Goal: Transaction & Acquisition: Purchase product/service

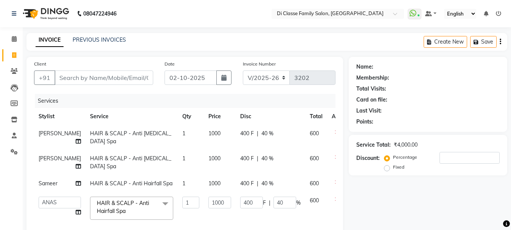
select select "4704"
select select "service"
select select "92904"
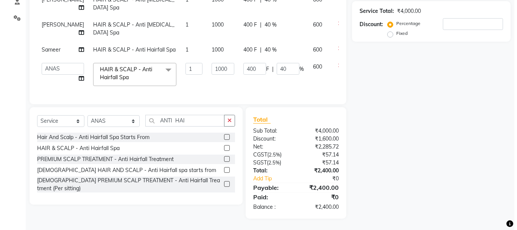
scroll to position [50, 0]
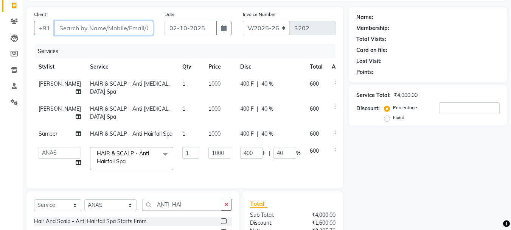
click at [81, 28] on input "Client" at bounding box center [104, 28] width 99 height 14
type input "8"
type input "0"
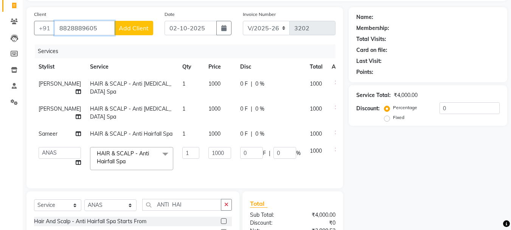
type input "8828889605"
click at [127, 28] on span "Add Client" at bounding box center [134, 28] width 30 height 8
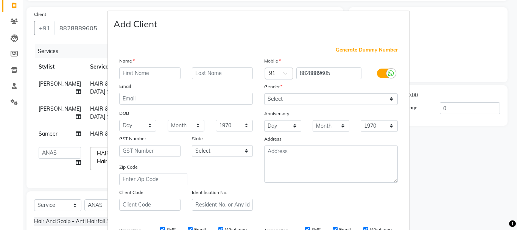
click at [136, 73] on input "text" at bounding box center [149, 73] width 61 height 12
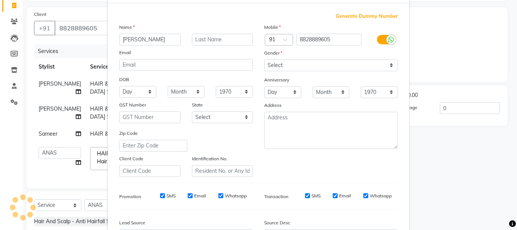
scroll to position [0, 0]
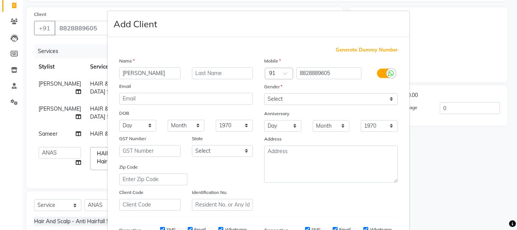
type input "[PERSON_NAME]"
click at [315, 100] on select "Select [DEMOGRAPHIC_DATA] [DEMOGRAPHIC_DATA] Other Prefer Not To Say" at bounding box center [331, 99] width 134 height 12
select select "male"
click at [264, 93] on select "Select [DEMOGRAPHIC_DATA] [DEMOGRAPHIC_DATA] Other Prefer Not To Say" at bounding box center [331, 99] width 134 height 12
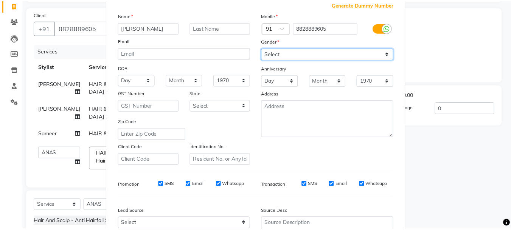
scroll to position [120, 0]
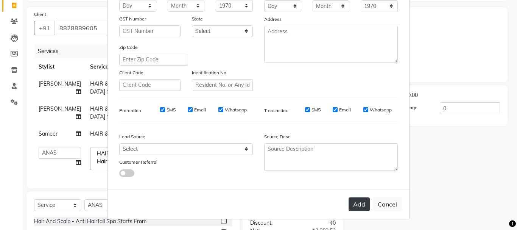
click at [362, 209] on button "Add" at bounding box center [359, 204] width 21 height 14
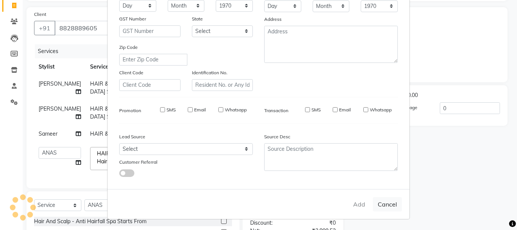
select select
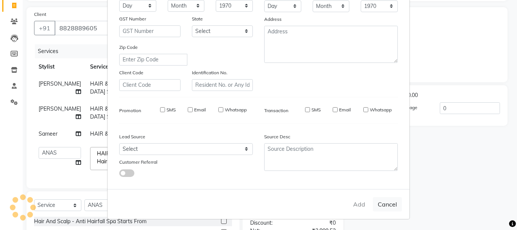
select select
checkbox input "false"
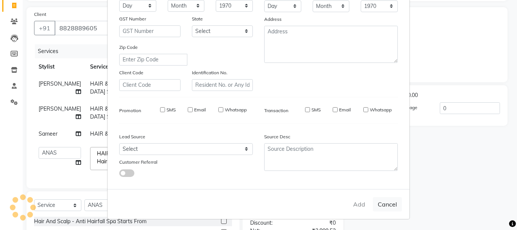
checkbox input "false"
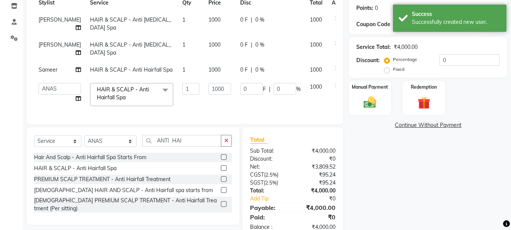
scroll to position [38, 0]
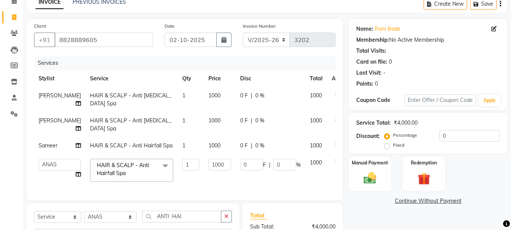
click at [240, 96] on span "0 F" at bounding box center [244, 96] width 8 height 8
select select "91681"
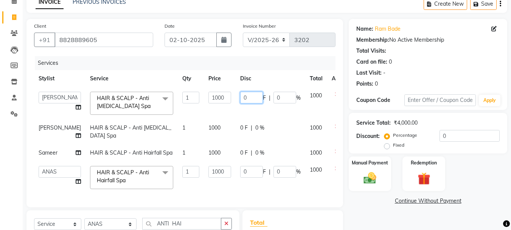
click at [244, 96] on input "0" at bounding box center [251, 98] width 23 height 12
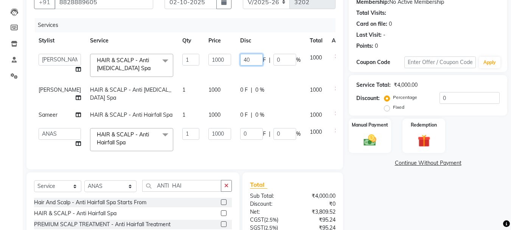
type input "400"
drag, startPoint x: 378, startPoint y: 188, endPoint x: 375, endPoint y: 181, distance: 7.8
click at [378, 186] on div "Name: Ram Bade Membership: No Active Membership Total Visits: Card on file: 0 L…" at bounding box center [431, 132] width 164 height 302
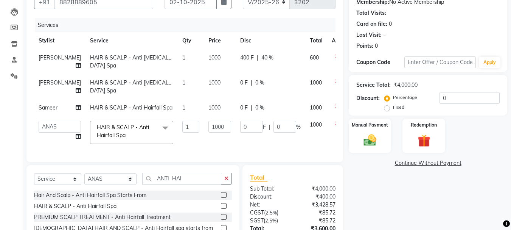
click at [240, 87] on div "0 F | 0 %" at bounding box center [270, 83] width 61 height 8
select select "79582"
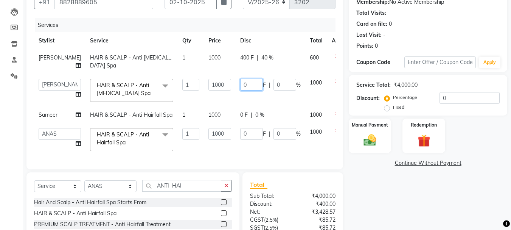
click at [240, 90] on input "0" at bounding box center [251, 85] width 23 height 12
type input "40"
drag, startPoint x: 365, startPoint y: 190, endPoint x: 345, endPoint y: 183, distance: 21.4
click at [365, 189] on div "Name: Ram Bade Membership: No Active Membership Total Visits: Card on file: 0 L…" at bounding box center [431, 132] width 164 height 302
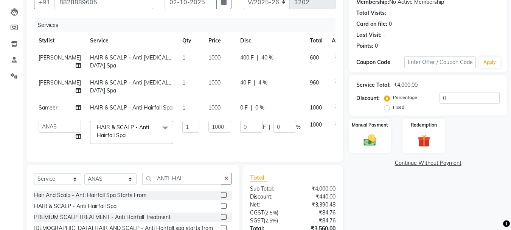
click at [240, 112] on div "0 F | 0 %" at bounding box center [270, 108] width 61 height 8
select select "75587"
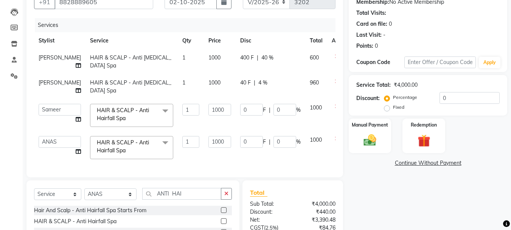
click at [240, 87] on div "40 F | 4 %" at bounding box center [270, 83] width 61 height 8
select select "79582"
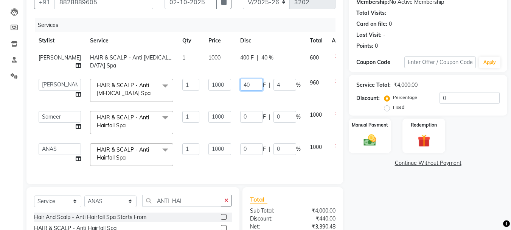
click at [240, 90] on input "40" at bounding box center [251, 85] width 23 height 12
type input "400"
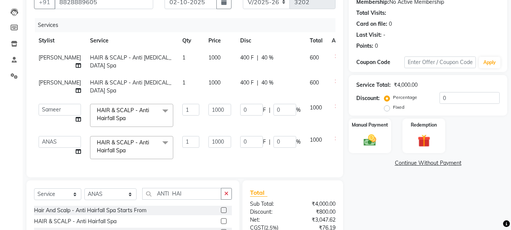
click at [355, 175] on div "Name: Ram Bade Membership: No Active Membership Total Visits: Card on file: 0 L…" at bounding box center [431, 136] width 164 height 310
click at [242, 115] on input "0" at bounding box center [251, 110] width 23 height 12
click at [240, 115] on input "0400" at bounding box center [251, 110] width 23 height 12
type input "400"
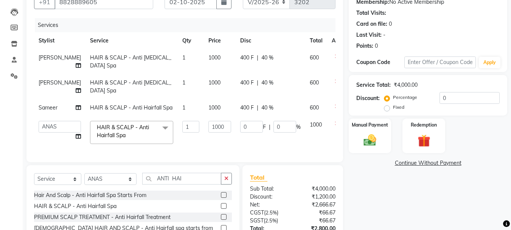
click at [370, 194] on div "Name: Ram Bade Membership: No Active Membership Total Visits: Card on file: 0 L…" at bounding box center [431, 128] width 164 height 295
click at [240, 132] on input "0" at bounding box center [251, 127] width 23 height 12
type input "400"
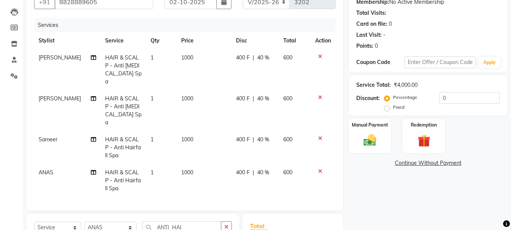
drag, startPoint x: 376, startPoint y: 189, endPoint x: 364, endPoint y: 177, distance: 17.7
click at [376, 188] on div "Name: Ram Bade Membership: No Active Membership Total Visits: Card on file: 0 L…" at bounding box center [431, 153] width 164 height 344
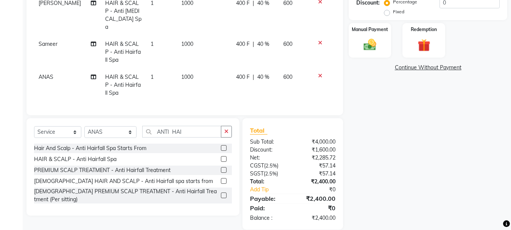
scroll to position [172, 0]
click at [363, 47] on img at bounding box center [370, 43] width 21 height 15
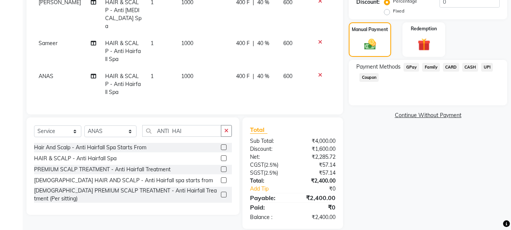
click at [467, 69] on span "CASH" at bounding box center [471, 67] width 16 height 9
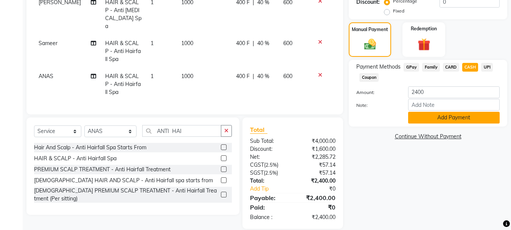
click at [451, 118] on button "Add Payment" at bounding box center [454, 118] width 92 height 12
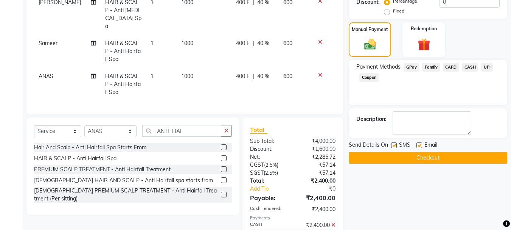
click at [421, 157] on button "Checkout" at bounding box center [428, 158] width 159 height 12
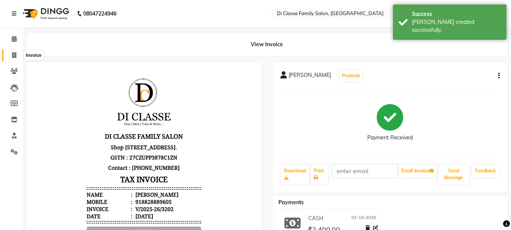
click at [11, 53] on span at bounding box center [14, 55] width 13 height 9
select select "4704"
select select "service"
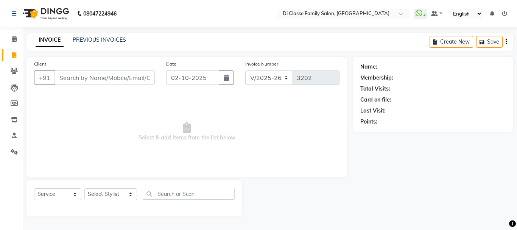
select select "4704"
select select "service"
click at [116, 41] on link "PREVIOUS INVOICES" at bounding box center [99, 39] width 53 height 7
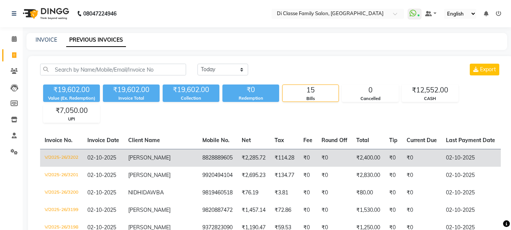
click at [137, 162] on td "[PERSON_NAME]" at bounding box center [161, 158] width 74 height 18
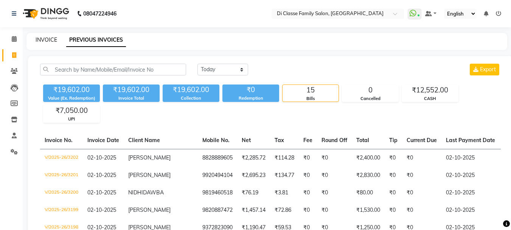
click at [50, 37] on link "INVOICE" at bounding box center [47, 39] width 22 height 7
select select "4704"
select select "service"
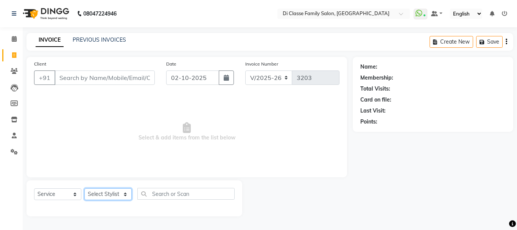
click at [111, 195] on select "Select Stylist" at bounding box center [107, 194] width 47 height 12
select select "60020"
click at [84, 188] on select "Select Stylist [PERSON_NAME] [PERSON_NAME] Front Desk [PERSON_NAME] [PERSON_NAM…" at bounding box center [110, 194] width 53 height 12
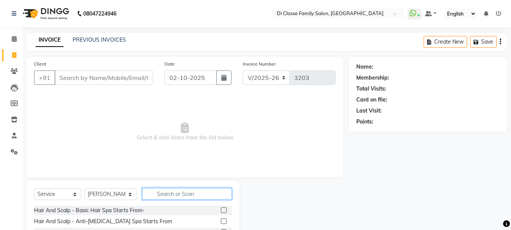
click at [168, 196] on input "text" at bounding box center [187, 194] width 90 height 12
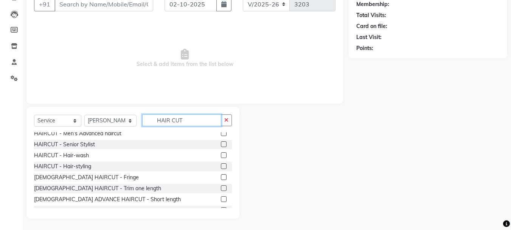
scroll to position [38, 0]
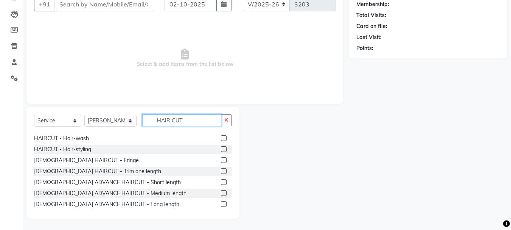
type input "HAIR CUT"
click at [221, 179] on label at bounding box center [224, 182] width 6 height 6
click at [221, 180] on input "checkbox" at bounding box center [223, 182] width 5 height 5
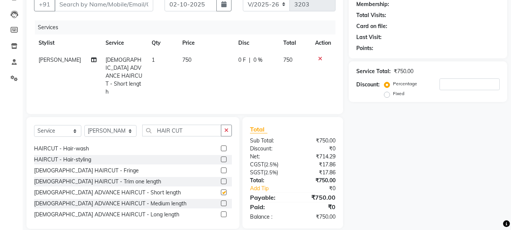
checkbox input "false"
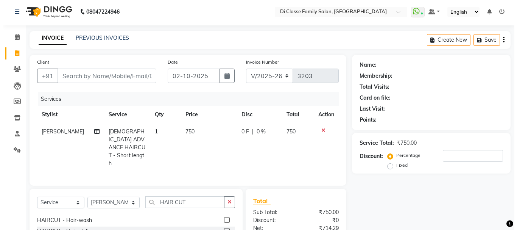
scroll to position [0, 0]
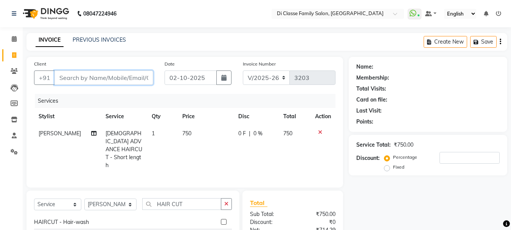
click at [98, 73] on input "Client" at bounding box center [104, 77] width 99 height 14
type input "9"
type input "0"
type input "9619807580"
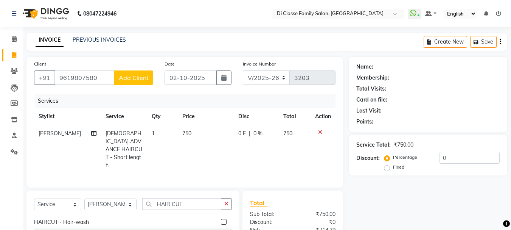
click at [126, 83] on button "Add Client" at bounding box center [133, 77] width 39 height 14
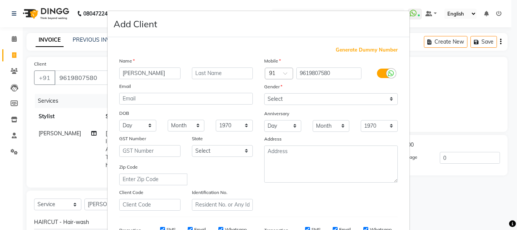
type input "[PERSON_NAME]"
click at [307, 99] on select "Select [DEMOGRAPHIC_DATA] [DEMOGRAPHIC_DATA] Other Prefer Not To Say" at bounding box center [331, 99] width 134 height 12
select select "[DEMOGRAPHIC_DATA]"
click at [264, 93] on select "Select [DEMOGRAPHIC_DATA] [DEMOGRAPHIC_DATA] Other Prefer Not To Say" at bounding box center [331, 99] width 134 height 12
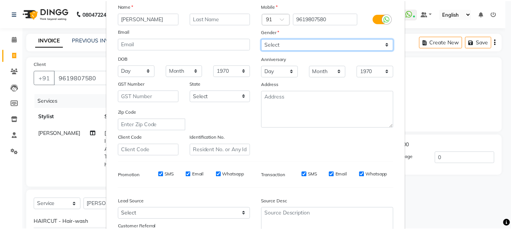
scroll to position [114, 0]
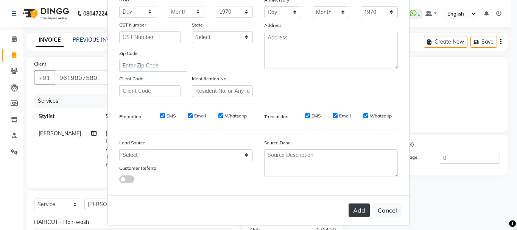
click at [360, 210] on button "Add" at bounding box center [359, 210] width 21 height 14
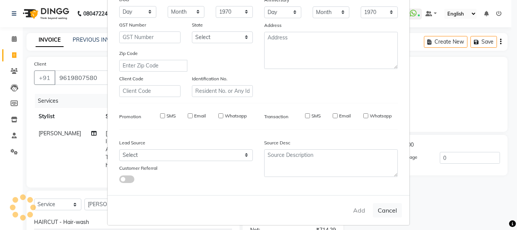
select select
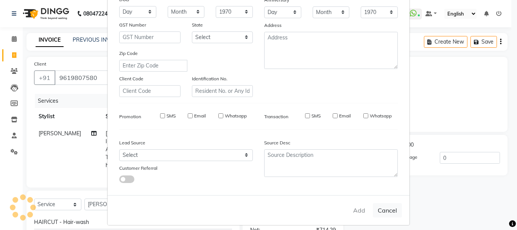
select select
checkbox input "false"
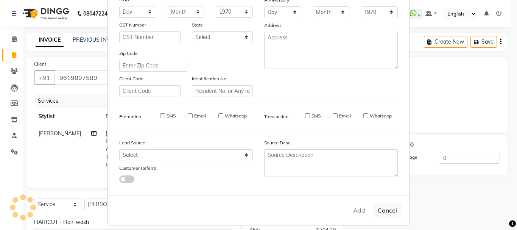
checkbox input "false"
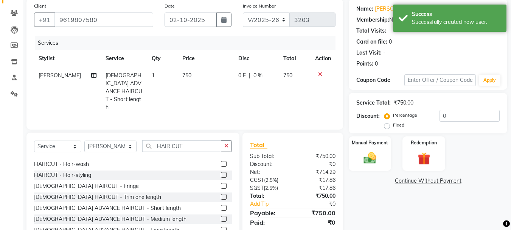
scroll to position [73, 0]
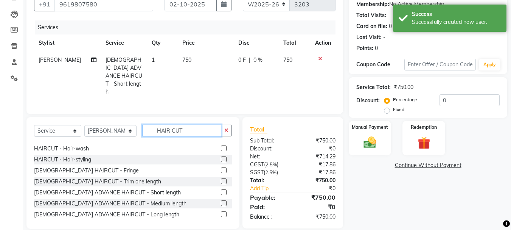
click at [183, 125] on input "HAIR CUT" at bounding box center [181, 131] width 79 height 12
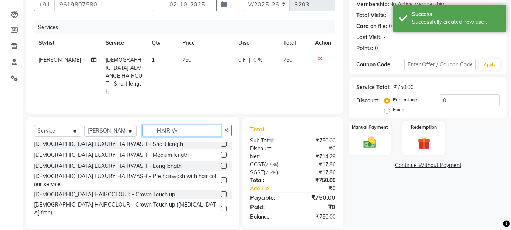
scroll to position [22, 0]
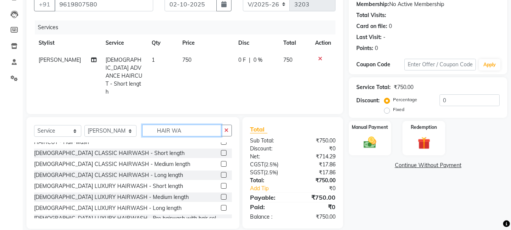
type input "HAIR WA"
click at [221, 161] on label at bounding box center [224, 164] width 6 height 6
click at [221, 162] on input "checkbox" at bounding box center [223, 164] width 5 height 5
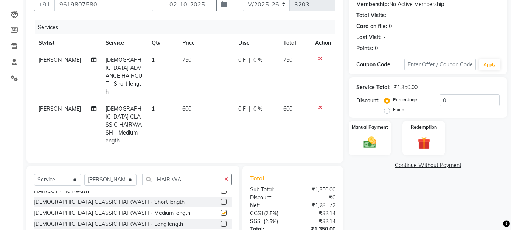
checkbox input "false"
click at [68, 174] on select "Select Service Product Membership Package Voucher Prepaid Gift Card" at bounding box center [57, 180] width 47 height 12
click at [34, 174] on select "Select Service Product Membership Package Voucher Prepaid Gift Card" at bounding box center [57, 180] width 47 height 12
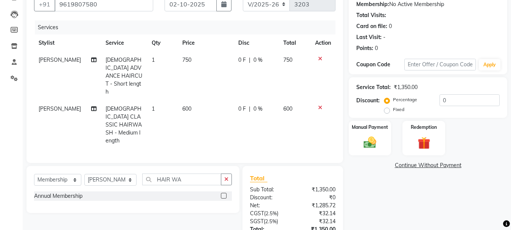
click at [223, 193] on label at bounding box center [224, 196] width 6 height 6
click at [223, 193] on input "checkbox" at bounding box center [223, 195] width 5 height 5
select select "select"
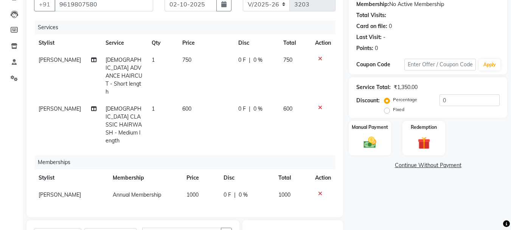
click at [232, 191] on div "0 F | 0 %" at bounding box center [247, 195] width 46 height 8
select select "60020"
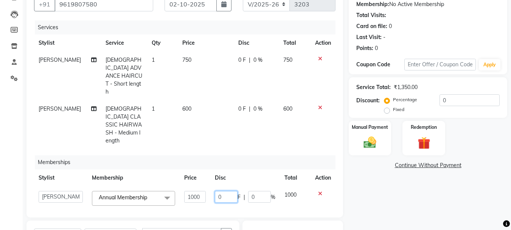
click at [226, 191] on input "0" at bounding box center [226, 197] width 23 height 12
type input "500"
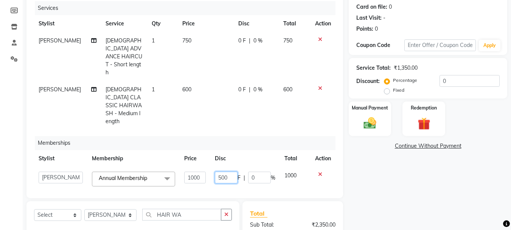
scroll to position [111, 0]
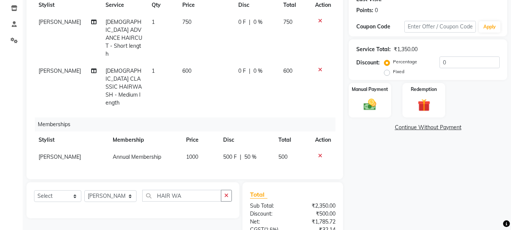
click at [362, 182] on div "Name: Archana Mohite Membership: No Active Membership Total Visits: Card on fil…" at bounding box center [431, 119] width 164 height 348
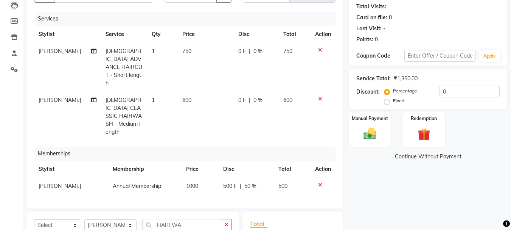
scroll to position [36, 0]
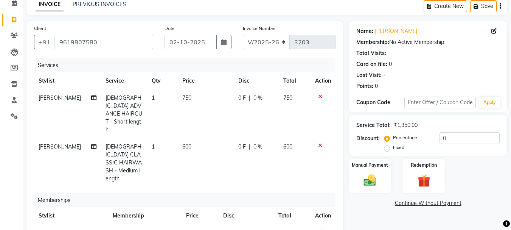
click at [242, 97] on span "0 F" at bounding box center [242, 98] width 8 height 8
select select "60020"
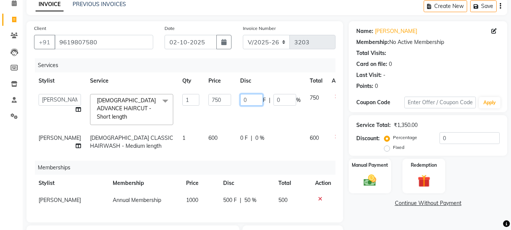
click at [240, 103] on input "0" at bounding box center [251, 100] width 23 height 12
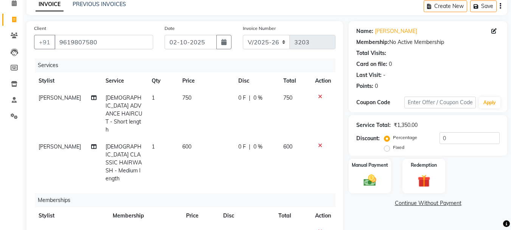
click at [265, 95] on div "0 F | 0 %" at bounding box center [256, 98] width 36 height 8
select select "60020"
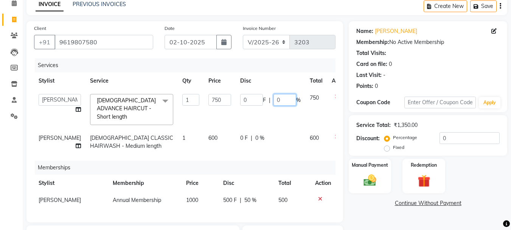
click at [274, 99] on input "0" at bounding box center [285, 100] width 23 height 12
type input "15"
click at [360, 215] on div "Name: Archana Mohite Membership: No Active Membership Total Visits: Card on fil…" at bounding box center [431, 178] width 164 height 315
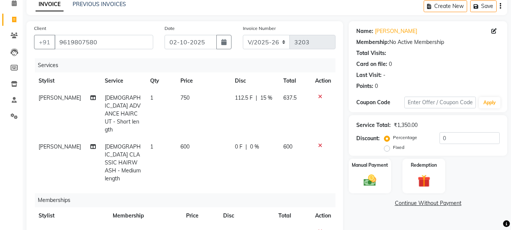
click at [254, 143] on span "0 %" at bounding box center [254, 147] width 9 height 8
select select "60020"
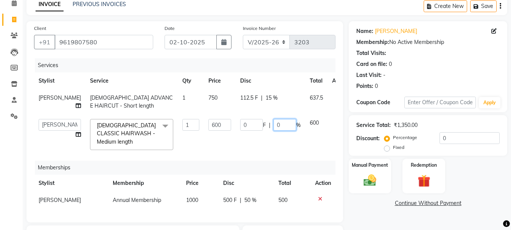
click at [274, 131] on input "0" at bounding box center [285, 125] width 23 height 12
type input "15"
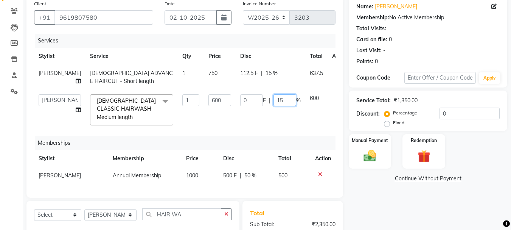
scroll to position [73, 0]
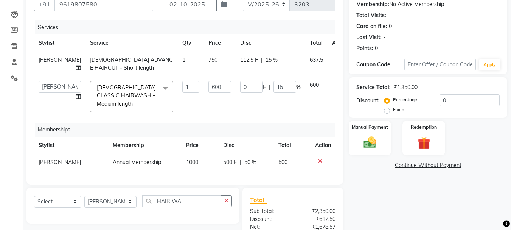
click at [371, 188] on div "Name: Archana Mohite Membership: No Active Membership Total Visits: Card on fil…" at bounding box center [431, 140] width 164 height 315
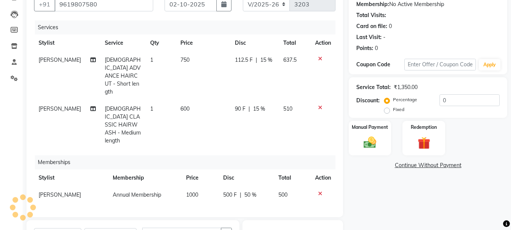
click at [246, 58] on span "112.5 F" at bounding box center [244, 60] width 18 height 8
select select "60020"
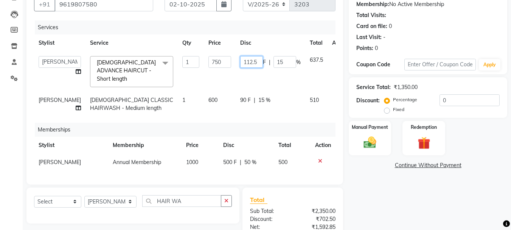
click at [240, 64] on input "112.5" at bounding box center [251, 62] width 23 height 12
type input "112"
click at [375, 188] on div "Name: Archana Mohite Membership: No Active Membership Total Visits: Card on fil…" at bounding box center [431, 140] width 164 height 315
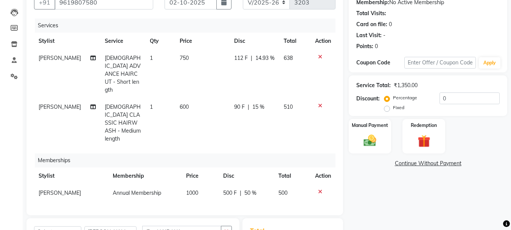
scroll to position [92, 0]
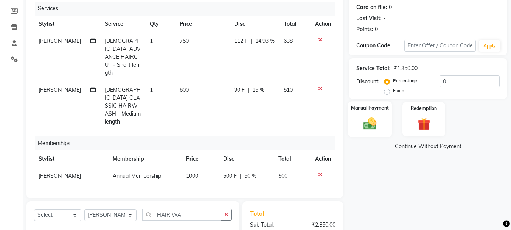
click at [380, 114] on div "Manual Payment" at bounding box center [370, 119] width 44 height 36
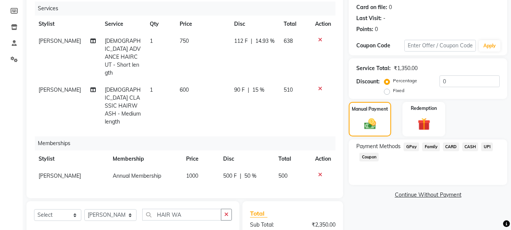
click at [486, 148] on span "UPI" at bounding box center [488, 146] width 12 height 9
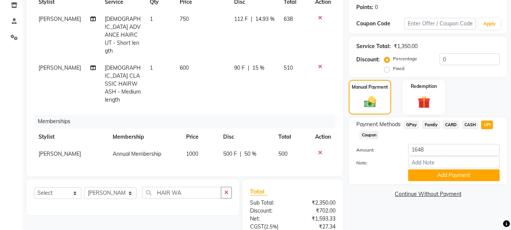
scroll to position [130, 0]
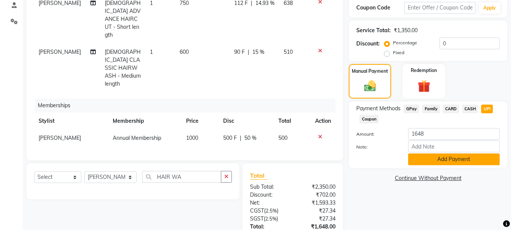
click at [438, 163] on button "Add Payment" at bounding box center [454, 159] width 92 height 12
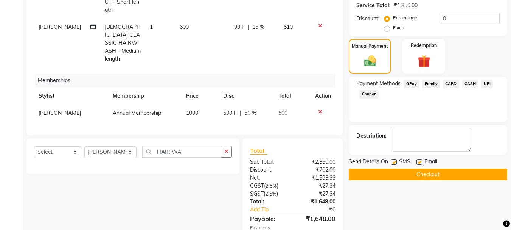
scroll to position [184, 0]
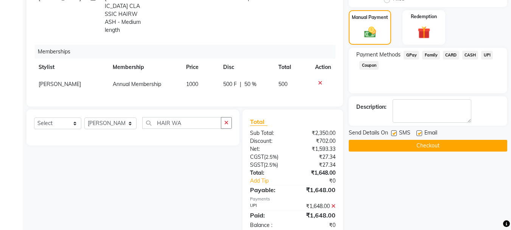
click at [414, 146] on button "Checkout" at bounding box center [428, 146] width 159 height 12
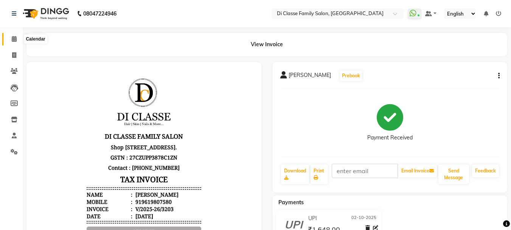
click at [12, 39] on icon at bounding box center [14, 39] width 5 height 6
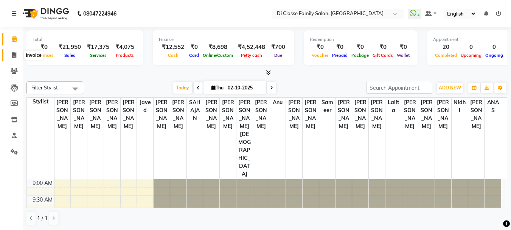
click at [19, 57] on span at bounding box center [14, 55] width 13 height 9
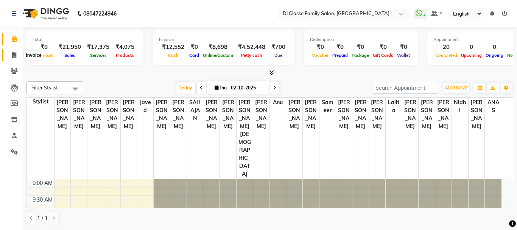
select select "4704"
select select "service"
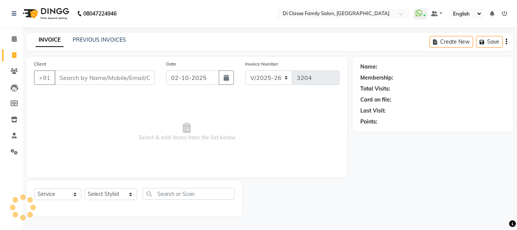
click at [94, 79] on input "Client" at bounding box center [105, 77] width 100 height 14
type input "-"
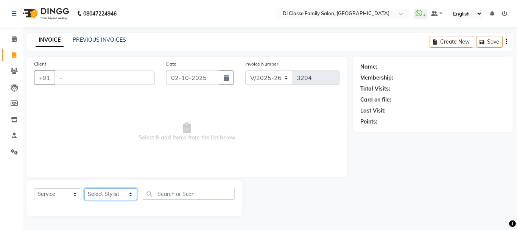
click at [111, 192] on select "Select Stylist ANAS Anu AYAZ KADRI Front Desk Javed KOMAL lalita Muskan Nidhi P…" at bounding box center [110, 194] width 53 height 12
select select "75587"
click at [84, 188] on select "Select Stylist ANAS Anu AYAZ KADRI Front Desk Javed KOMAL lalita Muskan Nidhi P…" at bounding box center [110, 194] width 53 height 12
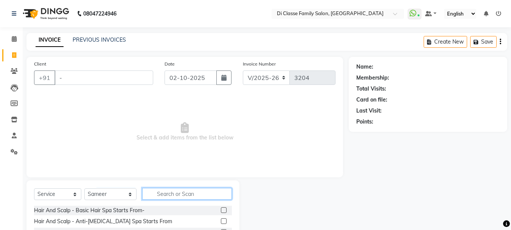
click at [169, 193] on input "text" at bounding box center [187, 194] width 90 height 12
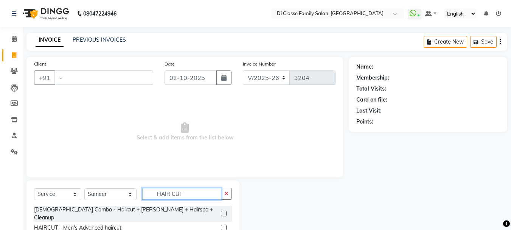
scroll to position [38, 0]
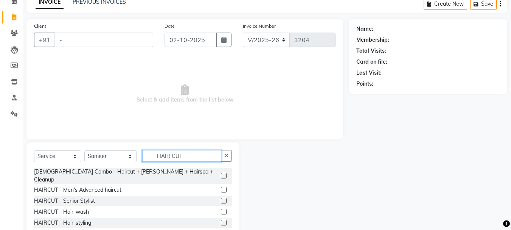
type input "HAIR CUT"
click at [221, 187] on label at bounding box center [224, 190] width 6 height 6
click at [221, 187] on input "checkbox" at bounding box center [223, 189] width 5 height 5
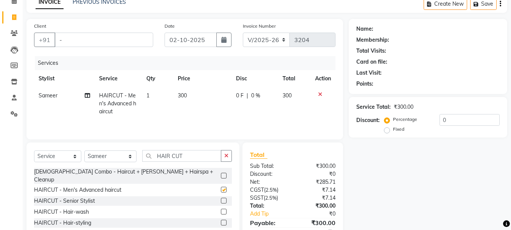
checkbox input "false"
click at [187, 156] on input "HAIR CUT" at bounding box center [181, 156] width 79 height 12
type input "H"
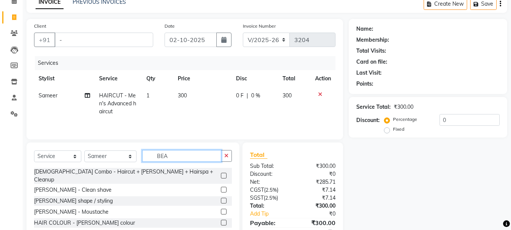
type input "BEA"
click at [222, 198] on label at bounding box center [224, 201] width 6 height 6
click at [222, 198] on input "checkbox" at bounding box center [223, 200] width 5 height 5
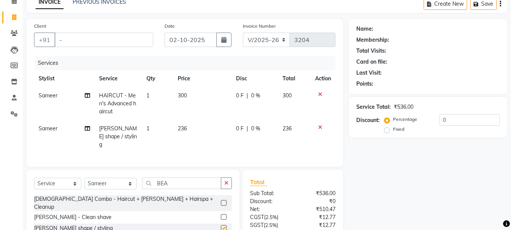
checkbox input "false"
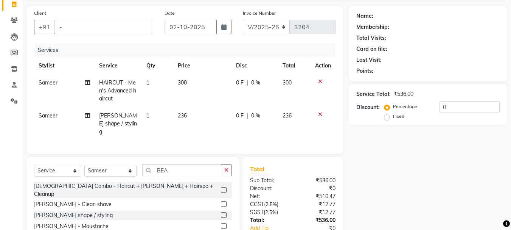
scroll to position [0, 0]
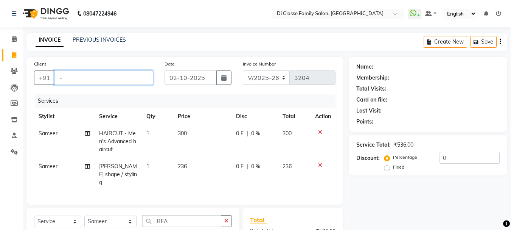
click at [91, 76] on input "-" at bounding box center [104, 77] width 99 height 14
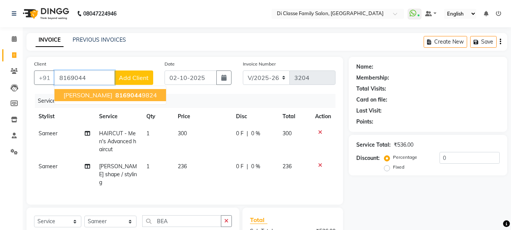
click at [107, 101] on button "AKASH DESAI 8169044 9824" at bounding box center [111, 95] width 112 height 12
type input "81690449824"
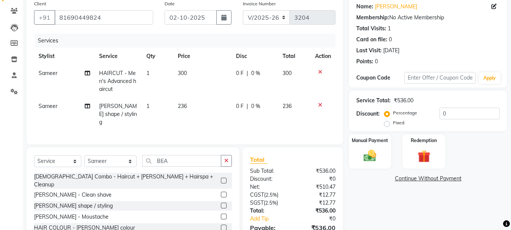
scroll to position [98, 0]
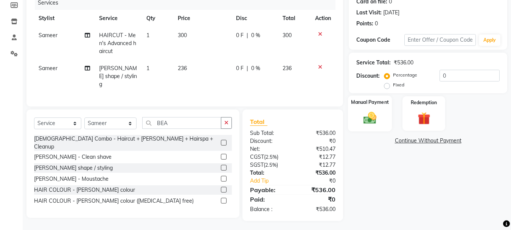
click at [377, 121] on img at bounding box center [370, 117] width 21 height 15
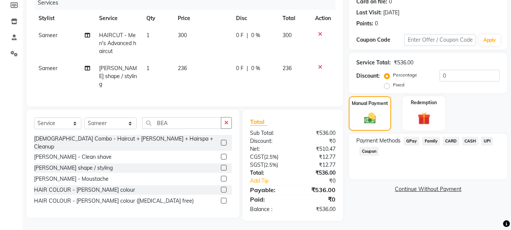
click at [486, 142] on span "UPI" at bounding box center [488, 141] width 12 height 9
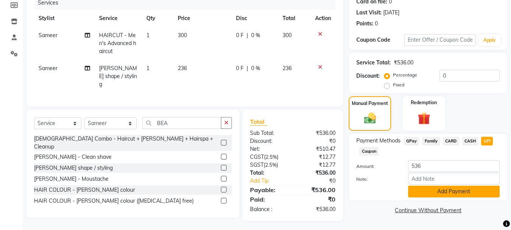
click at [432, 190] on button "Add Payment" at bounding box center [454, 191] width 92 height 12
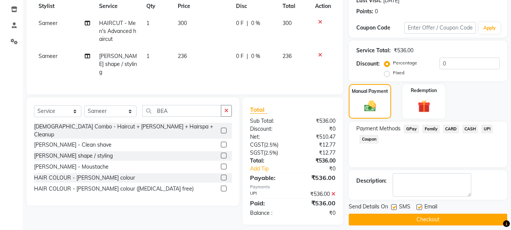
scroll to position [117, 0]
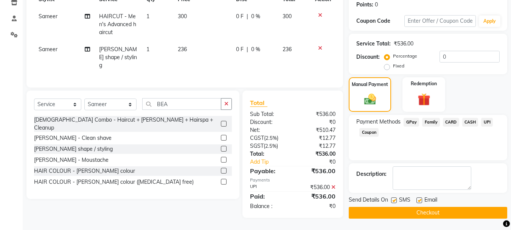
click at [419, 214] on button "Checkout" at bounding box center [428, 213] width 159 height 12
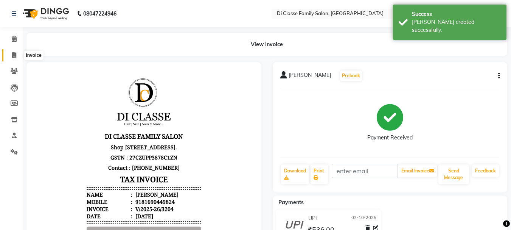
click at [14, 53] on icon at bounding box center [14, 55] width 4 height 6
select select "4704"
select select "service"
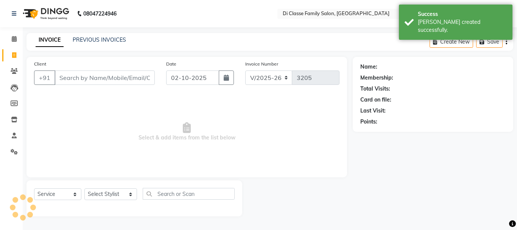
click at [82, 73] on input "Client" at bounding box center [105, 77] width 100 height 14
click at [83, 81] on input "Client" at bounding box center [105, 77] width 100 height 14
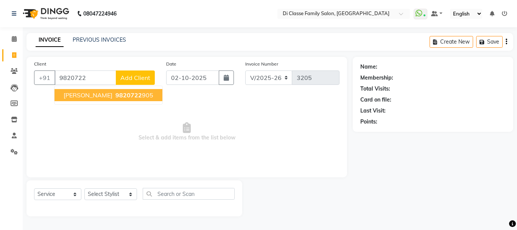
click at [123, 97] on ngb-highlight "9820722 905" at bounding box center [133, 95] width 39 height 8
type input "9820722905"
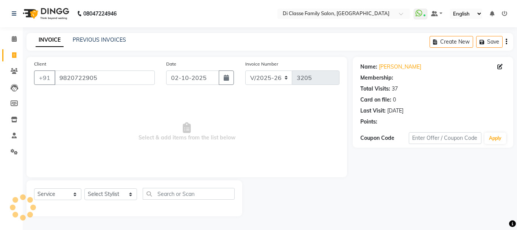
select select "2: Object"
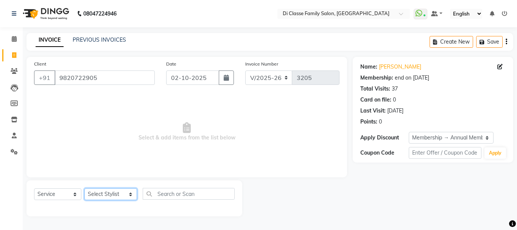
click at [111, 194] on select "Select Stylist [PERSON_NAME] [PERSON_NAME] Front Desk [PERSON_NAME] [PERSON_NAM…" at bounding box center [110, 194] width 53 height 12
select select "59601"
click at [84, 188] on select "Select Stylist [PERSON_NAME] [PERSON_NAME] Front Desk [PERSON_NAME] [PERSON_NAM…" at bounding box center [110, 194] width 53 height 12
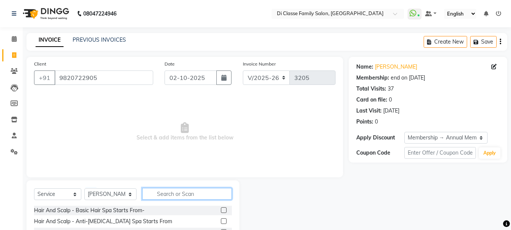
click at [158, 192] on input "text" at bounding box center [187, 194] width 90 height 12
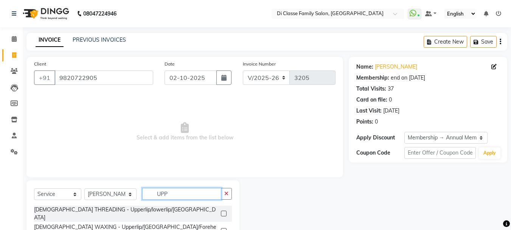
type input "UPP"
click at [223, 210] on label at bounding box center [224, 213] width 6 height 6
click at [223, 211] on input "checkbox" at bounding box center [223, 213] width 5 height 5
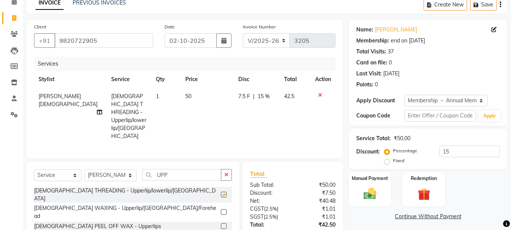
checkbox input "false"
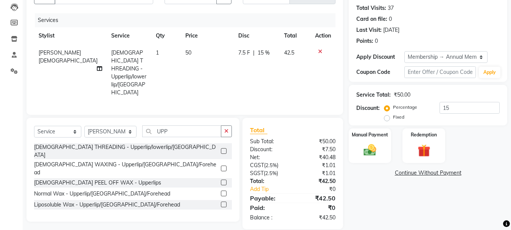
scroll to position [81, 0]
click at [242, 52] on span "7.5 F" at bounding box center [244, 52] width 12 height 8
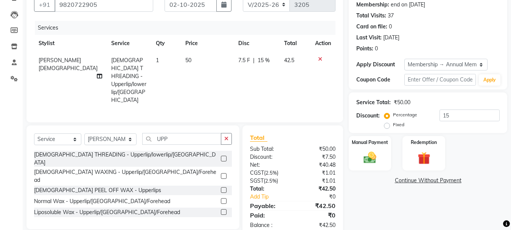
select select "59601"
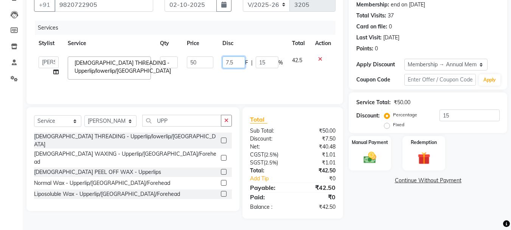
click at [235, 59] on input "7.5" at bounding box center [234, 62] width 23 height 12
type input "7"
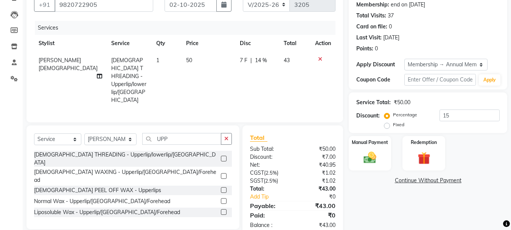
click at [363, 215] on div "Name: Sandhya Kamath Membership: end on 08-11-2025 Total Visits: 37 Card on fil…" at bounding box center [431, 110] width 164 height 253
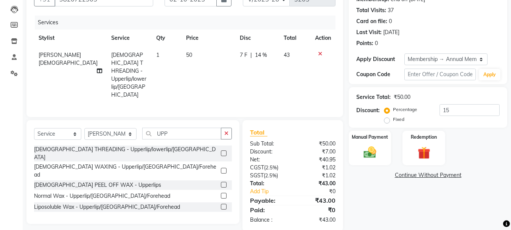
scroll to position [81, 0]
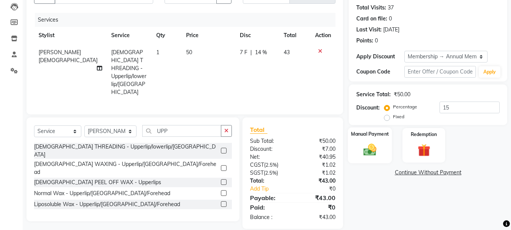
click at [369, 145] on img at bounding box center [370, 149] width 21 height 15
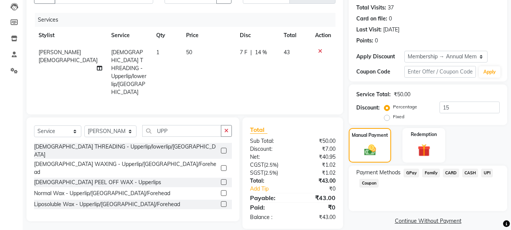
click at [485, 175] on span "UPI" at bounding box center [488, 172] width 12 height 9
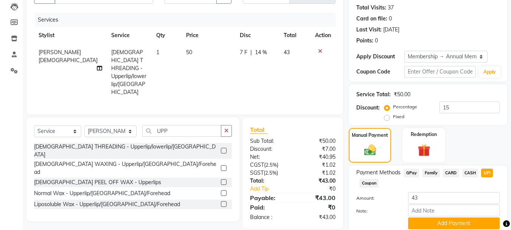
scroll to position [110, 0]
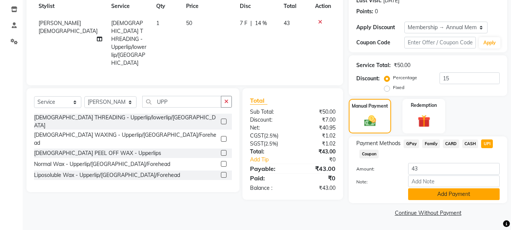
click at [446, 196] on button "Add Payment" at bounding box center [454, 194] width 92 height 12
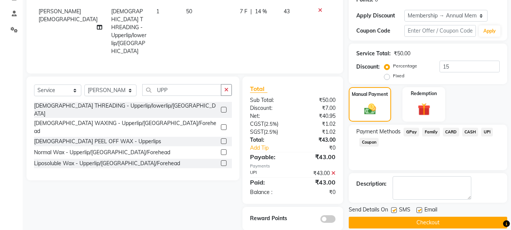
scroll to position [132, 0]
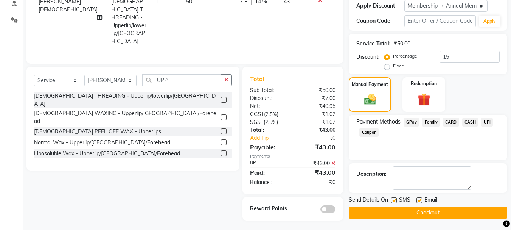
click at [441, 212] on button "Checkout" at bounding box center [428, 213] width 159 height 12
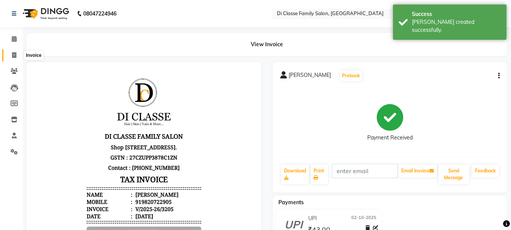
click at [12, 54] on icon at bounding box center [14, 55] width 4 height 6
select select "service"
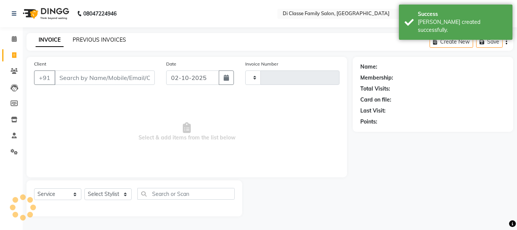
type input "3206"
select select "4704"
click at [87, 39] on link "PREVIOUS INVOICES" at bounding box center [99, 39] width 53 height 7
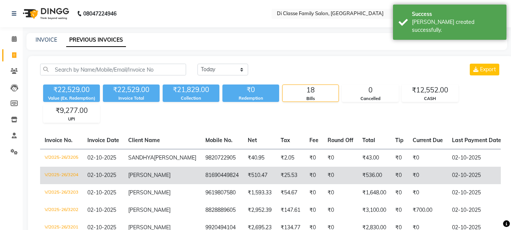
click at [154, 178] on span "AKASH DESAI" at bounding box center [149, 174] width 42 height 7
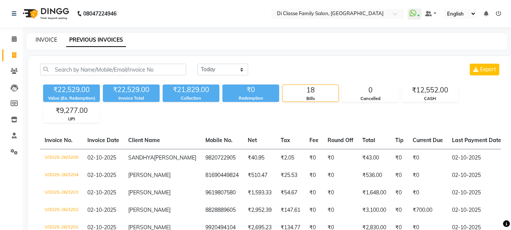
click at [45, 41] on link "INVOICE" at bounding box center [47, 39] width 22 height 7
select select "service"
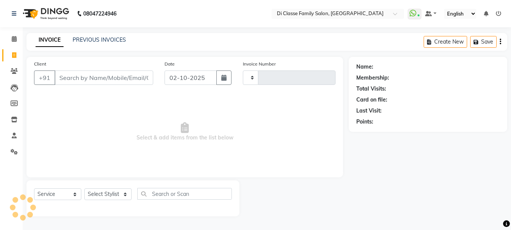
type input "3206"
select select "4704"
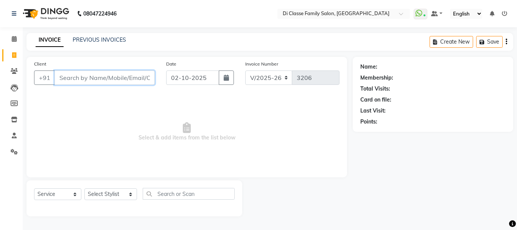
click at [89, 76] on input "Client" at bounding box center [105, 77] width 100 height 14
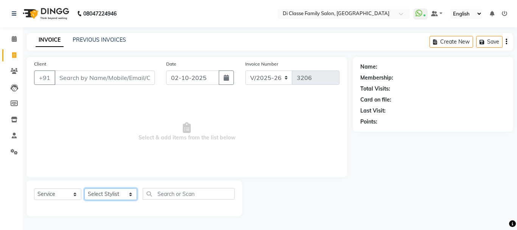
drag, startPoint x: 103, startPoint y: 196, endPoint x: 108, endPoint y: 194, distance: 5.3
click at [106, 195] on select "Select Stylist ANAS Anu AYAZ KADRI Front Desk Javed KOMAL lalita Muskan Nidhi P…" at bounding box center [110, 194] width 53 height 12
select select "28413"
click at [84, 188] on select "Select Stylist ANAS Anu AYAZ KADRI Front Desk Javed KOMAL lalita Muskan Nidhi P…" at bounding box center [110, 194] width 53 height 12
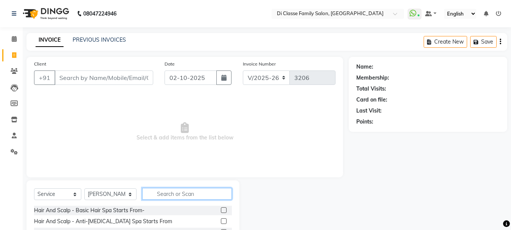
click at [170, 191] on input "text" at bounding box center [187, 194] width 90 height 12
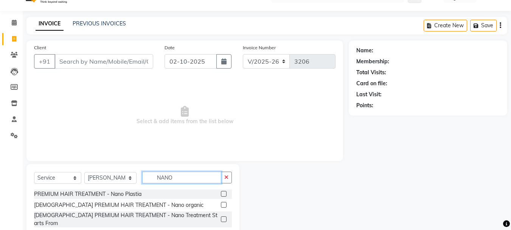
scroll to position [31, 0]
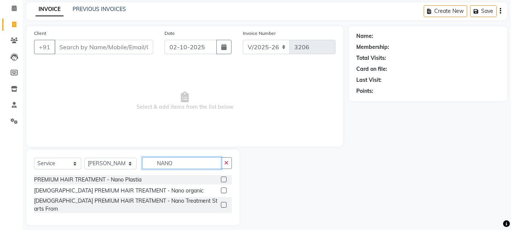
type input "NANO"
click at [222, 203] on label at bounding box center [224, 205] width 6 height 6
click at [222, 203] on input "checkbox" at bounding box center [223, 205] width 5 height 5
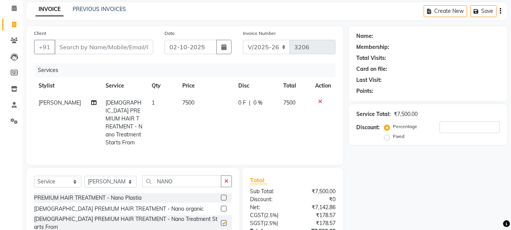
checkbox input "false"
click at [99, 11] on link "PREVIOUS INVOICES" at bounding box center [99, 9] width 53 height 7
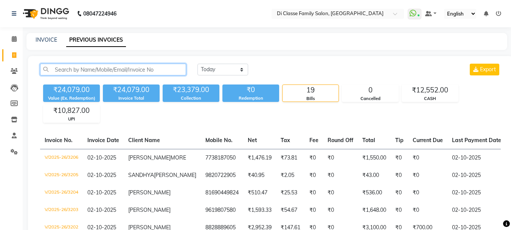
click at [114, 73] on input "text" at bounding box center [113, 70] width 146 height 12
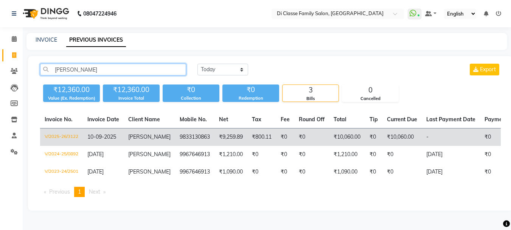
type input "BHUMIT"
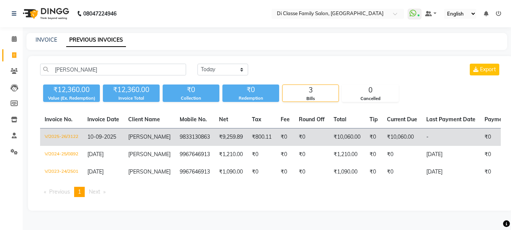
click at [70, 136] on td "V/2025-26/3122" at bounding box center [61, 137] width 43 height 18
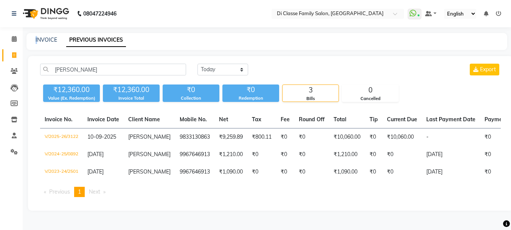
click at [34, 38] on div "08047224946 Select Location × Di Classe Family Salon, Sanpada WhatsApp Status ✕…" at bounding box center [255, 115] width 511 height 230
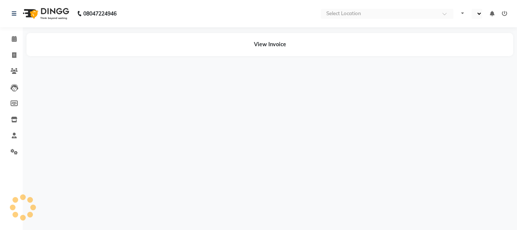
select select "en"
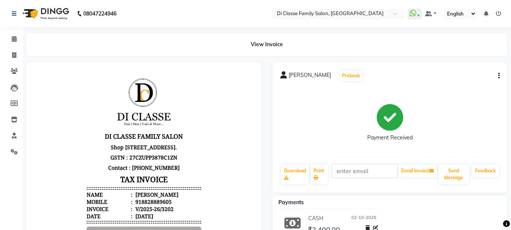
scroll to position [6, 0]
click at [500, 76] on icon "button" at bounding box center [500, 76] width 2 height 0
click at [459, 79] on div "Edit Invoice" at bounding box center [462, 80] width 52 height 9
select select "service"
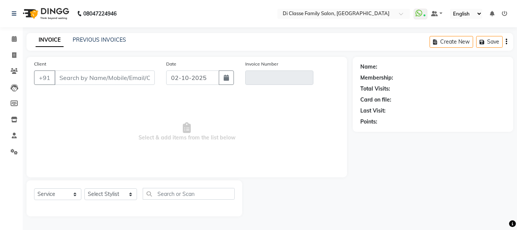
type input "8828889605"
type input "V/2025-26/3202"
select select "select"
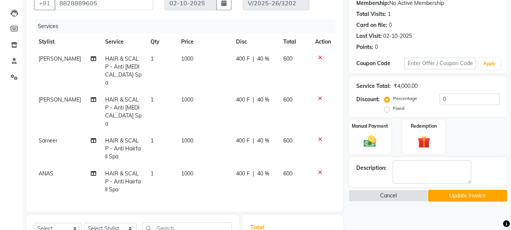
scroll to position [76, 0]
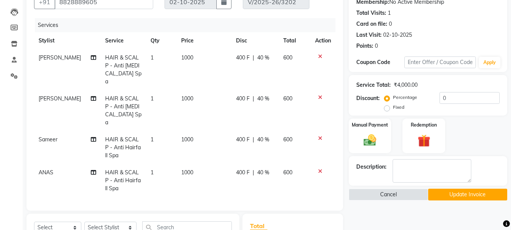
click at [61, 58] on span "[PERSON_NAME]" at bounding box center [60, 57] width 42 height 7
select select "91681"
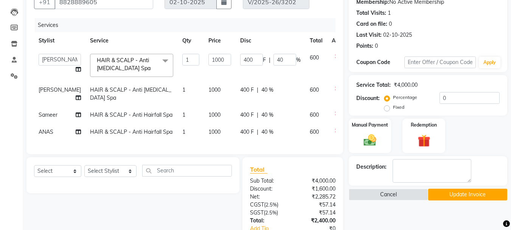
click at [158, 60] on span at bounding box center [165, 61] width 15 height 14
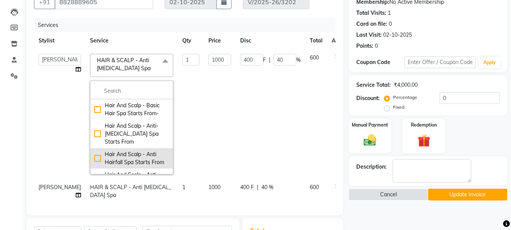
click at [123, 157] on div "Hair And Scalp - Anti Hairfall Spa Starts From" at bounding box center [131, 158] width 75 height 16
checkbox input "true"
checkbox input "false"
type input "600"
type input "0"
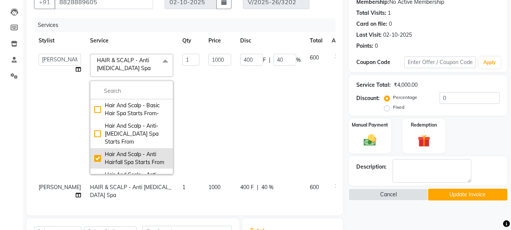
type input "0"
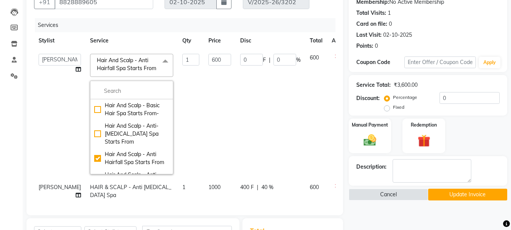
click at [178, 98] on td "1" at bounding box center [191, 113] width 26 height 129
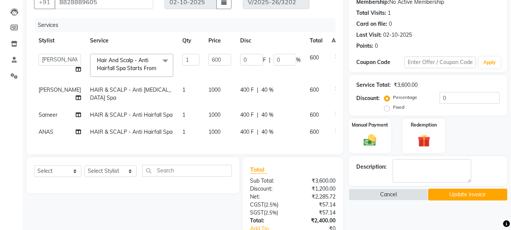
click at [47, 118] on span "Sameer" at bounding box center [48, 114] width 19 height 7
select select "75587"
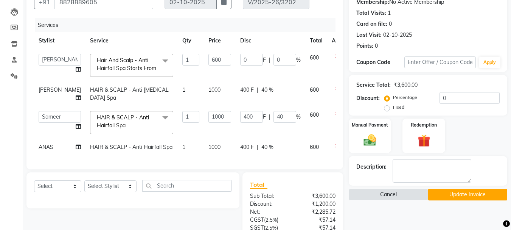
click at [158, 125] on span at bounding box center [165, 118] width 15 height 14
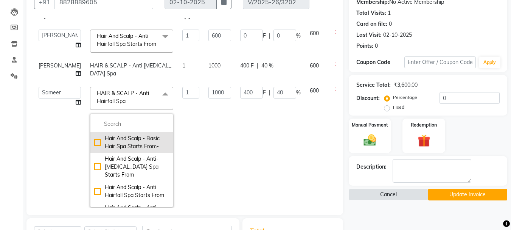
scroll to position [38, 0]
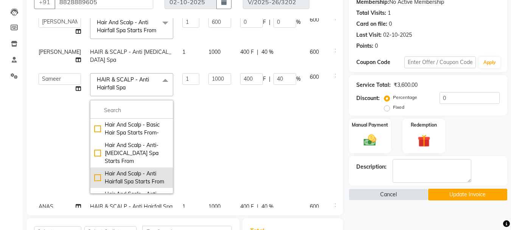
click at [118, 185] on div "Hair And Scalp - Anti Hairfall Spa Starts From" at bounding box center [131, 178] width 75 height 16
checkbox input "true"
checkbox input "false"
type input "600"
type input "0"
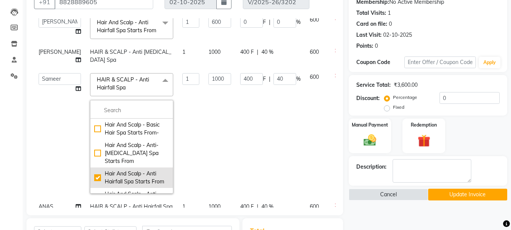
type input "0"
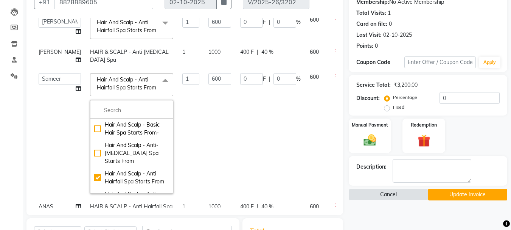
click at [204, 169] on td "600" at bounding box center [220, 133] width 32 height 129
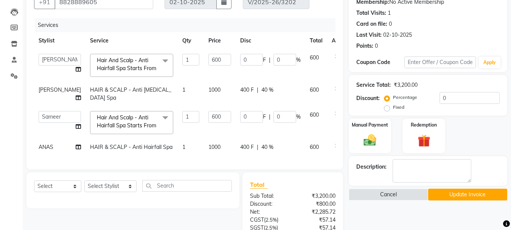
scroll to position [0, 0]
click at [365, 210] on div "Name: Ram Bade Membership: No Active Membership Total Visits: 1 Card on file: 0…" at bounding box center [431, 145] width 164 height 329
click at [155, 156] on td "HAIR & SCALP - Anti Hairfall Spa" at bounding box center [132, 147] width 92 height 17
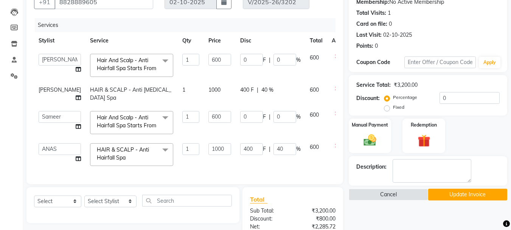
click at [158, 157] on span at bounding box center [165, 150] width 15 height 14
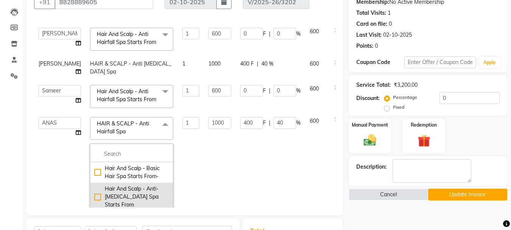
scroll to position [76, 0]
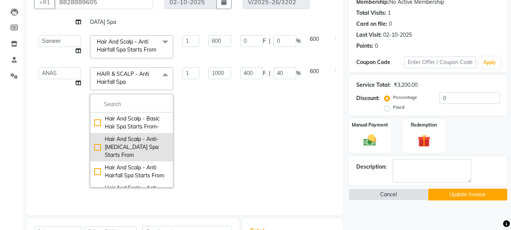
click at [126, 159] on div "Hair And Scalp - Anti-[MEDICAL_DATA] Spa Starts From" at bounding box center [131, 147] width 75 height 24
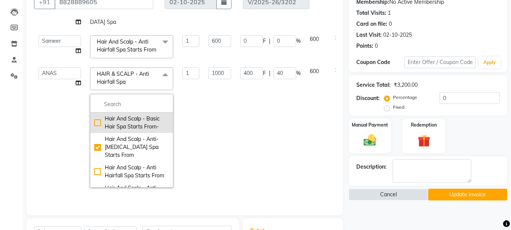
checkbox input "true"
checkbox input "false"
type input "1300"
type input "0"
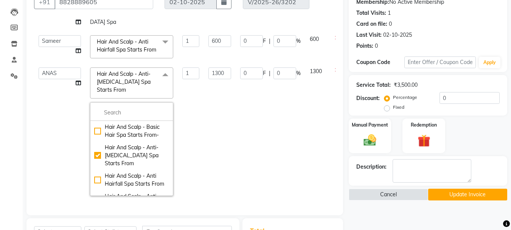
click at [211, 175] on td "1300" at bounding box center [220, 131] width 32 height 137
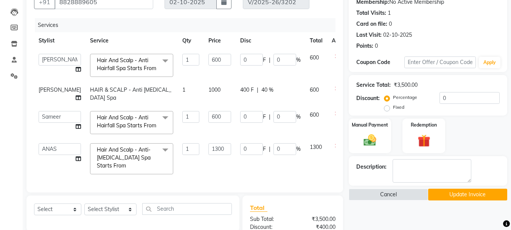
scroll to position [7, 0]
click at [456, 195] on button "Update Invoice" at bounding box center [468, 195] width 79 height 12
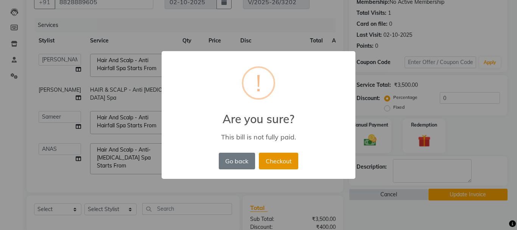
drag, startPoint x: 283, startPoint y: 161, endPoint x: 283, endPoint y: 153, distance: 7.6
click at [285, 161] on button "Checkout" at bounding box center [278, 161] width 39 height 17
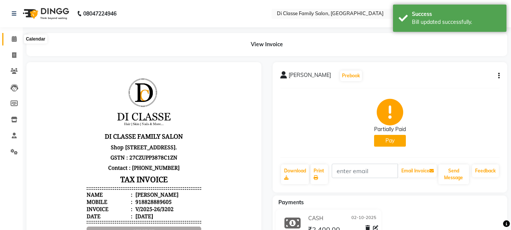
click at [16, 38] on icon at bounding box center [14, 39] width 5 height 6
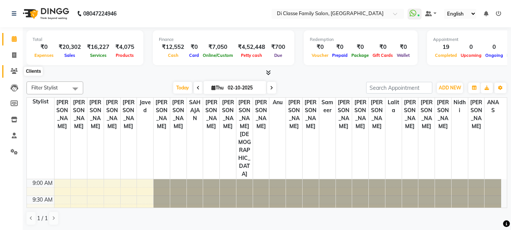
click at [11, 71] on icon at bounding box center [14, 71] width 7 height 6
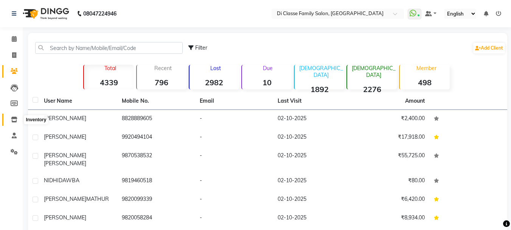
click at [12, 118] on icon at bounding box center [14, 120] width 6 height 6
select select
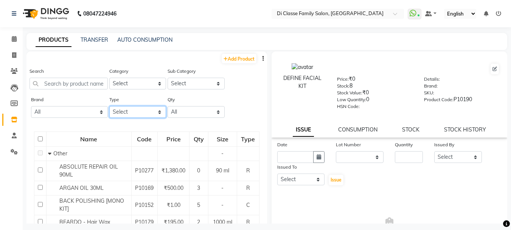
click at [144, 111] on select "Select Both Retail Consumable" at bounding box center [137, 112] width 57 height 12
select select "C"
click at [109, 106] on select "Select Both Retail Consumable" at bounding box center [137, 112] width 57 height 12
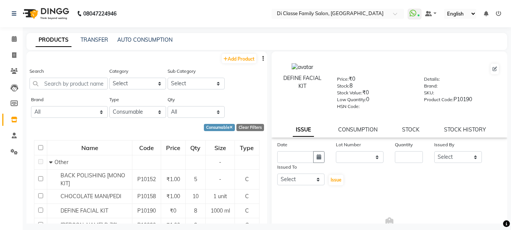
click at [263, 58] on icon "button" at bounding box center [264, 58] width 2 height 5
click at [240, 54] on div "IMPORT" at bounding box center [233, 53] width 25 height 9
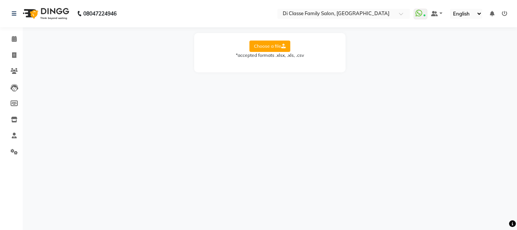
click at [264, 45] on label "Choose a file" at bounding box center [269, 46] width 41 height 11
click at [0, 0] on input "Choose a file" at bounding box center [0, 0] width 0 height 0
click at [282, 44] on icon at bounding box center [283, 46] width 5 height 5
click at [0, 0] on input "Choose a file" at bounding box center [0, 0] width 0 height 0
click at [299, 72] on select "Select Sheet Sheet1" at bounding box center [304, 71] width 57 height 12
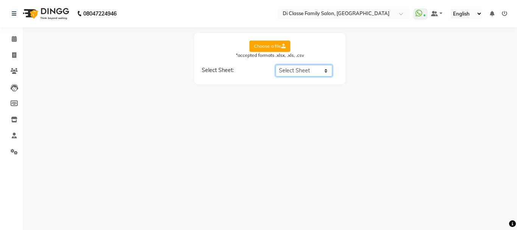
select select "Sheet1"
click at [276, 65] on select "Select Sheet Sheet1" at bounding box center [304, 71] width 57 height 12
select select "Brand Name"
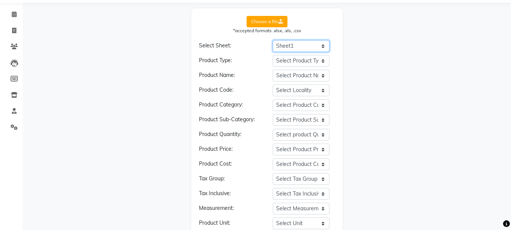
scroll to position [38, 0]
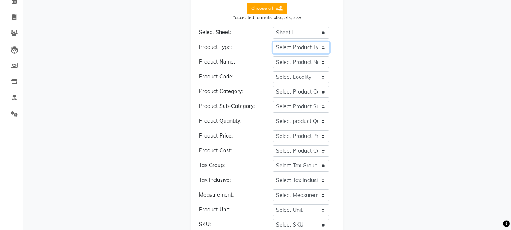
click at [302, 46] on select "Select Product Type Product Name* Price* Current Stock* Cost Price Type ( R / C…" at bounding box center [301, 48] width 57 height 12
click at [393, 44] on div "Choose a file *accepted formats .xlsx, .xls, .csv Select Sheet: Select Sheet Sh…" at bounding box center [266, 191] width 481 height 393
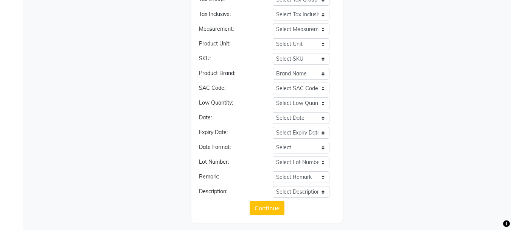
scroll to position [208, 0]
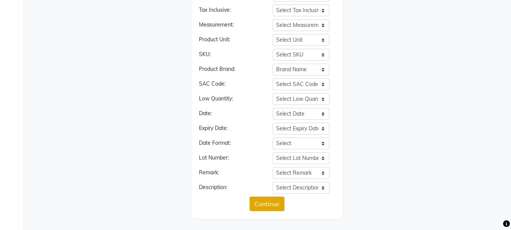
click at [271, 204] on button "Continue" at bounding box center [267, 203] width 35 height 14
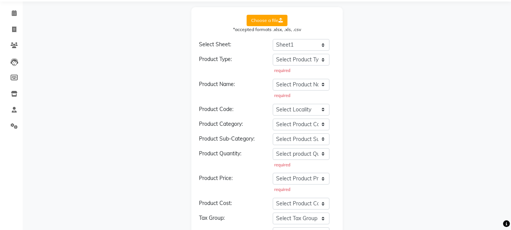
scroll to position [0, 0]
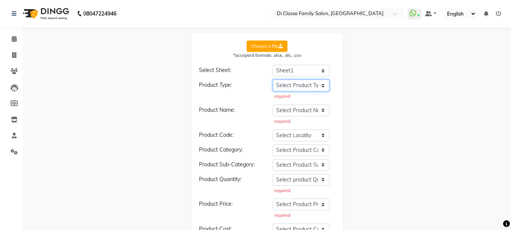
click at [290, 83] on select "Select Product Type Product Name* Price* Current Stock* Cost Price Type ( R / C…" at bounding box center [301, 85] width 57 height 12
click at [236, 89] on div "Product Type:" at bounding box center [230, 91] width 74 height 20
click at [12, 119] on icon at bounding box center [14, 120] width 6 height 6
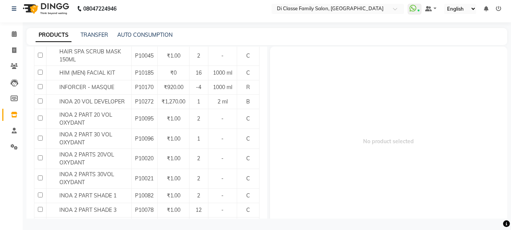
scroll to position [822, 0]
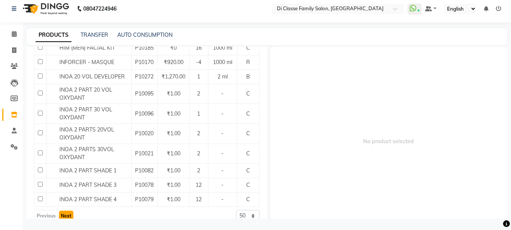
click at [63, 210] on button "Next" at bounding box center [66, 215] width 14 height 11
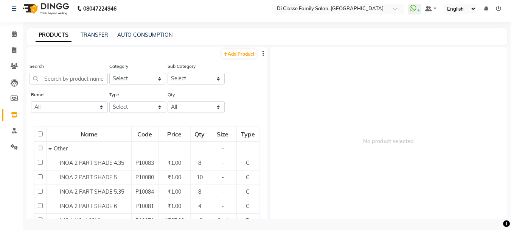
scroll to position [0, 0]
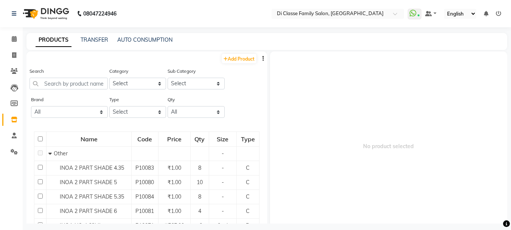
click at [260, 59] on button "button" at bounding box center [264, 59] width 8 height 8
click at [243, 67] on div "EXPORT" at bounding box center [233, 63] width 25 height 9
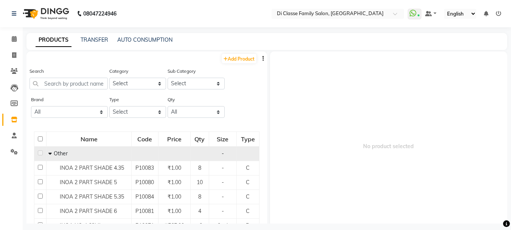
click at [54, 153] on span "Other" at bounding box center [61, 153] width 14 height 7
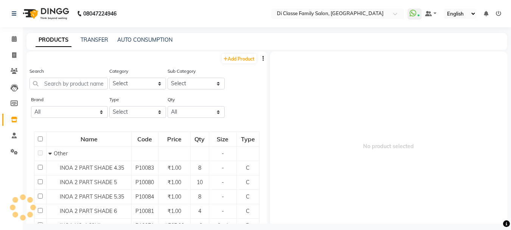
click at [37, 139] on th at bounding box center [40, 139] width 12 height 15
click at [38, 139] on input "checkbox" at bounding box center [40, 138] width 5 height 5
checkbox input "true"
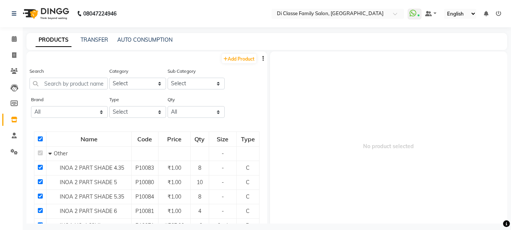
checkbox input "true"
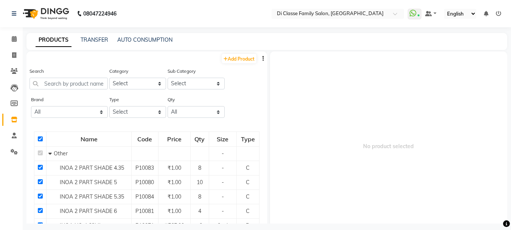
checkbox input "true"
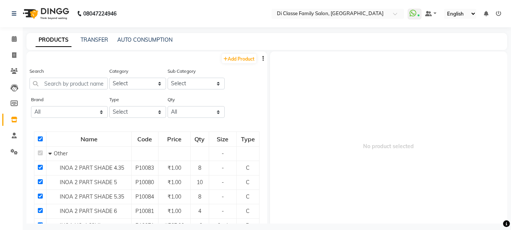
checkbox input "true"
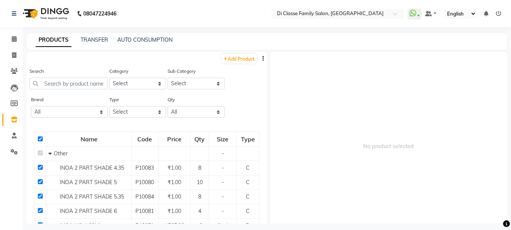
checkbox input "true"
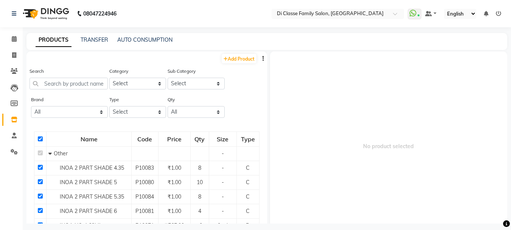
checkbox input "true"
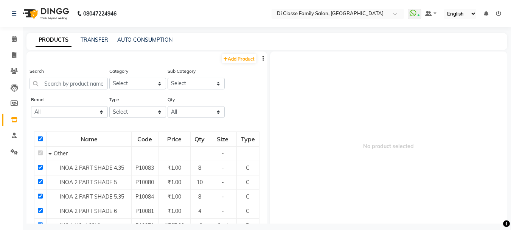
checkbox input "true"
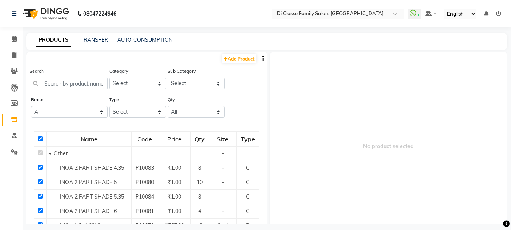
checkbox input "true"
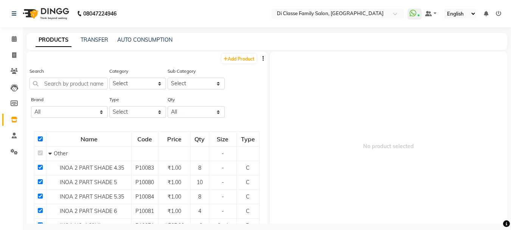
checkbox input "true"
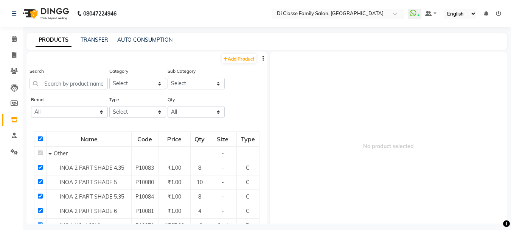
checkbox input "true"
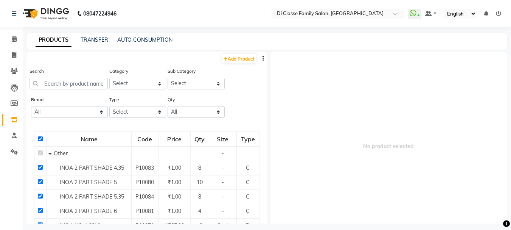
checkbox input "true"
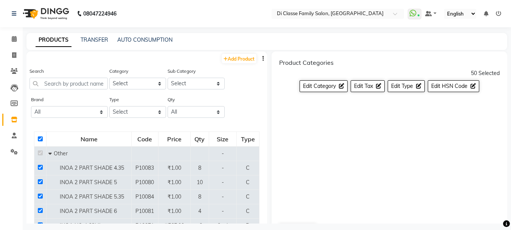
click at [38, 139] on input "checkbox" at bounding box center [40, 138] width 5 height 5
checkbox input "false"
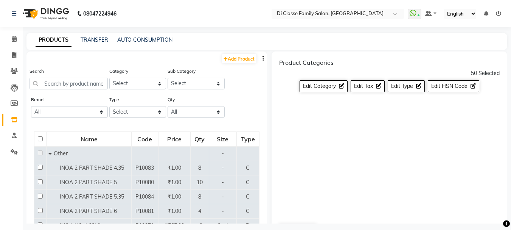
checkbox input "false"
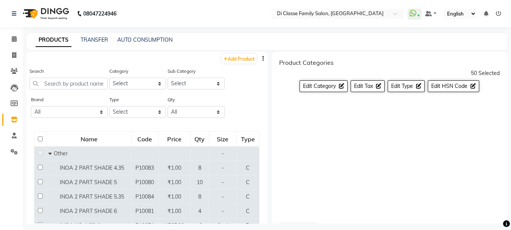
checkbox input "false"
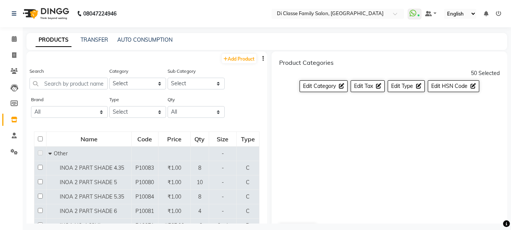
checkbox input "false"
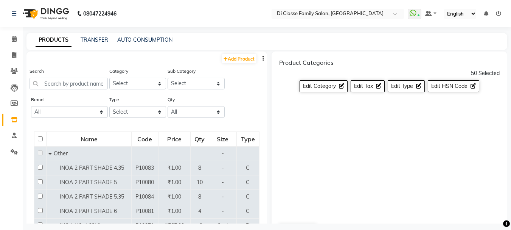
checkbox input "false"
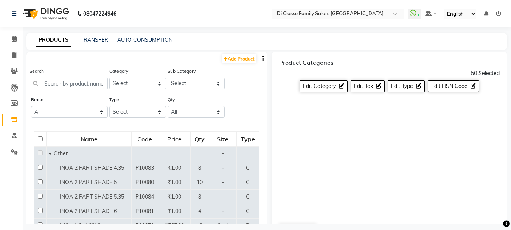
checkbox input "false"
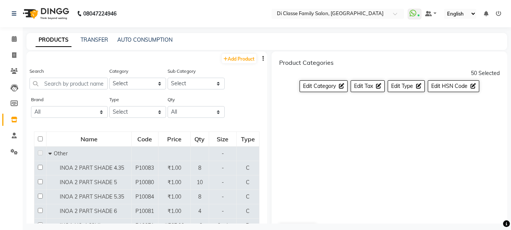
checkbox input "false"
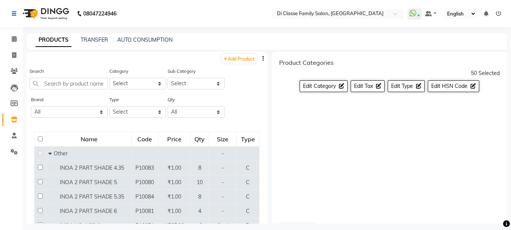
checkbox input "false"
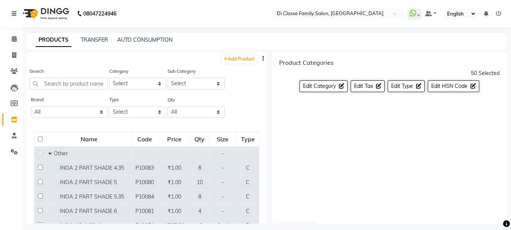
checkbox input "false"
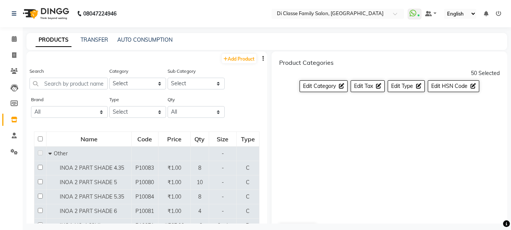
checkbox input "false"
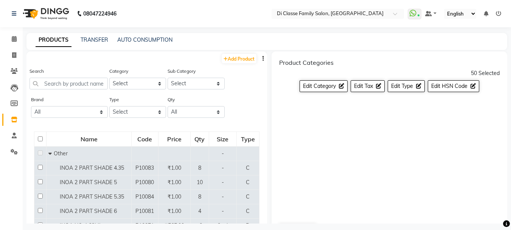
checkbox input "false"
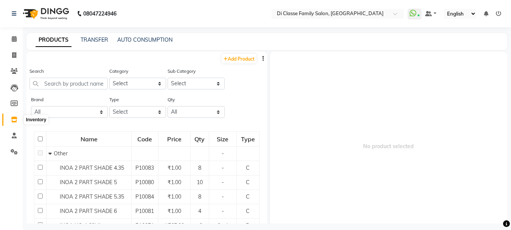
click at [12, 120] on icon at bounding box center [14, 120] width 6 height 6
click at [153, 81] on select "Select Hair Makeup Personal Care Appliances Beard Waxing Disposable Threading H…" at bounding box center [137, 84] width 57 height 12
click at [191, 81] on select "Select" at bounding box center [196, 84] width 57 height 12
click at [127, 114] on select "Select Both Retail Consumable" at bounding box center [137, 112] width 57 height 12
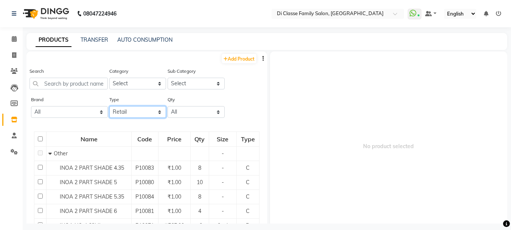
click at [109, 106] on select "Select Both Retail Consumable" at bounding box center [137, 112] width 57 height 12
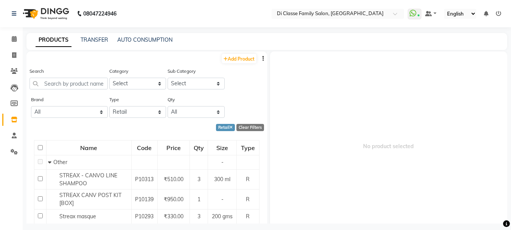
click at [260, 57] on button "button" at bounding box center [264, 59] width 8 height 8
click at [242, 63] on div "EXPORT" at bounding box center [233, 63] width 25 height 9
click at [263, 56] on icon "button" at bounding box center [264, 58] width 2 height 5
click at [244, 63] on div "EXPORT" at bounding box center [233, 63] width 25 height 9
click at [139, 111] on select "Select Both Retail Consumable" at bounding box center [137, 112] width 57 height 12
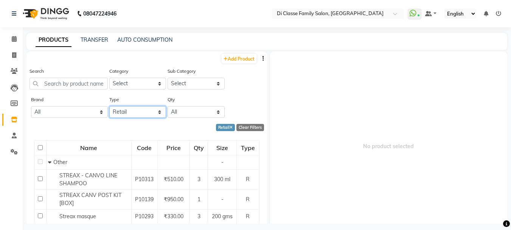
select select "C"
click at [109, 106] on select "Select Both Retail Consumable" at bounding box center [137, 112] width 57 height 12
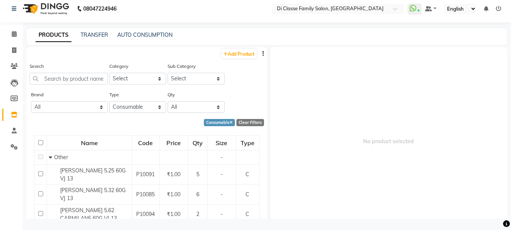
click at [263, 54] on icon "button" at bounding box center [264, 53] width 2 height 5
click at [239, 56] on div "EXPORT" at bounding box center [233, 58] width 25 height 9
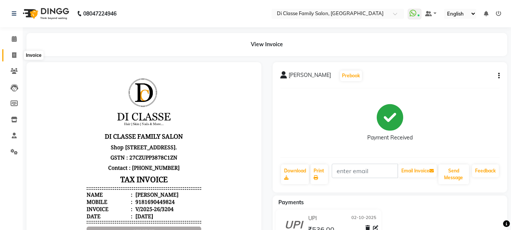
click at [19, 55] on span at bounding box center [14, 55] width 13 height 9
select select "service"
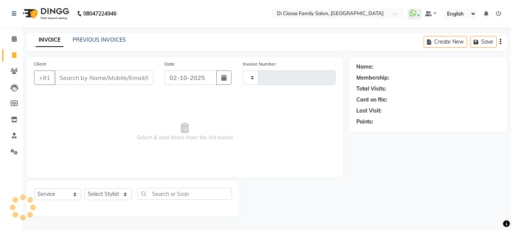
type input "3206"
select select "4704"
click at [86, 39] on link "PREVIOUS INVOICES" at bounding box center [99, 39] width 53 height 7
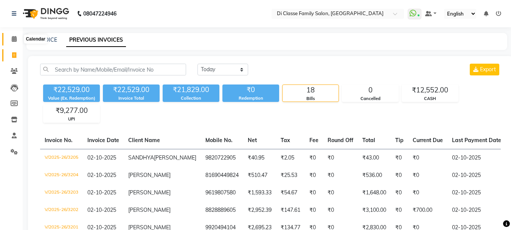
click at [12, 38] on icon at bounding box center [14, 39] width 5 height 6
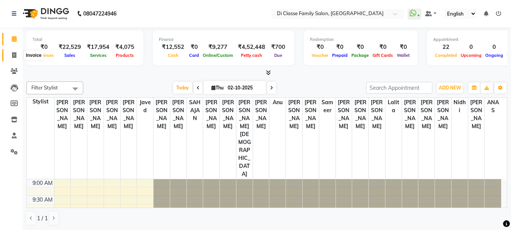
click at [12, 52] on icon at bounding box center [14, 55] width 4 height 6
select select "4704"
select select "service"
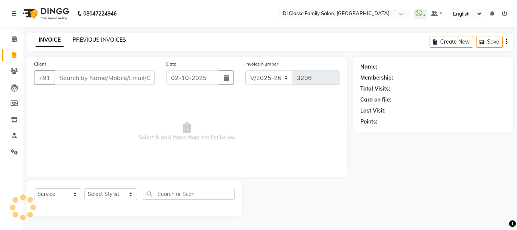
click at [93, 40] on link "PREVIOUS INVOICES" at bounding box center [99, 39] width 53 height 7
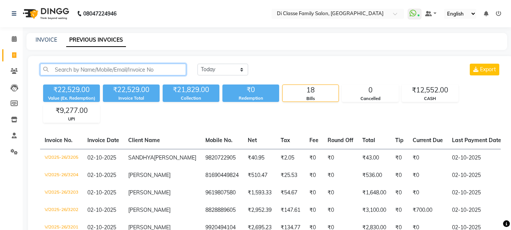
click at [102, 69] on input "text" at bounding box center [113, 70] width 146 height 12
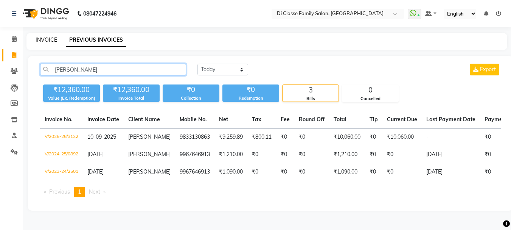
type input "[PERSON_NAME]"
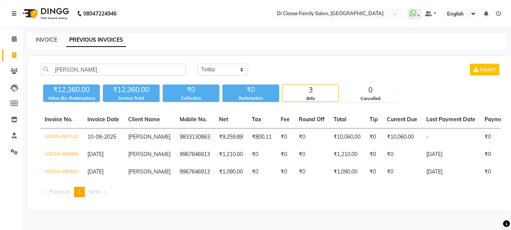
click at [47, 38] on link "INVOICE" at bounding box center [47, 39] width 22 height 7
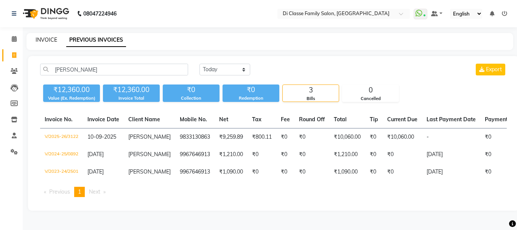
select select "4704"
select select "service"
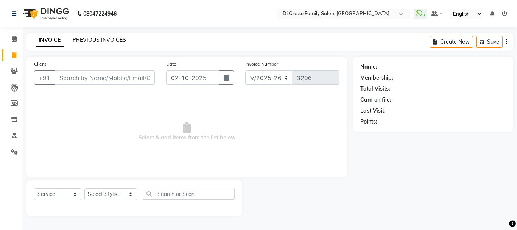
click at [90, 42] on link "PREVIOUS INVOICES" at bounding box center [99, 39] width 53 height 7
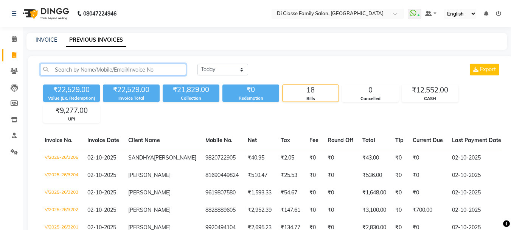
click at [100, 69] on input "text" at bounding box center [113, 70] width 146 height 12
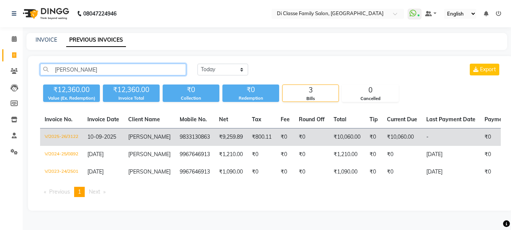
type input "[PERSON_NAME]"
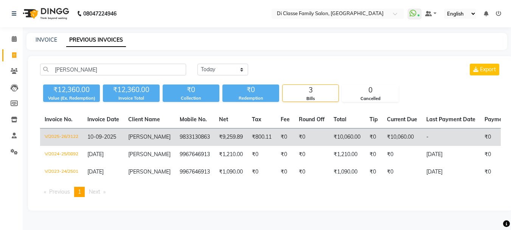
click at [319, 138] on td "₹0" at bounding box center [312, 137] width 35 height 18
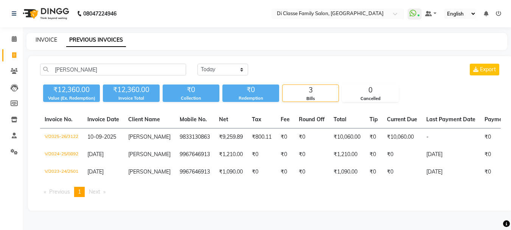
click at [55, 42] on link "INVOICE" at bounding box center [47, 39] width 22 height 7
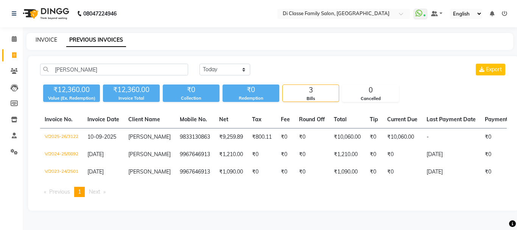
select select "4704"
select select "service"
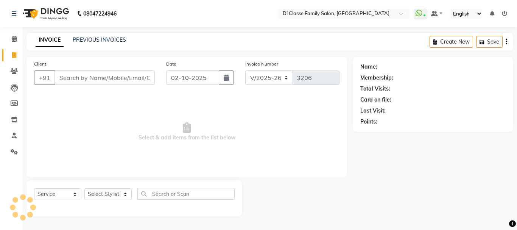
click at [83, 78] on input "Client" at bounding box center [105, 77] width 100 height 14
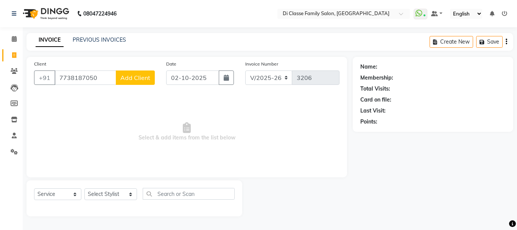
type input "7738187050"
click at [144, 76] on span "Add Client" at bounding box center [135, 78] width 30 height 8
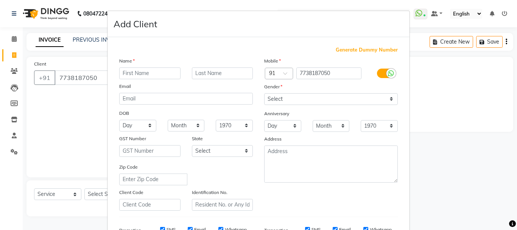
click at [142, 75] on input "text" at bounding box center [149, 73] width 61 height 12
type input "[PERSON_NAME]"
click at [206, 75] on input "text" at bounding box center [222, 73] width 61 height 12
type input "m"
type input "MORE"
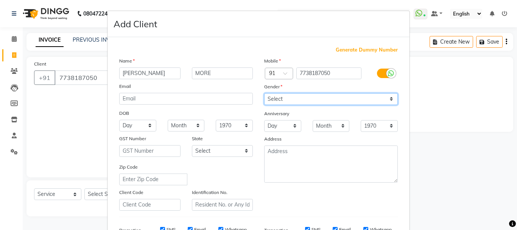
click at [305, 101] on select "Select Male Female Other Prefer Not To Say" at bounding box center [331, 99] width 134 height 12
select select "female"
click at [264, 93] on select "Select Male Female Other Prefer Not To Say" at bounding box center [331, 99] width 134 height 12
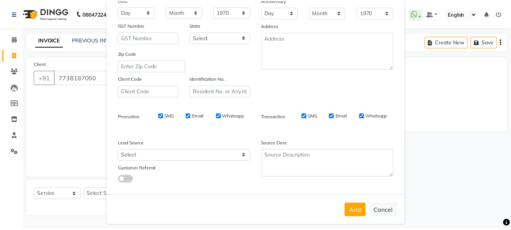
scroll to position [114, 0]
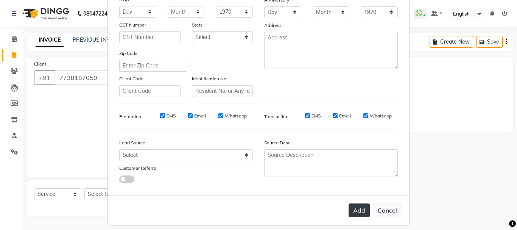
click at [354, 216] on button "Add" at bounding box center [359, 210] width 21 height 14
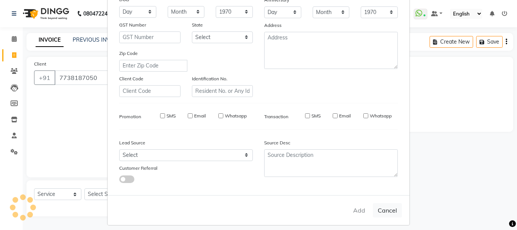
select select
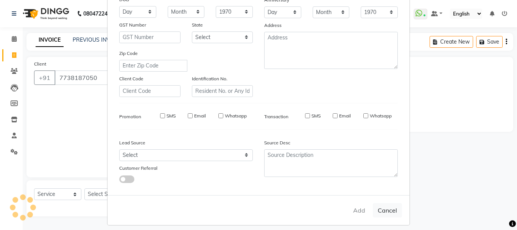
select select
checkbox input "false"
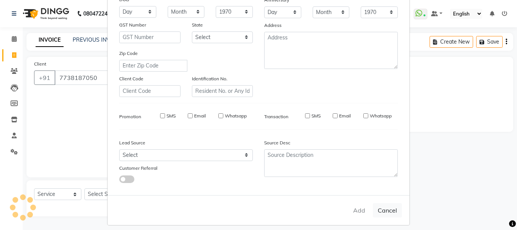
checkbox input "false"
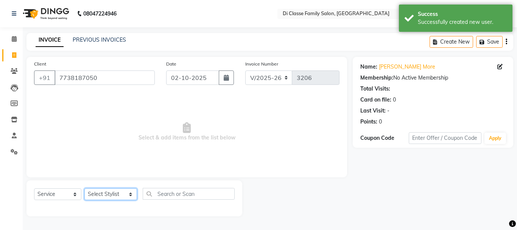
click at [114, 193] on select "Select Stylist ANAS Anu AYAZ KADRI Front Desk Javed KOMAL lalita Muskan Nidhi P…" at bounding box center [110, 194] width 53 height 12
select select "51560"
click at [84, 188] on select "Select Stylist ANAS Anu AYAZ KADRI Front Desk Javed KOMAL lalita Muskan Nidhi P…" at bounding box center [110, 194] width 53 height 12
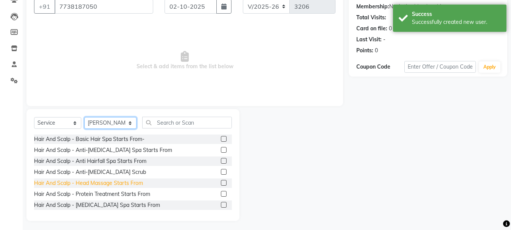
scroll to position [73, 0]
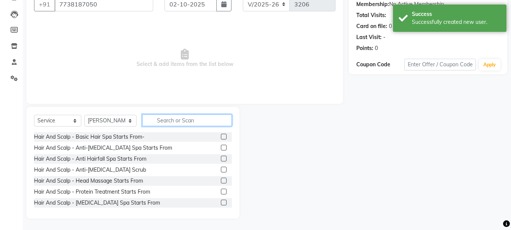
click at [162, 121] on input "text" at bounding box center [187, 120] width 90 height 12
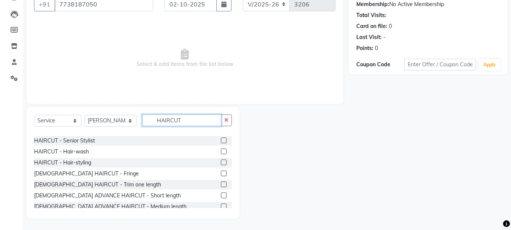
scroll to position [38, 0]
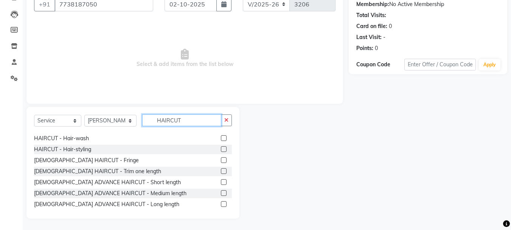
type input "HAIRCUT"
click at [221, 190] on label at bounding box center [224, 193] width 6 height 6
click at [221, 191] on input "checkbox" at bounding box center [223, 193] width 5 height 5
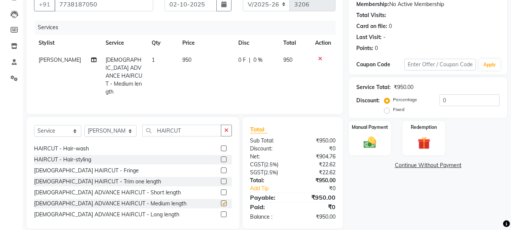
checkbox input "false"
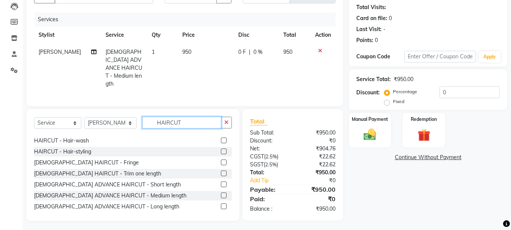
drag, startPoint x: 187, startPoint y: 120, endPoint x: 146, endPoint y: 118, distance: 40.9
click at [146, 118] on input "HAIRCUT" at bounding box center [181, 123] width 79 height 12
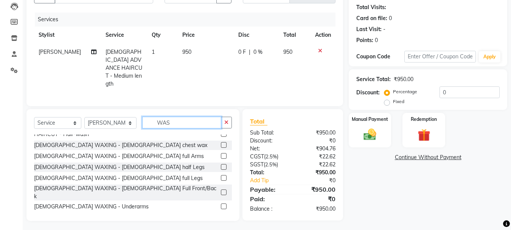
scroll to position [5, 0]
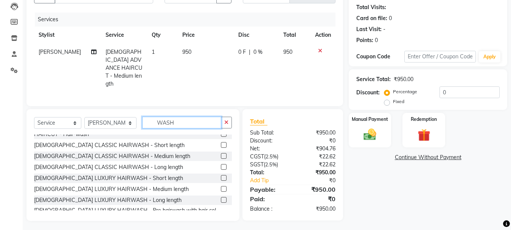
type input "WASH"
click at [221, 153] on label at bounding box center [224, 156] width 6 height 6
click at [221, 154] on input "checkbox" at bounding box center [223, 156] width 5 height 5
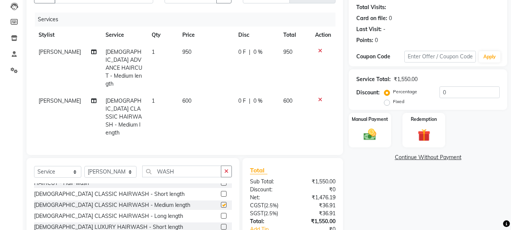
checkbox input "false"
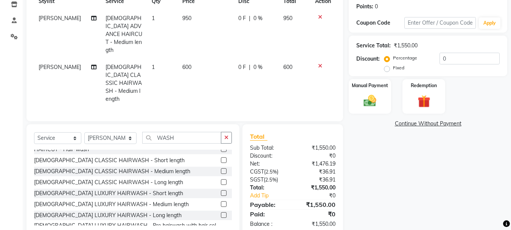
scroll to position [122, 0]
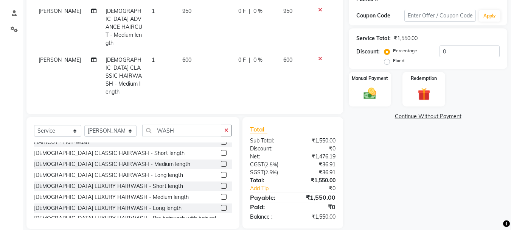
click at [396, 88] on div "Manual Payment Redemption" at bounding box center [428, 89] width 170 height 34
click at [375, 84] on div "Manual Payment" at bounding box center [370, 89] width 44 height 36
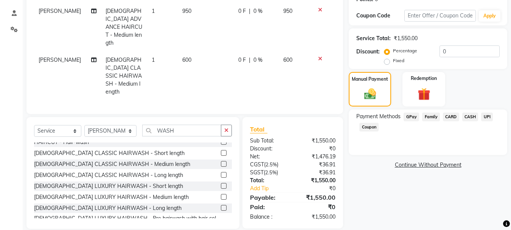
click at [484, 117] on span "UPI" at bounding box center [488, 116] width 12 height 9
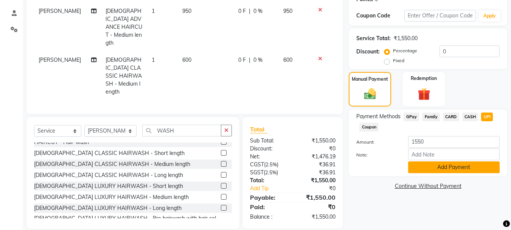
click at [467, 166] on button "Add Payment" at bounding box center [454, 167] width 92 height 12
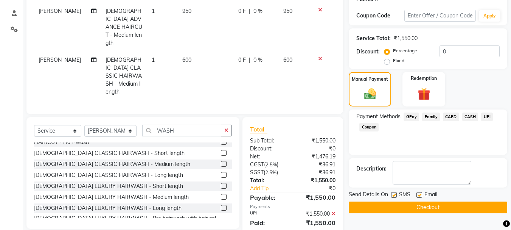
scroll to position [138, 0]
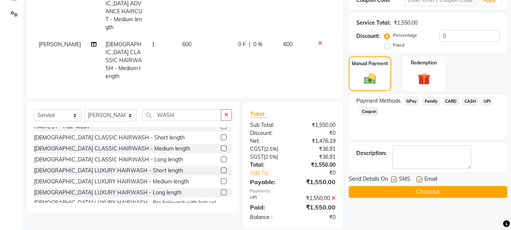
click at [457, 191] on button "Checkout" at bounding box center [428, 192] width 159 height 12
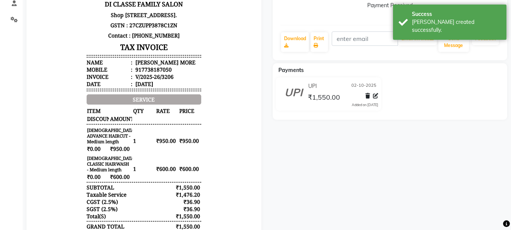
scroll to position [114, 0]
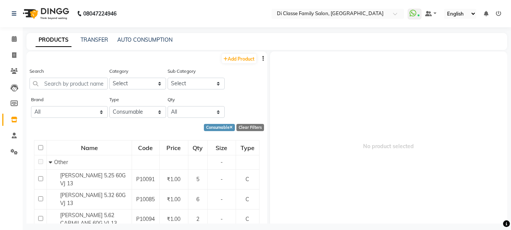
select select "C"
click at [15, 104] on icon at bounding box center [14, 103] width 7 height 6
select select
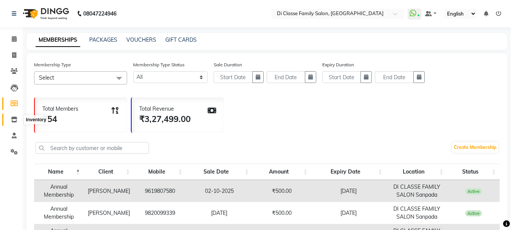
click at [16, 120] on icon at bounding box center [14, 120] width 6 height 6
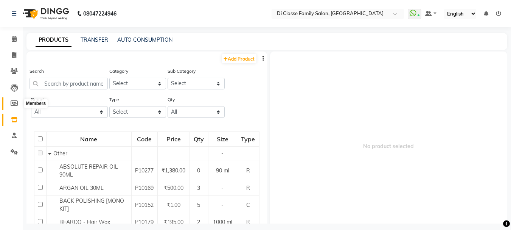
click at [9, 104] on span at bounding box center [14, 103] width 13 height 9
select select
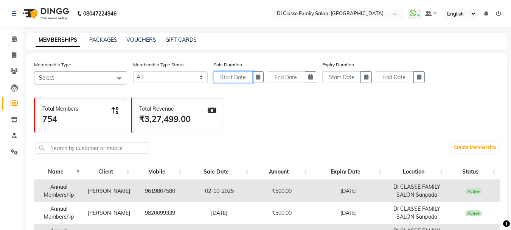
click at [233, 77] on input "text" at bounding box center [233, 77] width 39 height 12
select select "10"
select select "2025"
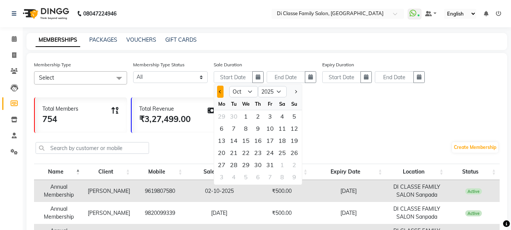
click at [221, 94] on button "Previous month" at bounding box center [220, 92] width 6 height 12
select select "9"
click at [224, 114] on div "1" at bounding box center [222, 116] width 12 height 12
type input "01-09-2025"
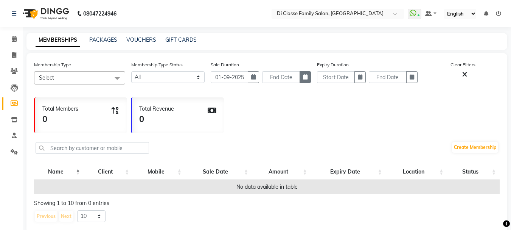
click at [305, 78] on icon "button" at bounding box center [305, 76] width 5 height 5
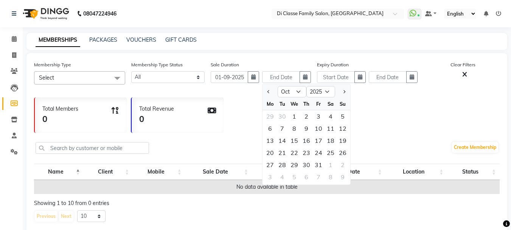
drag, startPoint x: 268, startPoint y: 92, endPoint x: 273, endPoint y: 97, distance: 7.0
click at [270, 94] on button "Previous month" at bounding box center [269, 92] width 6 height 12
select select "9"
click at [284, 163] on div "30" at bounding box center [282, 165] width 12 height 12
type input "30-09-2025"
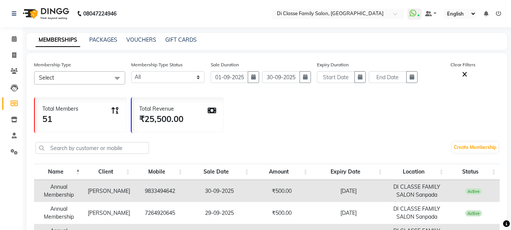
click at [106, 75] on span "Select" at bounding box center [79, 77] width 91 height 13
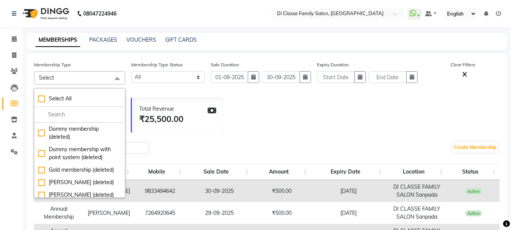
drag, startPoint x: 184, startPoint y: 142, endPoint x: 181, endPoint y: 128, distance: 14.3
click at [184, 142] on div "Create Membership" at bounding box center [267, 148] width 466 height 25
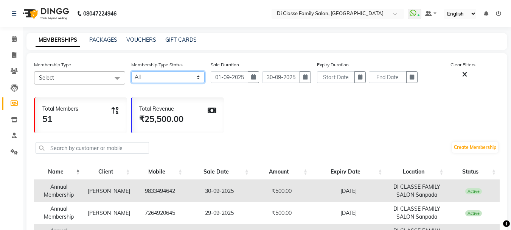
click at [177, 78] on select "Active Expired All" at bounding box center [167, 77] width 73 height 12
drag, startPoint x: 226, startPoint y: 141, endPoint x: 220, endPoint y: 137, distance: 7.8
click at [225, 140] on div "Create Membership" at bounding box center [267, 148] width 466 height 25
click at [99, 39] on link "PACKAGES" at bounding box center [103, 39] width 28 height 7
select select
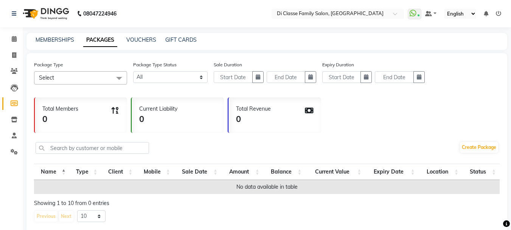
drag, startPoint x: 59, startPoint y: 36, endPoint x: 63, endPoint y: 35, distance: 4.3
click at [59, 36] on div "MEMBERSHIPS PACKAGES VOUCHERS GIFT CARDS" at bounding box center [266, 41] width 481 height 17
click at [63, 35] on div "MEMBERSHIPS PACKAGES VOUCHERS GIFT CARDS" at bounding box center [266, 41] width 481 height 17
click at [13, 86] on icon at bounding box center [15, 88] width 8 height 8
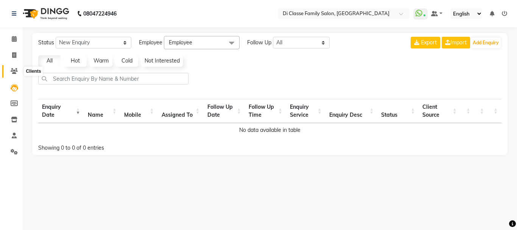
click at [16, 71] on icon at bounding box center [14, 71] width 7 height 6
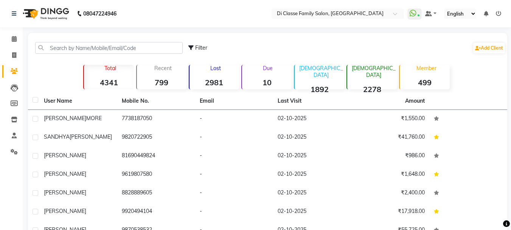
click at [13, 48] on li "Invoice" at bounding box center [11, 55] width 23 height 16
drag, startPoint x: 14, startPoint y: 48, endPoint x: 14, endPoint y: 55, distance: 6.8
click at [14, 54] on li "Invoice" at bounding box center [11, 55] width 23 height 16
click at [14, 56] on icon at bounding box center [14, 55] width 4 height 6
select select "4704"
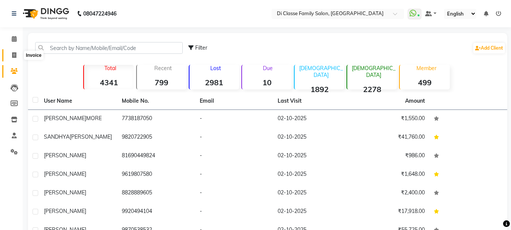
select select "service"
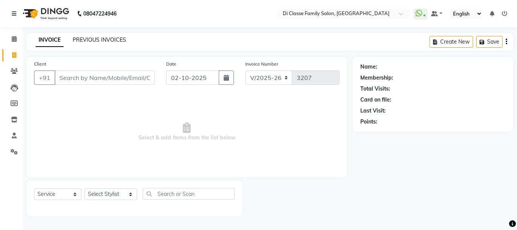
click at [89, 42] on link "PREVIOUS INVOICES" at bounding box center [99, 39] width 53 height 7
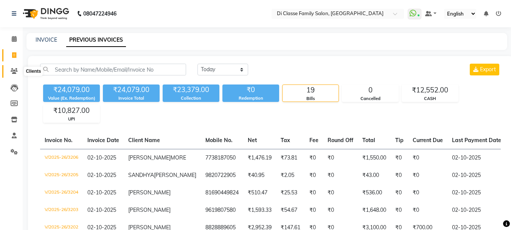
click at [17, 70] on icon at bounding box center [14, 71] width 7 height 6
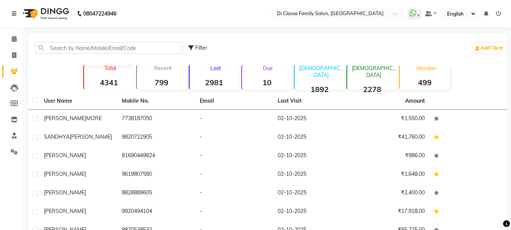
click at [192, 50] on icon at bounding box center [191, 47] width 5 height 5
select select "1000000"
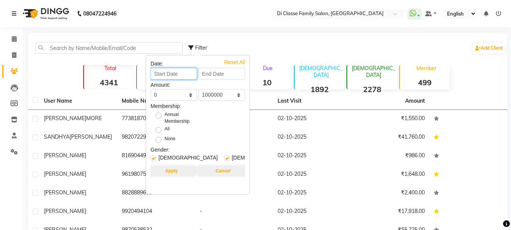
click at [167, 78] on input at bounding box center [174, 74] width 47 height 12
select select "10"
select select "2025"
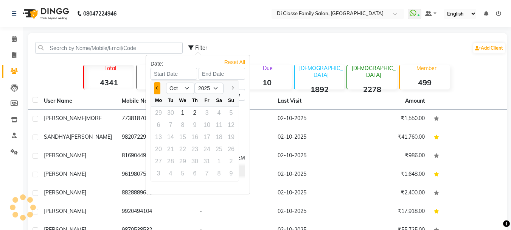
click at [158, 89] on span "Previous month" at bounding box center [157, 87] width 3 height 3
select select "9"
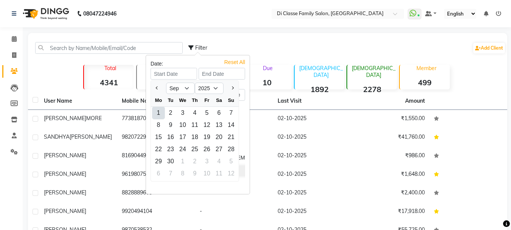
click at [162, 112] on div "1" at bounding box center [159, 113] width 12 height 12
type input "01-09-2025"
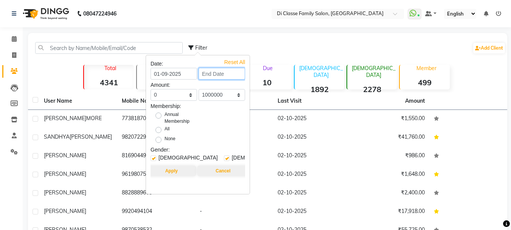
click at [218, 73] on input at bounding box center [222, 74] width 47 height 12
select select "9"
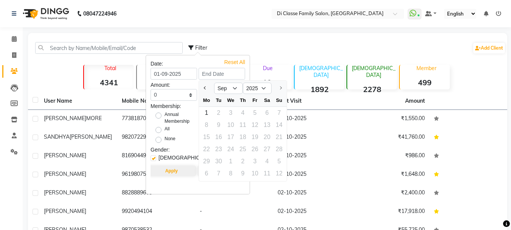
click at [219, 161] on div "29 30 1 2 3 4 5" at bounding box center [243, 161] width 88 height 12
click at [219, 160] on div "29 30 1 2 3 4 5" at bounding box center [243, 161] width 88 height 12
click at [226, 42] on div "Filter Add Client" at bounding box center [348, 48] width 318 height 24
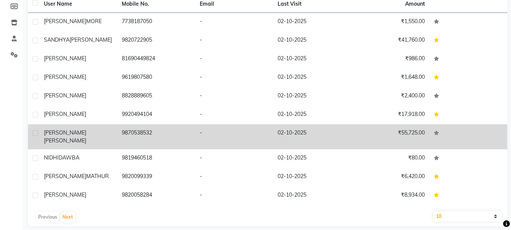
scroll to position [98, 0]
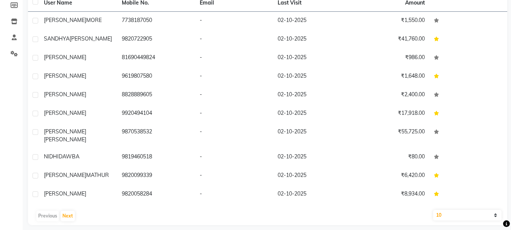
click at [453, 210] on select "10 50 100" at bounding box center [467, 215] width 69 height 11
select select "50"
click at [433, 210] on select "10 50 100" at bounding box center [467, 215] width 69 height 11
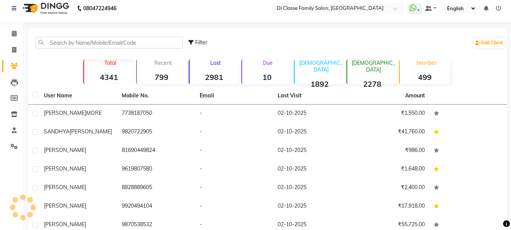
scroll to position [0, 0]
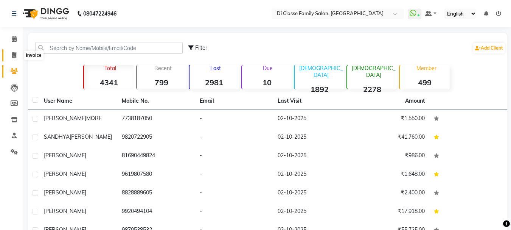
click at [16, 53] on icon at bounding box center [14, 55] width 4 height 6
select select "4704"
select select "service"
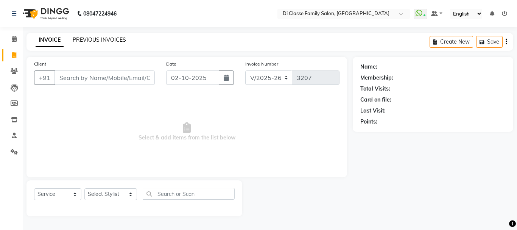
click at [83, 39] on link "PREVIOUS INVOICES" at bounding box center [99, 39] width 53 height 7
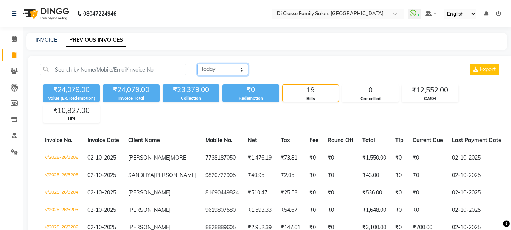
click at [215, 71] on select "[DATE] [DATE] Custom Range" at bounding box center [223, 70] width 51 height 12
select select "range"
click at [198, 64] on select "[DATE] [DATE] Custom Range" at bounding box center [223, 70] width 51 height 12
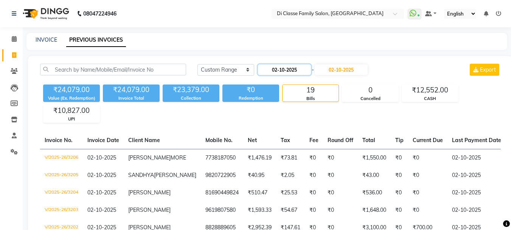
click at [297, 70] on input "02-10-2025" at bounding box center [284, 69] width 53 height 11
select select "10"
select select "2025"
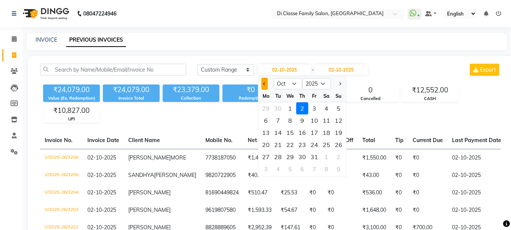
click at [266, 83] on span "Previous month" at bounding box center [264, 83] width 3 height 3
select select "9"
click at [267, 108] on div "1" at bounding box center [266, 108] width 12 height 12
type input "01-09-2025"
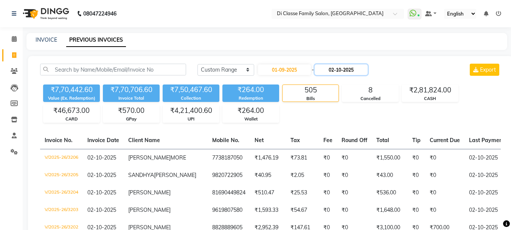
click at [338, 72] on input "02-10-2025" at bounding box center [341, 69] width 53 height 11
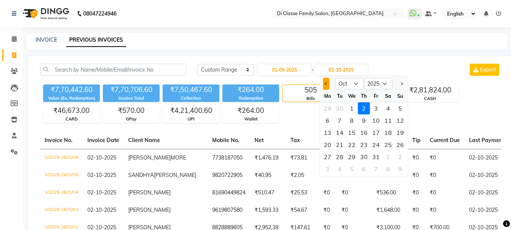
click at [327, 83] on span "Previous month" at bounding box center [326, 83] width 3 height 3
select select "9"
click at [343, 154] on div "30" at bounding box center [340, 157] width 12 height 12
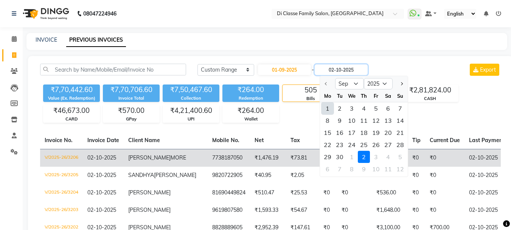
type input "30-09-2025"
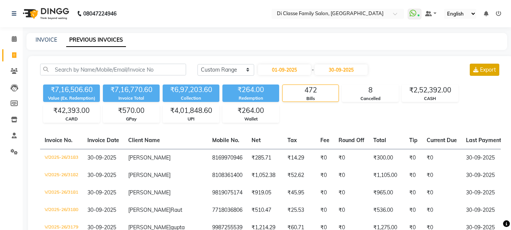
click at [487, 69] on span "Export" at bounding box center [488, 69] width 16 height 7
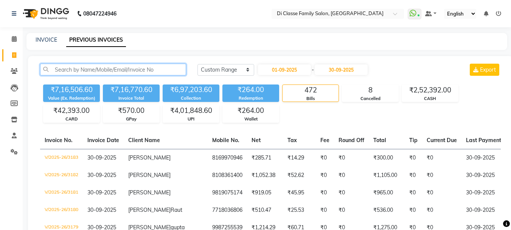
click at [68, 74] on input "text" at bounding box center [113, 70] width 146 height 12
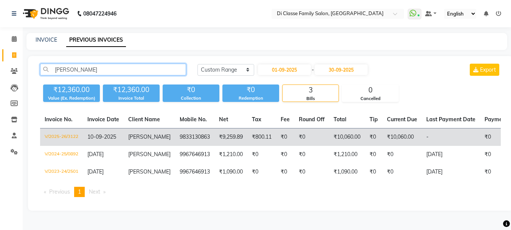
type input "[PERSON_NAME]"
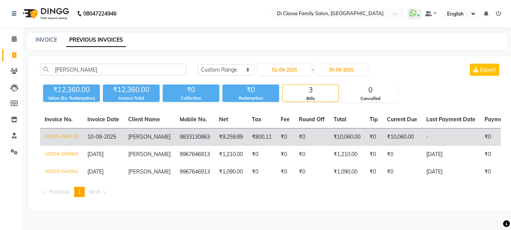
click at [72, 136] on td "V/2025-26/3122" at bounding box center [61, 137] width 43 height 18
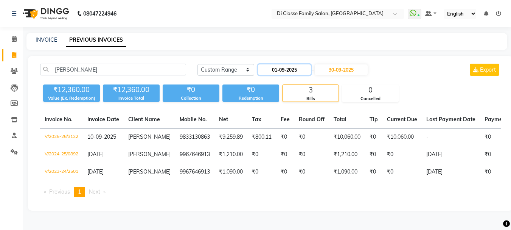
click at [285, 71] on input "01-09-2025" at bounding box center [284, 69] width 53 height 11
select select "9"
select select "2025"
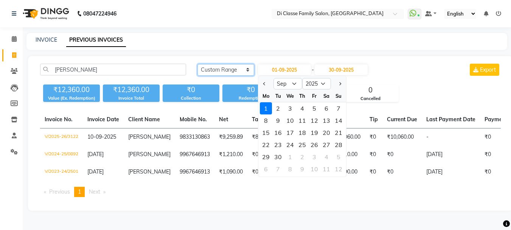
click at [235, 64] on select "Today Yesterday Custom Range" at bounding box center [226, 70] width 57 height 12
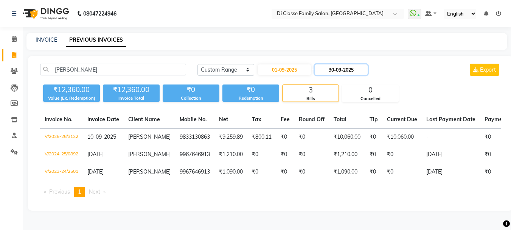
click at [358, 69] on input "30-09-2025" at bounding box center [341, 69] width 53 height 11
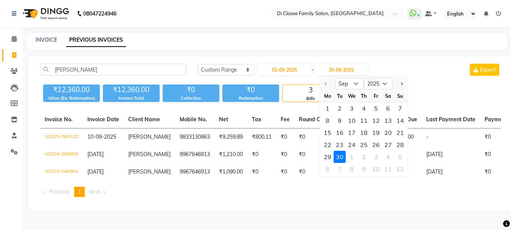
click at [339, 156] on div "30" at bounding box center [340, 157] width 12 height 12
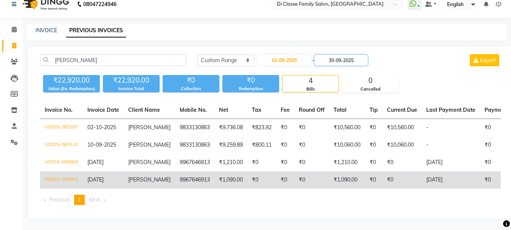
scroll to position [45, 0]
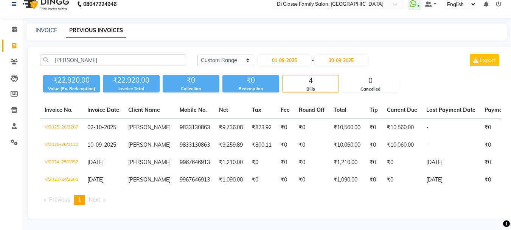
click at [89, 201] on li "Next page" at bounding box center [97, 200] width 24 height 10
click at [92, 199] on span "Next page" at bounding box center [94, 199] width 11 height 7
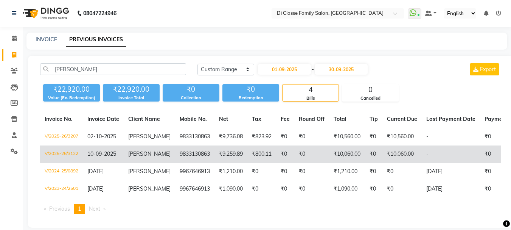
scroll to position [0, 0]
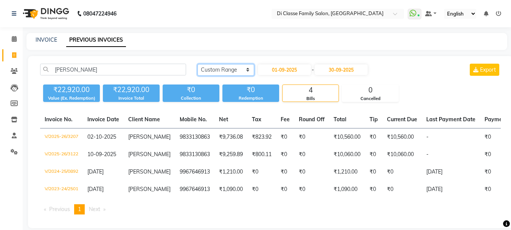
click at [240, 70] on select "Today Yesterday Custom Range" at bounding box center [226, 70] width 57 height 12
select select "today"
click at [198, 64] on select "Today Yesterday Custom Range" at bounding box center [226, 70] width 57 height 12
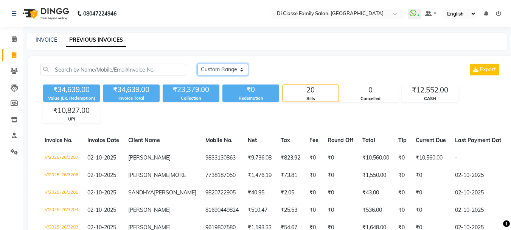
click at [241, 69] on select "Today Yesterday Custom Range" at bounding box center [223, 70] width 51 height 12
select select "range"
click at [198, 64] on select "Today Yesterday Custom Range" at bounding box center [223, 70] width 51 height 12
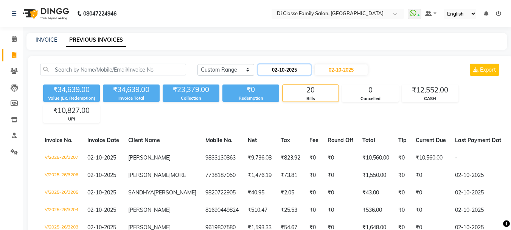
click at [299, 71] on input "02-10-2025" at bounding box center [284, 69] width 53 height 11
select select "10"
select select "2025"
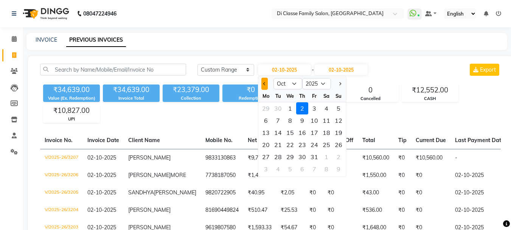
click at [265, 81] on button "Previous month" at bounding box center [265, 84] width 6 height 12
select select "9"
click at [268, 108] on div "1" at bounding box center [266, 108] width 12 height 12
type input "01-09-2025"
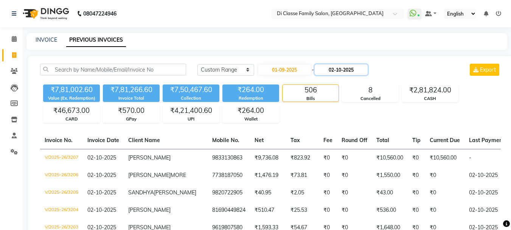
click at [368, 70] on input "02-10-2025" at bounding box center [341, 69] width 53 height 11
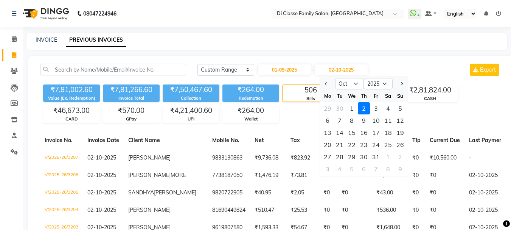
click at [325, 86] on button "Previous month" at bounding box center [326, 84] width 6 height 12
select select "9"
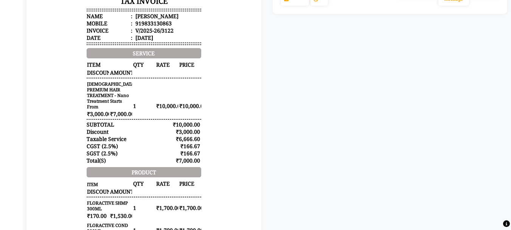
scroll to position [161, 0]
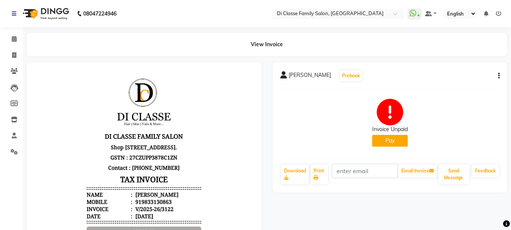
click at [498, 73] on button "button" at bounding box center [498, 76] width 5 height 8
click at [474, 71] on div "Edit Item Staff" at bounding box center [462, 70] width 52 height 9
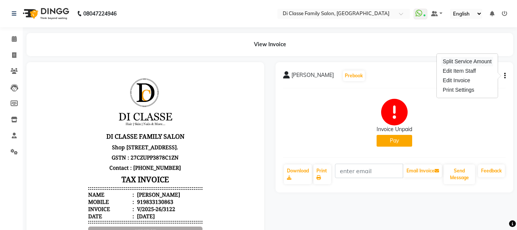
select select
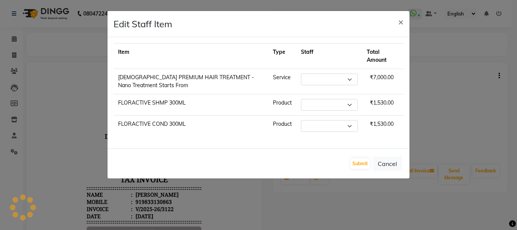
select select "28413"
select select "29926"
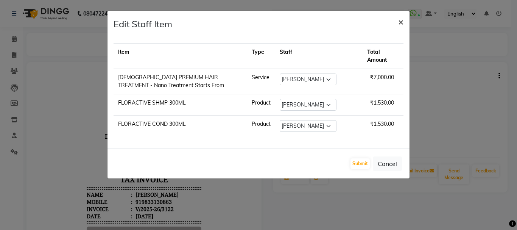
click at [399, 24] on span "×" at bounding box center [400, 21] width 5 height 11
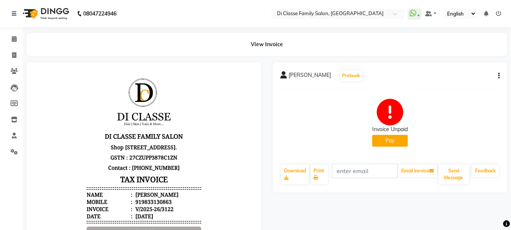
click at [499, 76] on icon "button" at bounding box center [500, 76] width 2 height 0
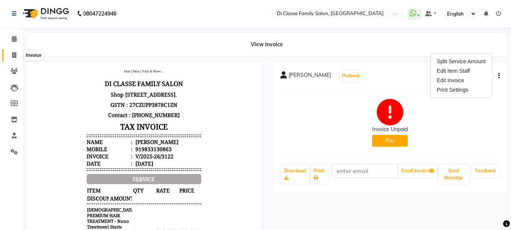
click at [14, 55] on icon at bounding box center [14, 55] width 4 height 6
select select "4704"
select select "service"
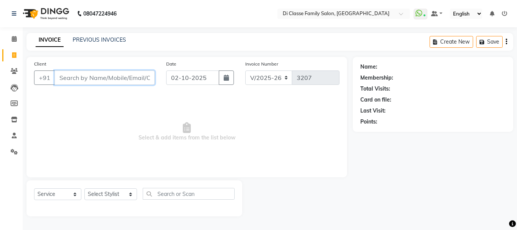
click at [71, 79] on input "Client" at bounding box center [105, 77] width 100 height 14
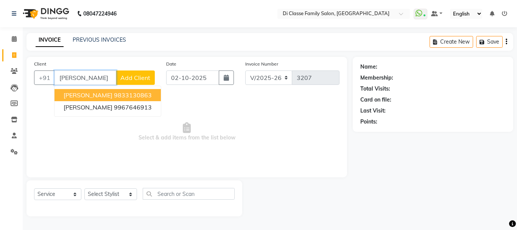
click at [114, 92] on ngb-highlight "9833130863" at bounding box center [133, 95] width 38 height 8
type input "9833130863"
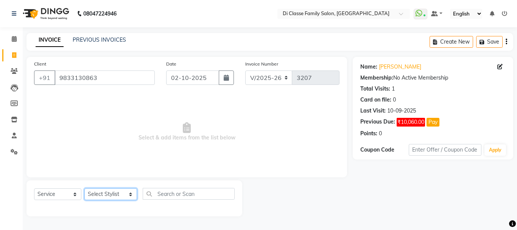
click at [109, 195] on select "Select Stylist [PERSON_NAME] [PERSON_NAME] Front Desk [PERSON_NAME] [PERSON_NAM…" at bounding box center [110, 194] width 53 height 12
select select "28413"
click at [84, 188] on select "Select Stylist [PERSON_NAME] [PERSON_NAME] Front Desk [PERSON_NAME] [PERSON_NAM…" at bounding box center [110, 194] width 53 height 12
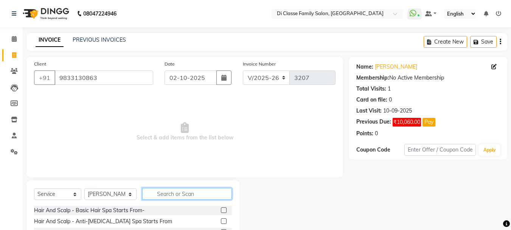
drag, startPoint x: 161, startPoint y: 195, endPoint x: 155, endPoint y: 191, distance: 6.3
click at [161, 194] on input "text" at bounding box center [187, 194] width 90 height 12
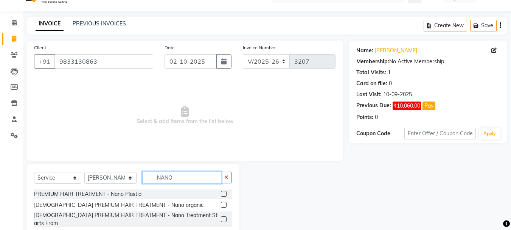
scroll to position [31, 0]
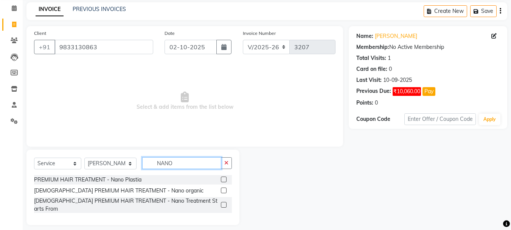
type input "NANO"
click at [224, 202] on label at bounding box center [224, 205] width 6 height 6
click at [224, 203] on input "checkbox" at bounding box center [223, 205] width 5 height 5
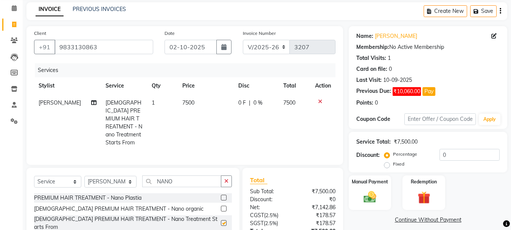
checkbox input "false"
click at [192, 103] on td "7500" at bounding box center [206, 122] width 56 height 57
select select "28413"
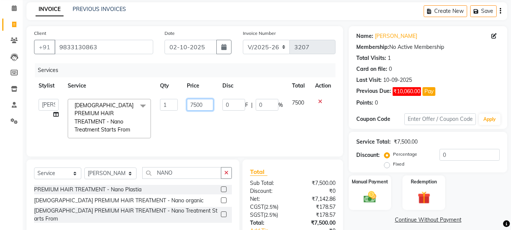
drag, startPoint x: 209, startPoint y: 108, endPoint x: 167, endPoint y: 105, distance: 41.7
click at [167, 105] on tr "ANAS Anu [PERSON_NAME] Front Desk [PERSON_NAME] [PERSON_NAME] [PERSON_NAME] [PE…" at bounding box center [185, 118] width 302 height 48
type input "10500"
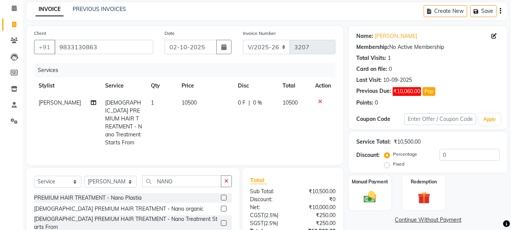
click at [238, 101] on span "0 F" at bounding box center [242, 103] width 8 height 8
select select "28413"
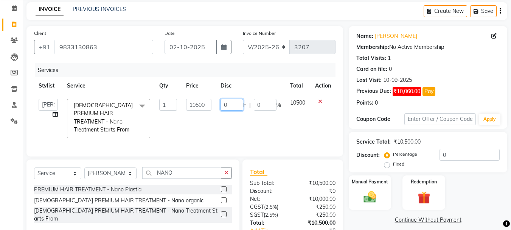
click at [237, 104] on input "0" at bounding box center [232, 105] width 23 height 12
type input "3000"
click at [239, 123] on td "3000 F | 0 %" at bounding box center [251, 118] width 70 height 48
select select "28413"
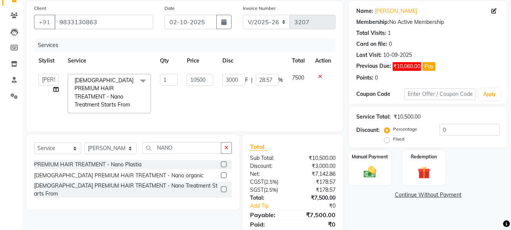
scroll to position [42, 0]
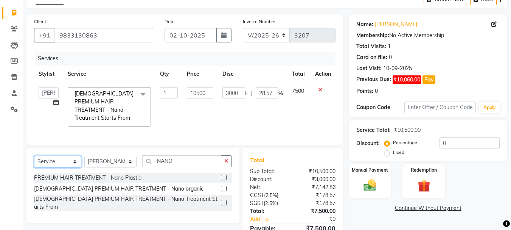
click at [66, 158] on select "Select Service Product Membership Package Voucher Prepaid Gift Card" at bounding box center [57, 162] width 47 height 12
select select "product"
click at [34, 156] on select "Select Service Product Membership Package Voucher Prepaid Gift Card" at bounding box center [57, 162] width 47 height 12
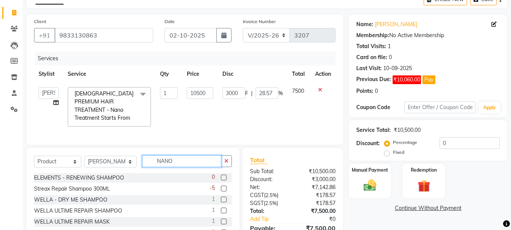
drag, startPoint x: 173, startPoint y: 157, endPoint x: 113, endPoint y: 158, distance: 60.2
click at [113, 158] on div "Select Service Product Membership Package Voucher Prepaid Gift Card Select Styl…" at bounding box center [133, 164] width 198 height 18
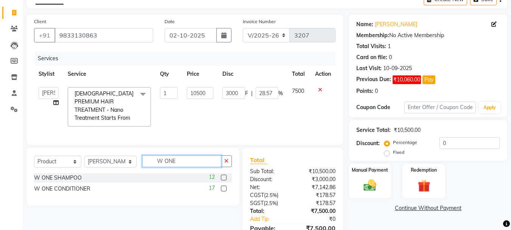
type input "W ONE"
click at [222, 176] on label at bounding box center [224, 178] width 6 height 6
click at [222, 176] on input "checkbox" at bounding box center [223, 177] width 5 height 5
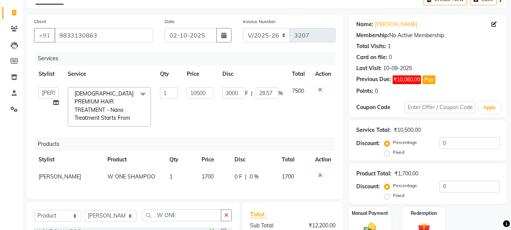
checkbox input "false"
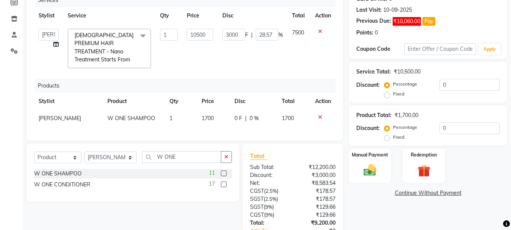
scroll to position [118, 0]
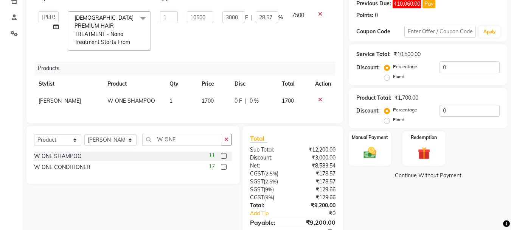
click at [224, 164] on label at bounding box center [224, 167] width 6 height 6
click at [224, 165] on input "checkbox" at bounding box center [223, 167] width 5 height 5
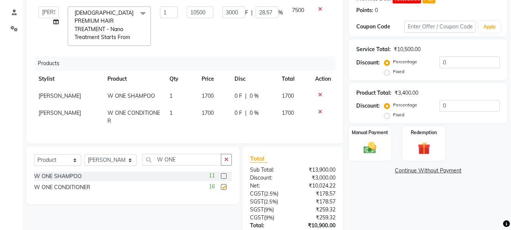
checkbox input "false"
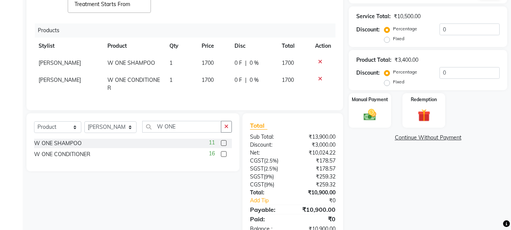
click at [235, 59] on span "0 F" at bounding box center [239, 63] width 8 height 8
select select "28413"
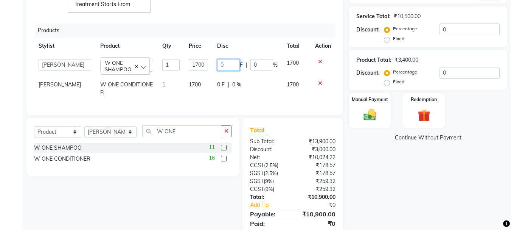
click at [229, 60] on input "0" at bounding box center [228, 65] width 23 height 12
type input "1"
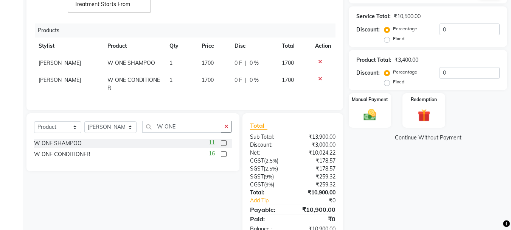
click at [251, 59] on span "0 %" at bounding box center [254, 63] width 9 height 8
select select "28413"
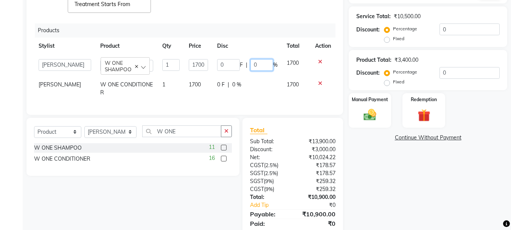
click at [260, 61] on input "0" at bounding box center [262, 65] width 23 height 12
type input "10"
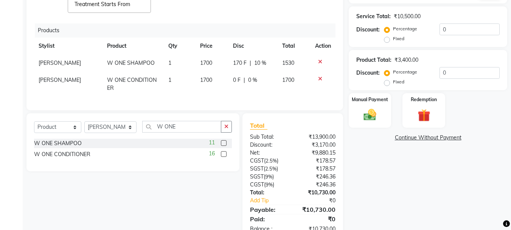
click at [243, 79] on td "0 F | 0 %" at bounding box center [253, 84] width 49 height 25
select select "28413"
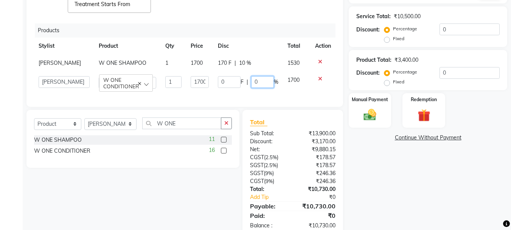
click at [258, 76] on input "0" at bounding box center [262, 82] width 23 height 12
type input "10"
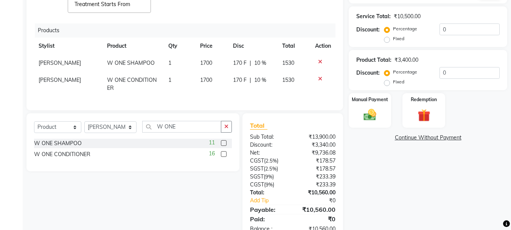
click at [260, 23] on div "Products" at bounding box center [188, 30] width 307 height 14
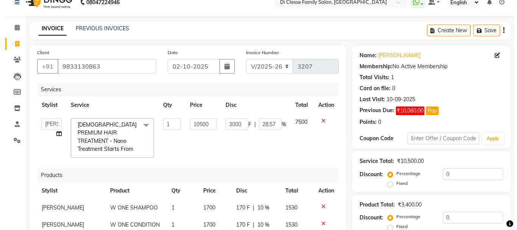
scroll to position [0, 0]
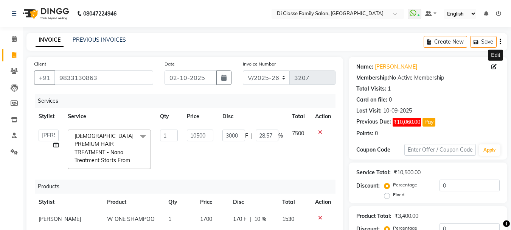
click at [493, 67] on icon at bounding box center [494, 66] width 5 height 5
select select "male"
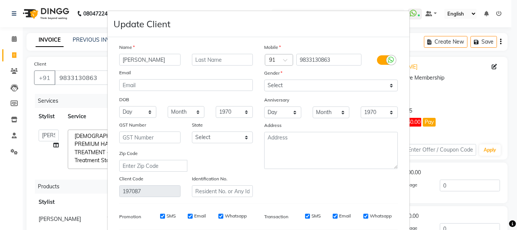
click at [458, 72] on ngb-modal-window "Update Client Name BHUMIT SHAH Email DOB Day 01 02 03 04 05 06 07 08 09 10 11 1…" at bounding box center [258, 115] width 517 height 230
click at [393, 5] on ngb-modal-window "Update Client Name BHUMIT SHAH Email DOB Day 01 02 03 04 05 06 07 08 09 10 11 1…" at bounding box center [258, 115] width 517 height 230
click at [421, 59] on ngb-modal-window "Update Client Name BHUMIT SHAH Email DOB Day 01 02 03 04 05 06 07 08 09 10 11 1…" at bounding box center [258, 115] width 517 height 230
drag, startPoint x: 429, startPoint y: 86, endPoint x: 372, endPoint y: 62, distance: 60.9
click at [429, 86] on ngb-modal-window "Update Client Name BHUMIT SHAH Email DOB Day 01 02 03 04 05 06 07 08 09 10 11 1…" at bounding box center [258, 115] width 517 height 230
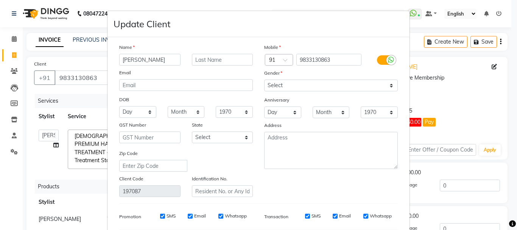
click at [452, 82] on ngb-modal-window "Update Client Name BHUMIT SHAH Email DOB Day 01 02 03 04 05 06 07 08 09 10 11 1…" at bounding box center [258, 115] width 517 height 230
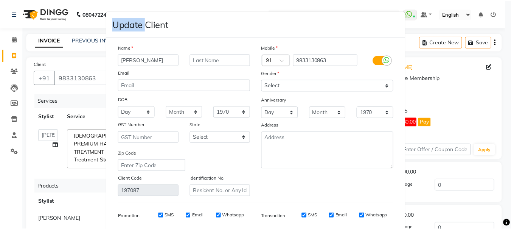
scroll to position [106, 0]
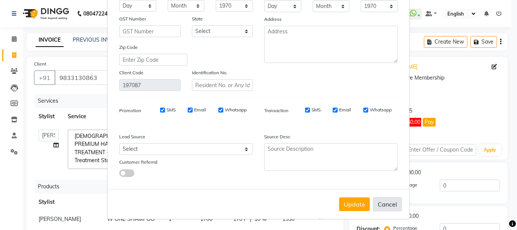
click at [392, 202] on button "Cancel" at bounding box center [387, 204] width 29 height 14
select select
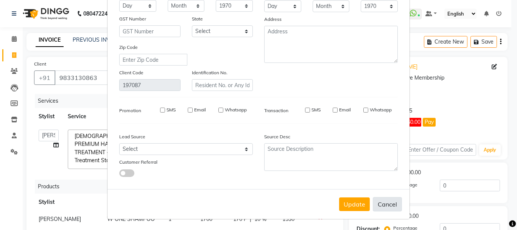
select select
checkbox input "false"
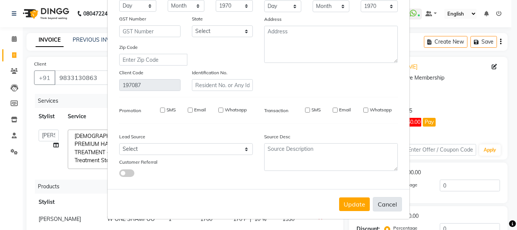
checkbox input "false"
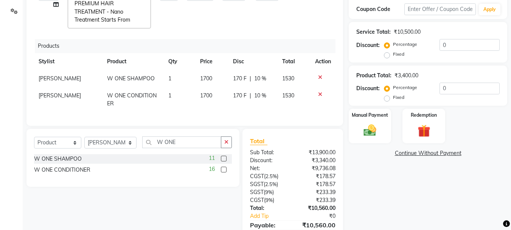
scroll to position [151, 0]
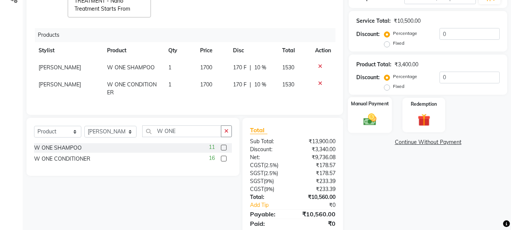
click at [371, 112] on img at bounding box center [370, 119] width 21 height 15
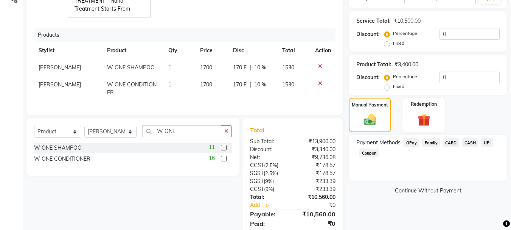
click at [417, 191] on link "Continue Without Payment" at bounding box center [429, 191] width 156 height 8
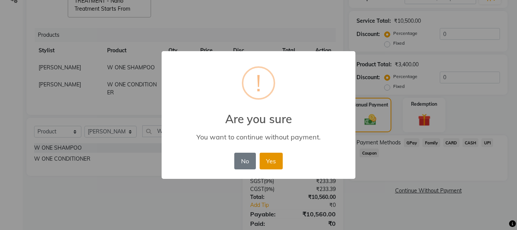
click at [265, 157] on button "Yes" at bounding box center [271, 161] width 23 height 17
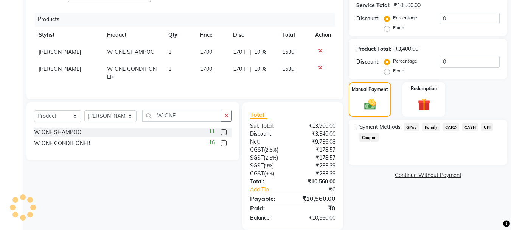
scroll to position [175, 0]
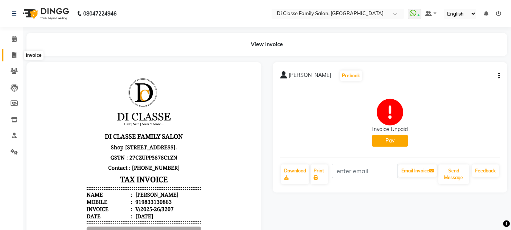
click at [13, 58] on icon at bounding box center [14, 55] width 4 height 6
select select "service"
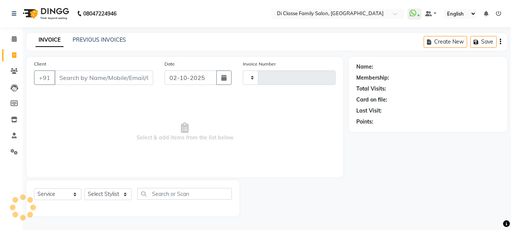
type input "3208"
select select "4704"
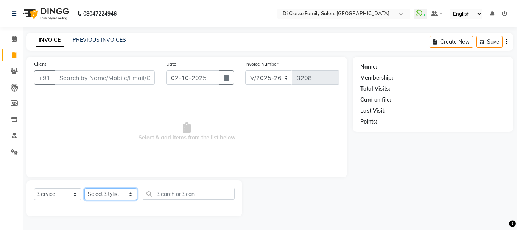
click at [125, 194] on select "Select Stylist ANAS Anu AYAZ KADRI Front Desk Javed KOMAL lalita Muskan Nidhi P…" at bounding box center [110, 194] width 53 height 12
select select "28414"
click at [84, 188] on select "Select Stylist ANAS Anu AYAZ KADRI Front Desk Javed KOMAL lalita Muskan Nidhi P…" at bounding box center [110, 194] width 53 height 12
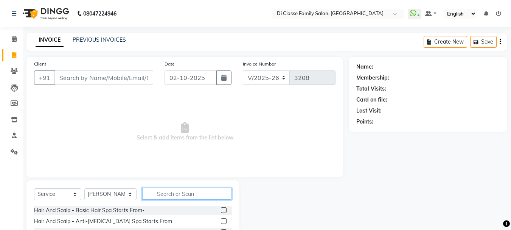
click at [176, 193] on input "text" at bounding box center [187, 194] width 90 height 12
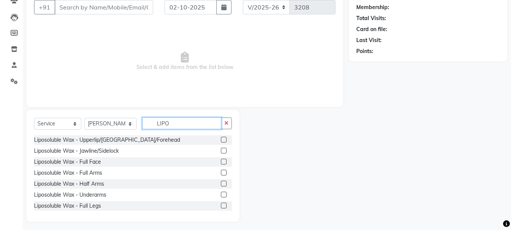
scroll to position [73, 0]
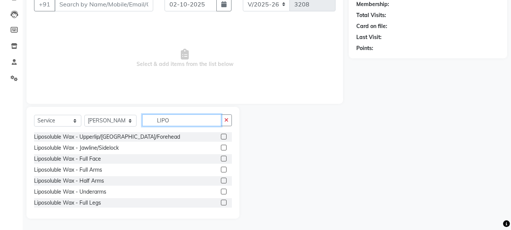
type input "LIPO"
click at [221, 180] on label at bounding box center [224, 181] width 6 height 6
click at [221, 180] on input "checkbox" at bounding box center [223, 180] width 5 height 5
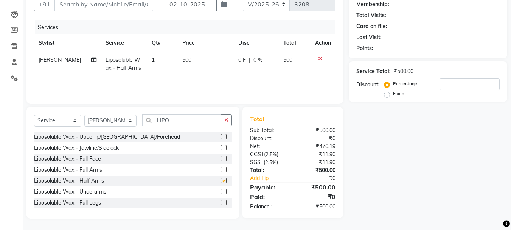
checkbox input "false"
click at [221, 191] on label at bounding box center [224, 192] width 6 height 6
click at [221, 191] on input "checkbox" at bounding box center [223, 191] width 5 height 5
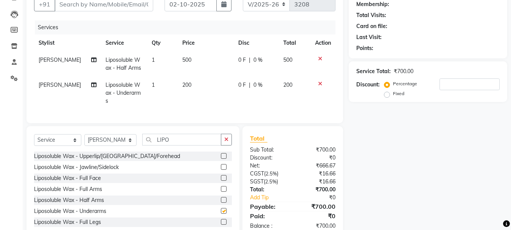
checkbox input "false"
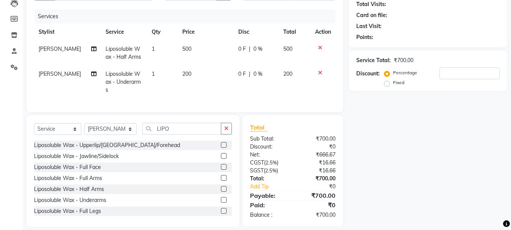
scroll to position [90, 0]
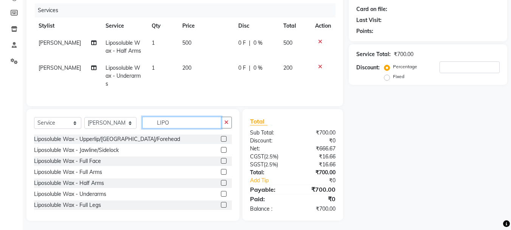
drag, startPoint x: 174, startPoint y: 124, endPoint x: 126, endPoint y: 122, distance: 47.8
click at [126, 122] on div "Select Service Product Membership Package Voucher Prepaid Gift Card Select Styl…" at bounding box center [133, 126] width 198 height 18
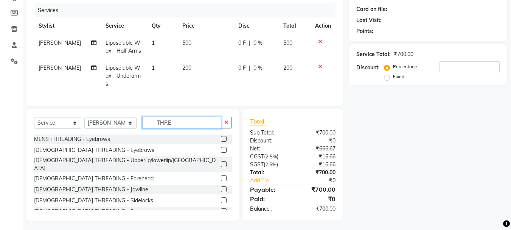
type input "THRE"
click at [221, 148] on label at bounding box center [224, 150] width 6 height 6
click at [221, 148] on input "checkbox" at bounding box center [223, 150] width 5 height 5
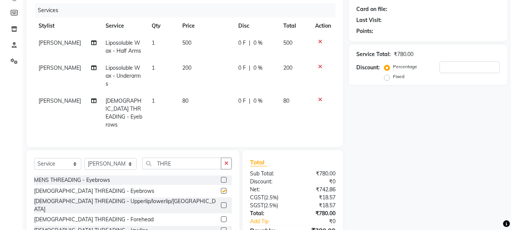
checkbox input "false"
drag, startPoint x: 186, startPoint y: 154, endPoint x: 126, endPoint y: 145, distance: 60.9
click at [126, 150] on div "Select Service Product Membership Package Voucher Prepaid Gift Card Select Styl…" at bounding box center [132, 206] width 213 height 112
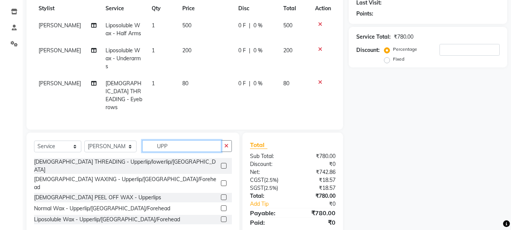
scroll to position [123, 0]
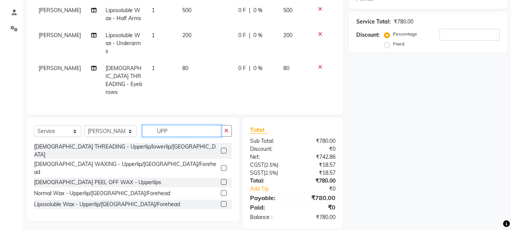
type input "UPP"
click at [223, 148] on label at bounding box center [224, 151] width 6 height 6
click at [223, 148] on input "checkbox" at bounding box center [223, 150] width 5 height 5
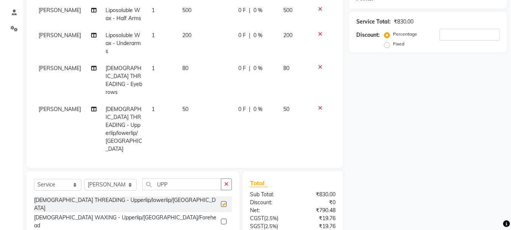
checkbox input "false"
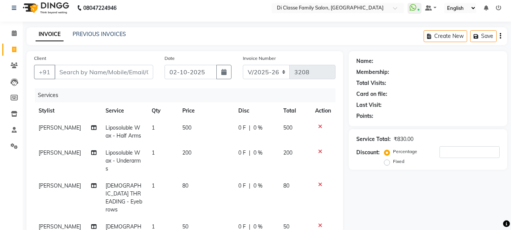
scroll to position [0, 0]
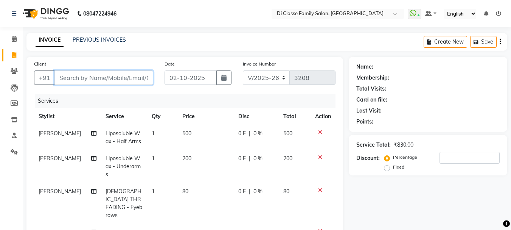
click at [74, 78] on input "Client" at bounding box center [104, 77] width 99 height 14
type input "9"
type input "0"
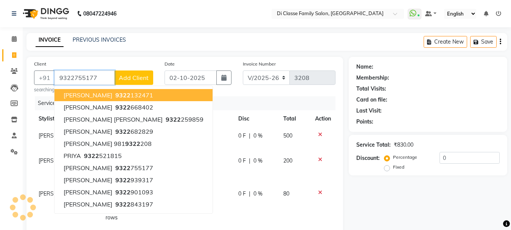
type input "9322755177"
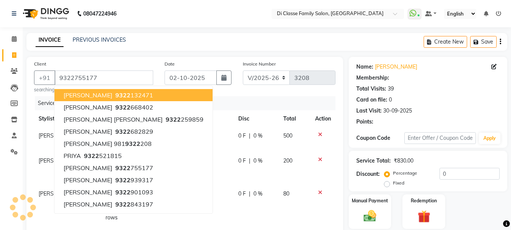
select select "2: Object"
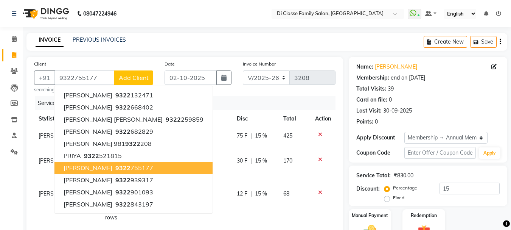
click at [110, 168] on span "[PERSON_NAME]" at bounding box center [88, 168] width 49 height 8
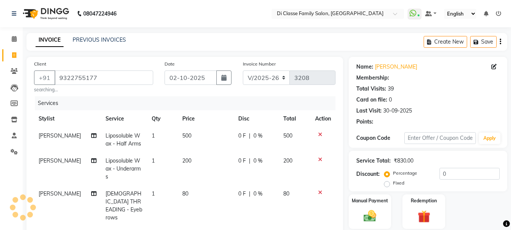
type input "15"
select select "2: Object"
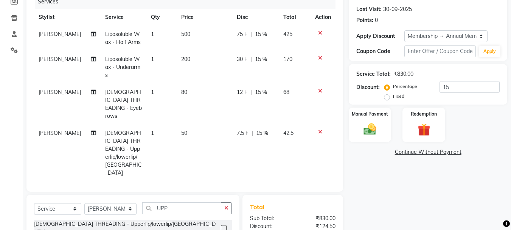
scroll to position [114, 0]
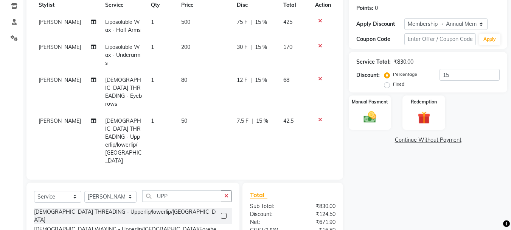
click at [243, 117] on span "7.5 F" at bounding box center [243, 121] width 12 height 8
click at [243, 107] on td "12 F | 15 %" at bounding box center [255, 92] width 47 height 41
select select "28414"
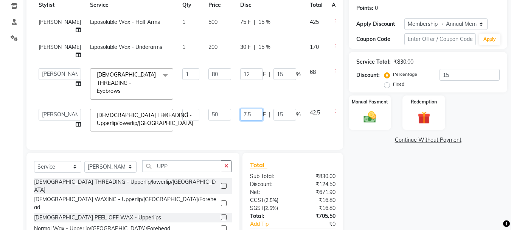
click at [240, 120] on input "7.5" at bounding box center [251, 115] width 23 height 12
type input "7"
type input "8"
click at [243, 133] on td "8 F | 15 %" at bounding box center [271, 120] width 70 height 32
select select "28414"
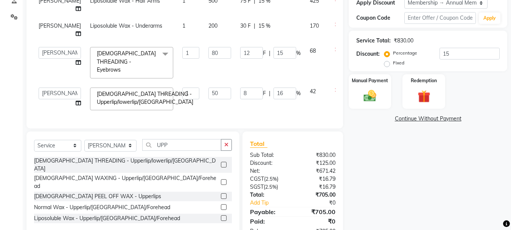
scroll to position [173, 0]
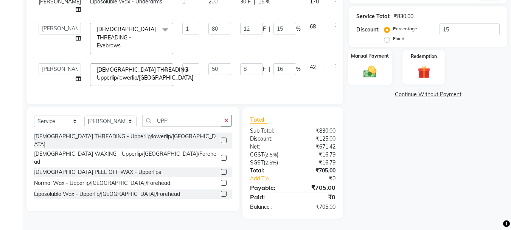
click at [372, 49] on div "Manual Payment" at bounding box center [370, 67] width 44 height 36
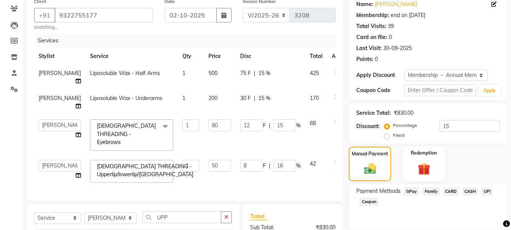
scroll to position [76, 0]
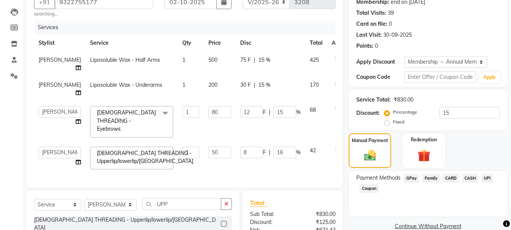
click at [127, 61] on span "Liposoluble Wax - Half Arms" at bounding box center [125, 59] width 70 height 7
select select "28414"
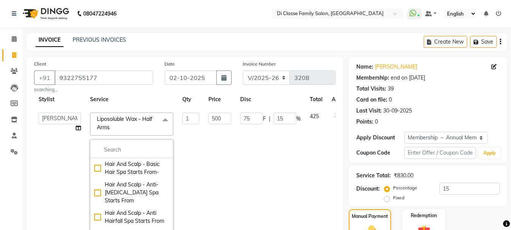
scroll to position [38, 0]
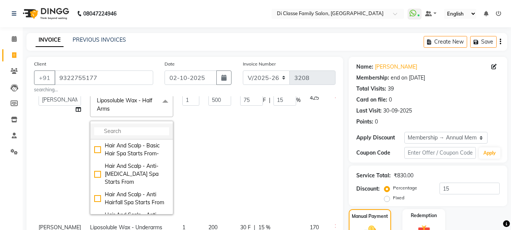
click at [114, 128] on input "multiselect-search" at bounding box center [131, 131] width 75 height 8
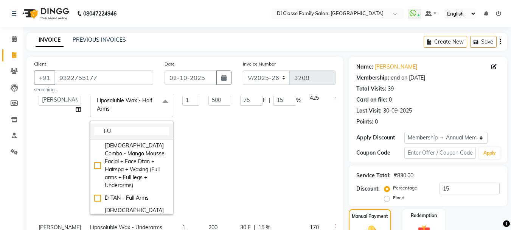
type input "F"
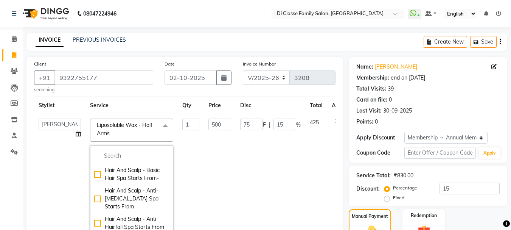
scroll to position [0, 0]
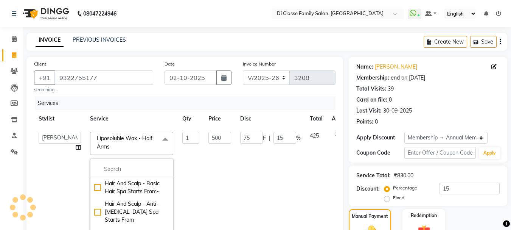
click at [335, 133] on icon at bounding box center [337, 134] width 4 height 5
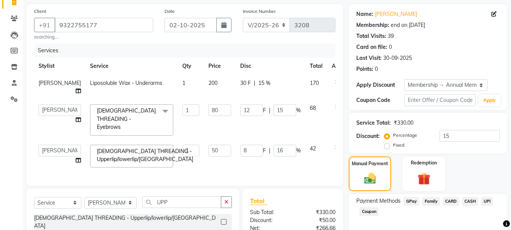
scroll to position [134, 0]
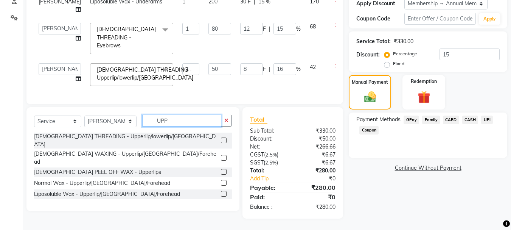
drag, startPoint x: 170, startPoint y: 124, endPoint x: 142, endPoint y: 131, distance: 29.3
click at [142, 126] on input "UPP" at bounding box center [181, 121] width 79 height 12
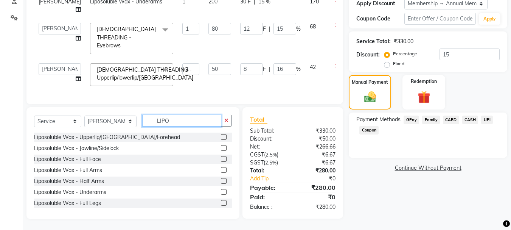
type input "LIPO"
click at [221, 173] on label at bounding box center [224, 170] width 6 height 6
click at [221, 173] on input "checkbox" at bounding box center [223, 170] width 5 height 5
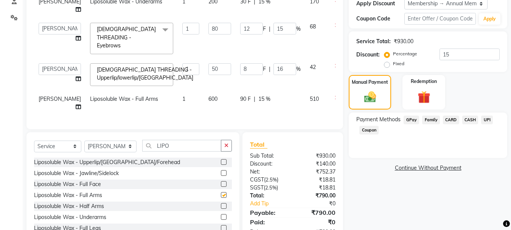
checkbox input "false"
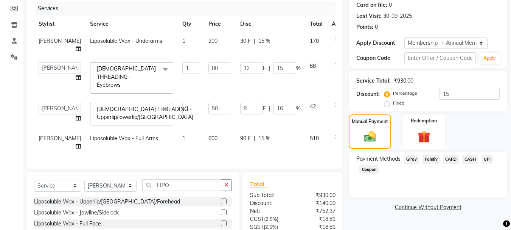
scroll to position [22, 0]
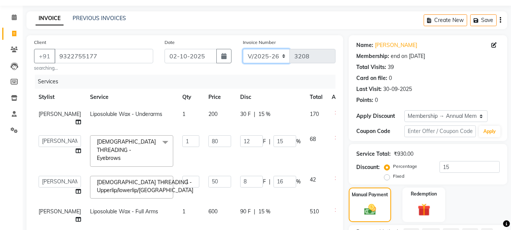
click at [262, 58] on select "INV/2025 V/2025-26" at bounding box center [266, 56] width 47 height 14
select select "8539"
click at [243, 49] on select "INV/2025 V/2025-26" at bounding box center [266, 56] width 47 height 14
type input "0296"
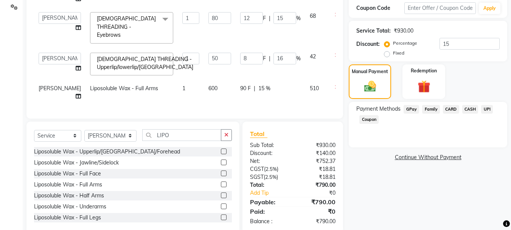
scroll to position [173, 0]
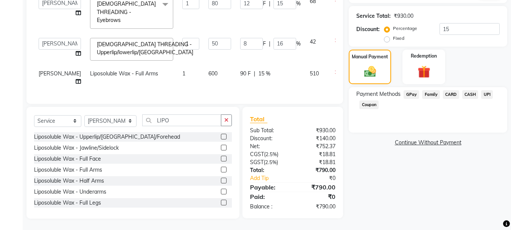
click at [473, 90] on span "CASH" at bounding box center [471, 94] width 16 height 9
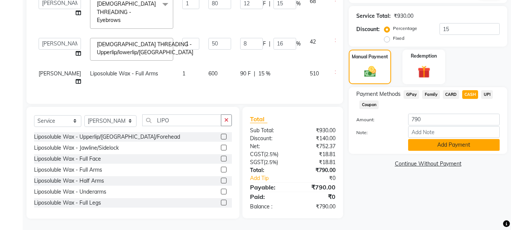
click at [458, 139] on button "Add Payment" at bounding box center [454, 145] width 92 height 12
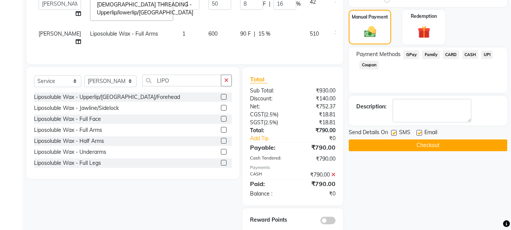
scroll to position [226, 0]
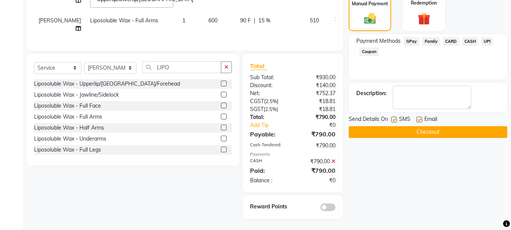
click at [433, 126] on button "Checkout" at bounding box center [428, 132] width 159 height 12
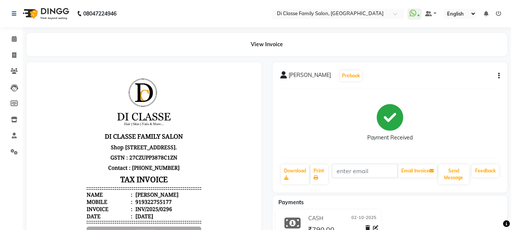
click at [497, 75] on button "button" at bounding box center [498, 76] width 5 height 8
click at [477, 80] on div "Edit Invoice" at bounding box center [462, 80] width 52 height 9
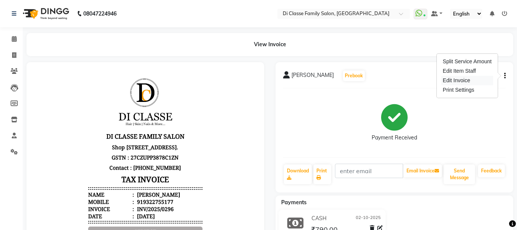
select select "service"
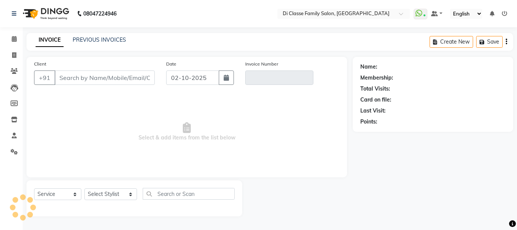
type input "9322755177"
type input "INV/2025/0296"
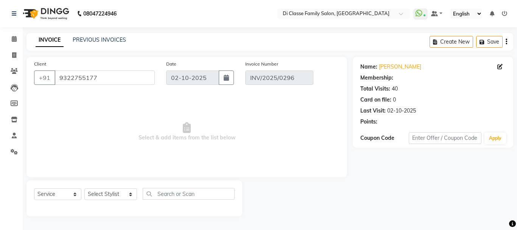
select select "2: Object"
select select "select"
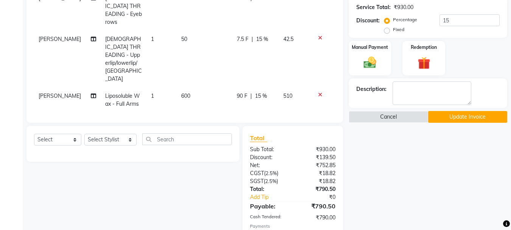
scroll to position [189, 0]
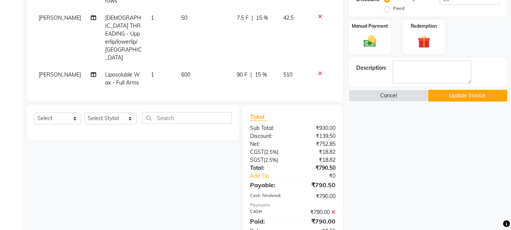
click at [332, 209] on icon at bounding box center [334, 211] width 4 height 5
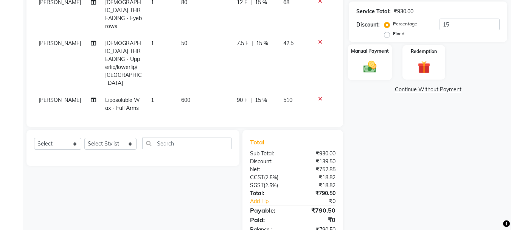
click at [383, 65] on div "Manual Payment" at bounding box center [370, 62] width 44 height 36
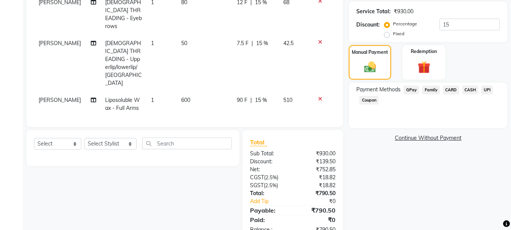
click at [486, 90] on span "UPI" at bounding box center [488, 90] width 12 height 9
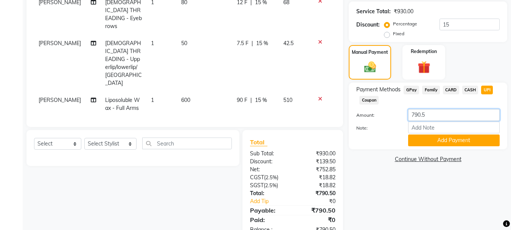
click at [439, 114] on input "790.5" at bounding box center [454, 115] width 92 height 12
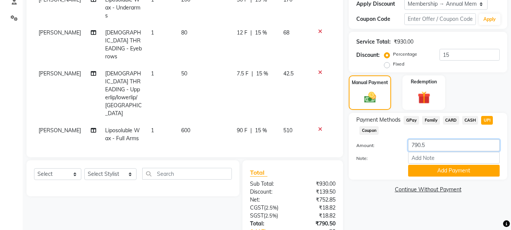
scroll to position [50, 0]
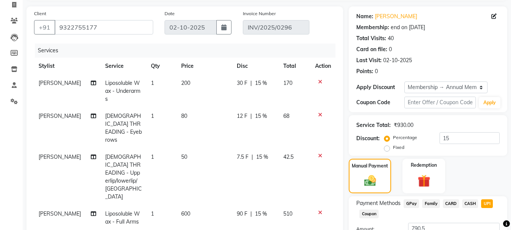
click at [241, 153] on span "7.5 F" at bounding box center [243, 157] width 12 height 8
select select "28414"
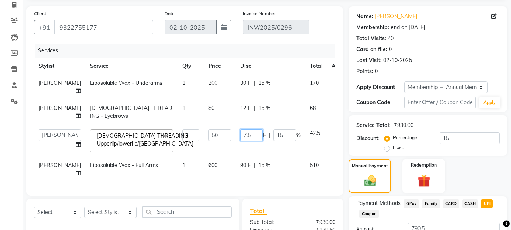
click at [240, 141] on input "7.5" at bounding box center [251, 135] width 23 height 12
type input "7"
type input "8"
click at [285, 157] on tr "ANAS Anu AYAZ KADRI Front Desk Javed KOMAL lalita Muskan Nidhi Payal Pooja Jadh…" at bounding box center [193, 141] width 318 height 32
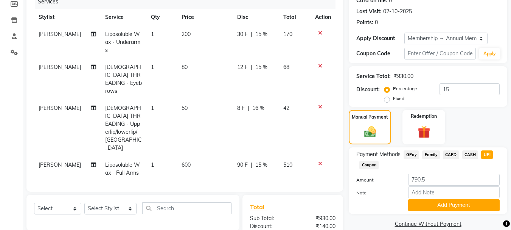
scroll to position [164, 0]
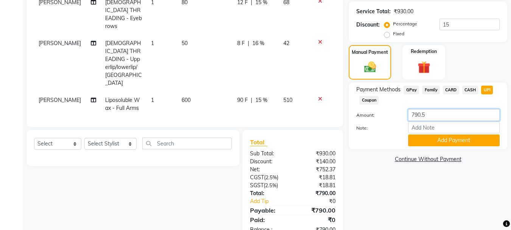
click at [428, 116] on input "790.5" at bounding box center [454, 115] width 92 height 12
type input "7"
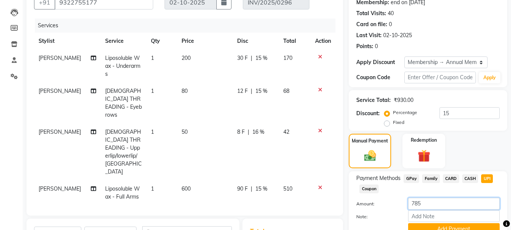
scroll to position [76, 0]
click at [468, 177] on span "CASH" at bounding box center [471, 178] width 16 height 9
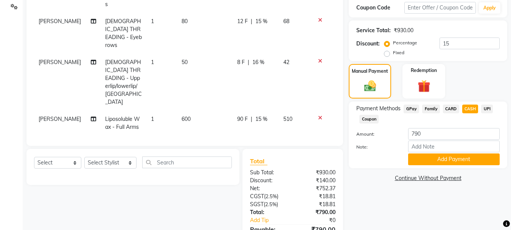
scroll to position [164, 0]
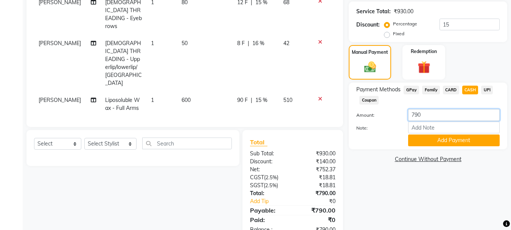
click at [434, 115] on input "790" at bounding box center [454, 115] width 92 height 12
type input "785"
click at [431, 138] on button "Add Payment" at bounding box center [454, 140] width 92 height 12
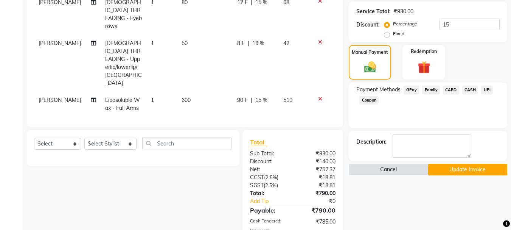
click at [484, 89] on span "UPI" at bounding box center [488, 90] width 12 height 9
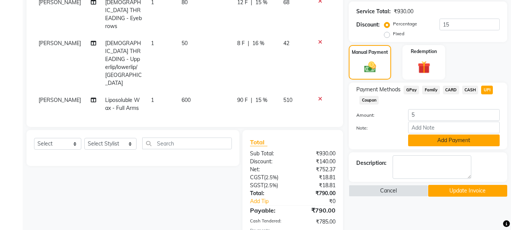
click at [433, 142] on button "Add Payment" at bounding box center [454, 140] width 92 height 12
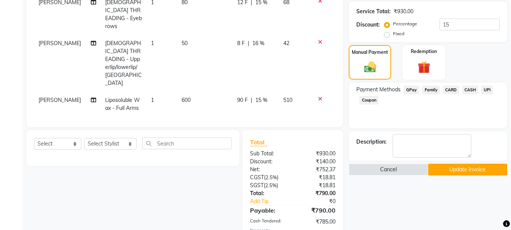
click at [449, 172] on button "Update Invoice" at bounding box center [468, 170] width 79 height 12
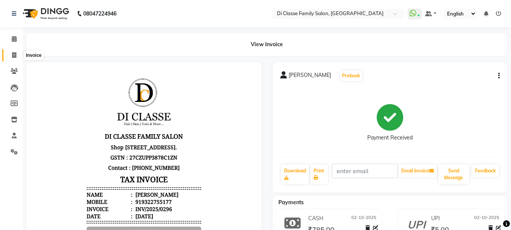
click at [12, 56] on icon at bounding box center [14, 55] width 4 height 6
select select "4704"
select select "service"
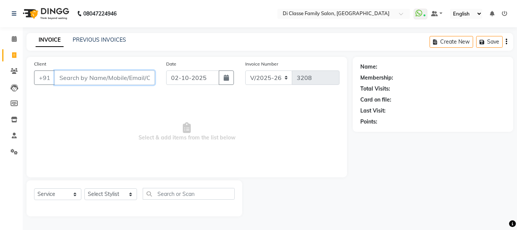
click at [104, 77] on input "Client" at bounding box center [105, 77] width 100 height 14
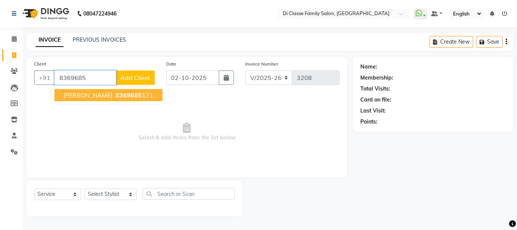
click at [105, 91] on button "luv Pradhan 8369685 171" at bounding box center [109, 95] width 108 height 12
type input "8369685171"
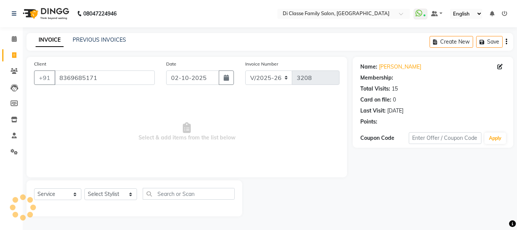
select select "2: Object"
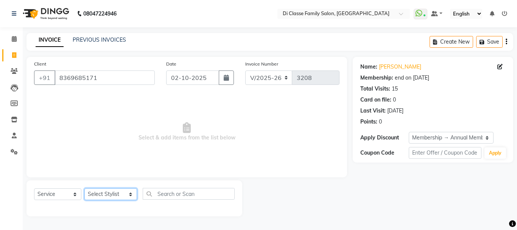
click at [102, 190] on select "Select Stylist ANAS Anu AYAZ KADRI Front Desk Javed KOMAL lalita Muskan Nidhi P…" at bounding box center [110, 194] width 53 height 12
select select "28413"
click at [84, 188] on select "Select Stylist ANAS Anu AYAZ KADRI Front Desk Javed KOMAL lalita Muskan Nidhi P…" at bounding box center [110, 194] width 53 height 12
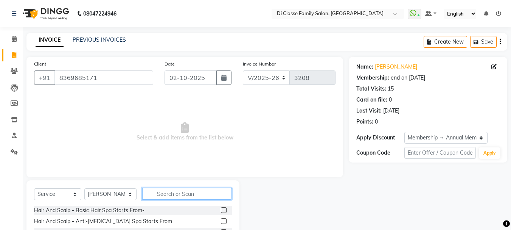
click at [183, 193] on input "text" at bounding box center [187, 194] width 90 height 12
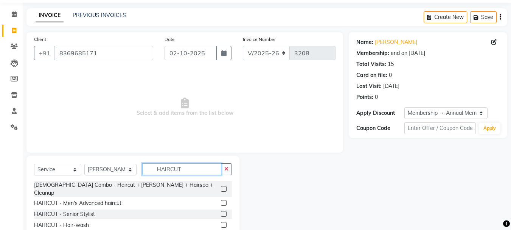
scroll to position [38, 0]
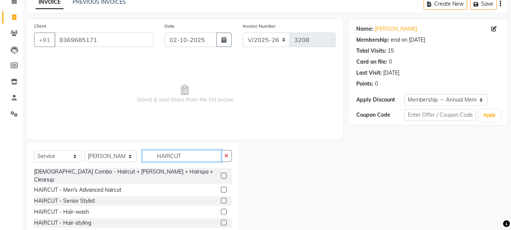
type input "HAIRCUT"
click at [221, 187] on label at bounding box center [224, 190] width 6 height 6
click at [221, 187] on input "checkbox" at bounding box center [223, 189] width 5 height 5
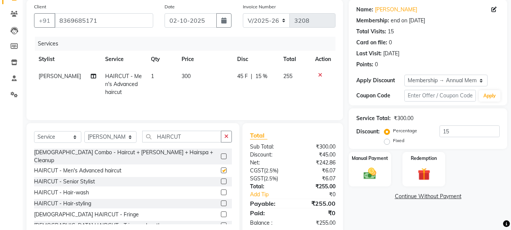
checkbox input "false"
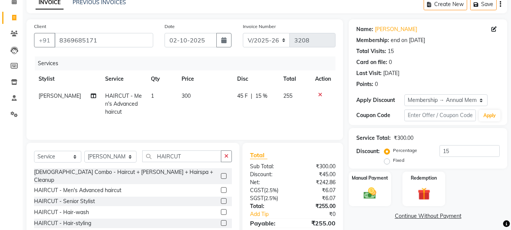
scroll to position [73, 0]
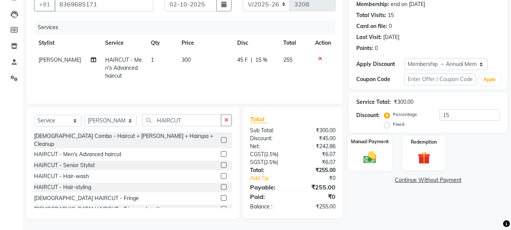
click at [385, 152] on div "Manual Payment" at bounding box center [370, 153] width 44 height 36
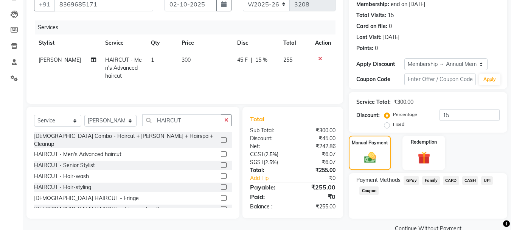
drag, startPoint x: 469, startPoint y: 181, endPoint x: 263, endPoint y: 103, distance: 219.6
click at [469, 181] on span "CASH" at bounding box center [471, 180] width 16 height 9
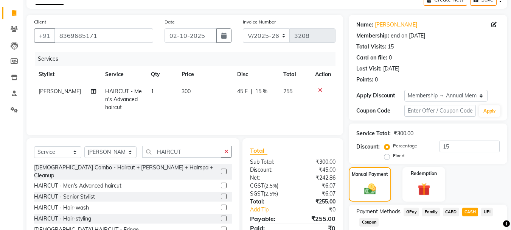
scroll to position [0, 0]
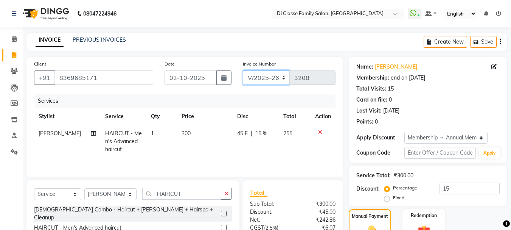
click at [260, 80] on select "INV/2025 V/2025-26" at bounding box center [266, 77] width 47 height 14
select select "8539"
click at [243, 70] on select "INV/2025 V/2025-26" at bounding box center [266, 77] width 47 height 14
type input "0297"
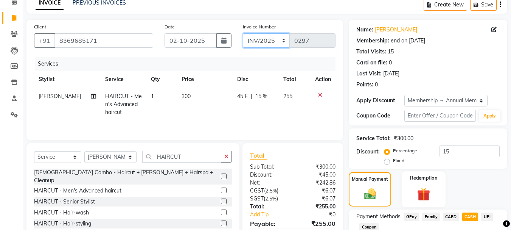
scroll to position [110, 0]
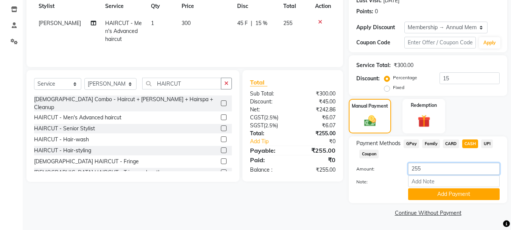
click at [438, 172] on input "255" at bounding box center [454, 169] width 92 height 12
click at [281, 207] on div "Client +91 8369685171 Date 02-10-2025 Invoice Number INV/2025 V/2025-26 0297 Se…" at bounding box center [185, 83] width 328 height 272
click at [435, 170] on input "26" at bounding box center [454, 169] width 92 height 12
type input "260"
click at [452, 193] on button "Add Payment" at bounding box center [454, 194] width 92 height 12
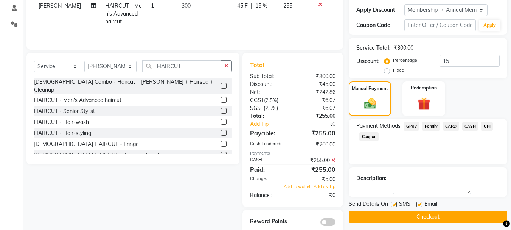
scroll to position [142, 0]
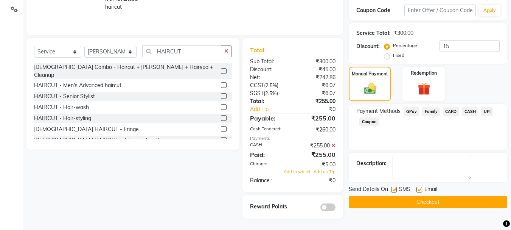
click at [433, 203] on button "Checkout" at bounding box center [428, 202] width 159 height 12
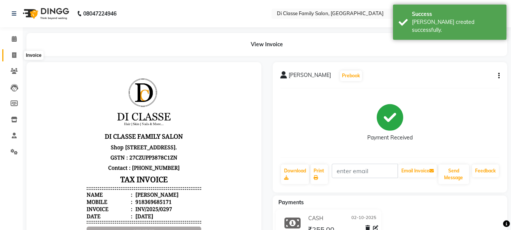
click at [16, 54] on icon at bounding box center [14, 55] width 4 height 6
select select "service"
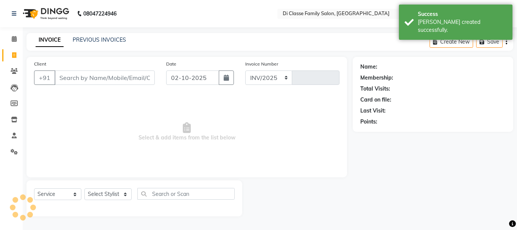
select select "4704"
type input "3208"
click at [125, 76] on input "Client" at bounding box center [105, 77] width 100 height 14
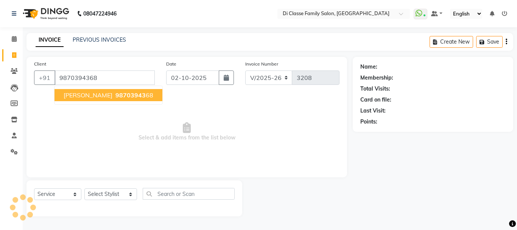
type input "9870394368"
select select "2: Object"
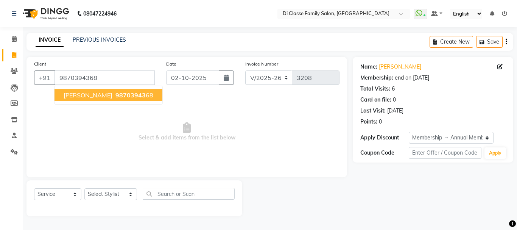
click at [80, 90] on button "MANISH ANPAT 98703943 68" at bounding box center [109, 95] width 108 height 12
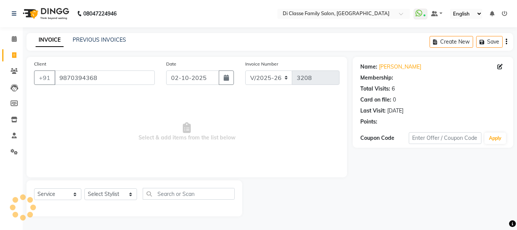
select select "2: Object"
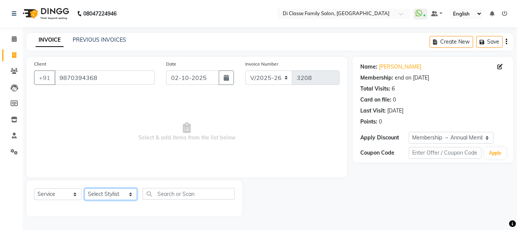
drag, startPoint x: 115, startPoint y: 195, endPoint x: 109, endPoint y: 194, distance: 6.6
click at [115, 195] on select "Select Stylist ANAS Anu AYAZ KADRI Front Desk Javed KOMAL lalita Muskan Nidhi P…" at bounding box center [110, 194] width 53 height 12
select select "60020"
click at [84, 188] on select "Select Stylist ANAS Anu AYAZ KADRI Front Desk Javed KOMAL lalita Muskan Nidhi P…" at bounding box center [110, 194] width 53 height 12
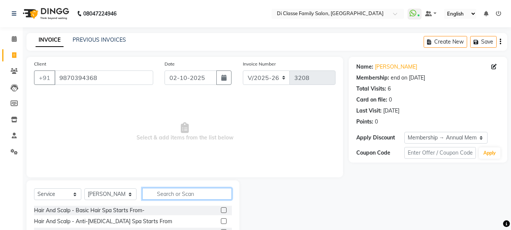
click at [158, 192] on input "text" at bounding box center [187, 194] width 90 height 12
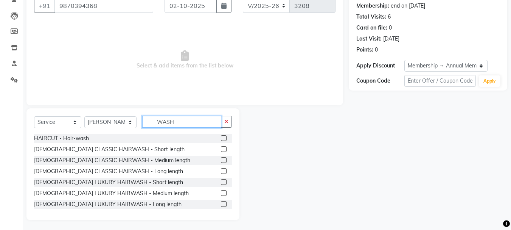
scroll to position [73, 0]
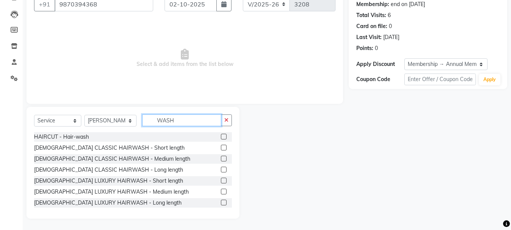
type input "WASH"
click at [221, 159] on label at bounding box center [224, 159] width 6 height 6
click at [221, 159] on input "checkbox" at bounding box center [223, 158] width 5 height 5
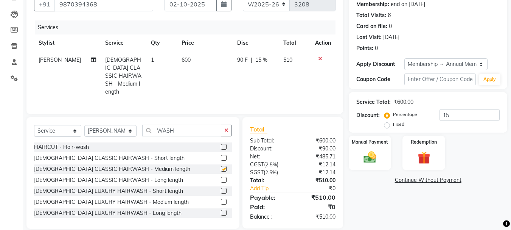
checkbox input "false"
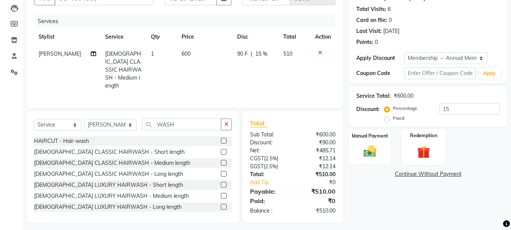
scroll to position [81, 0]
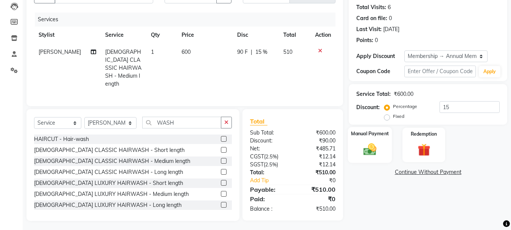
click at [373, 158] on div "Manual Payment" at bounding box center [370, 145] width 44 height 36
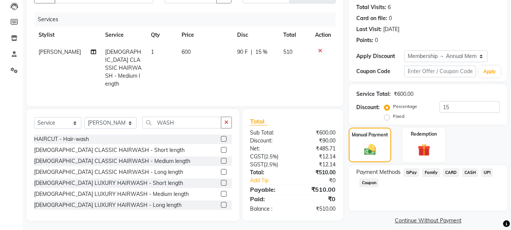
click at [486, 171] on span "UPI" at bounding box center [488, 172] width 12 height 9
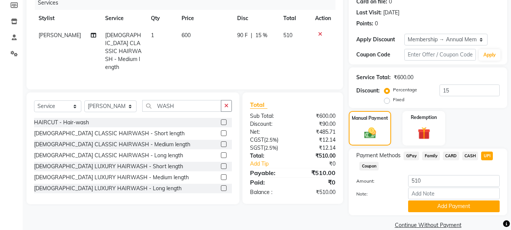
scroll to position [110, 0]
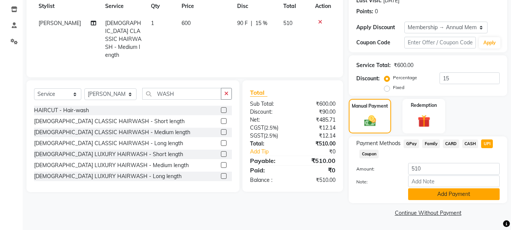
click at [468, 196] on button "Add Payment" at bounding box center [454, 194] width 92 height 12
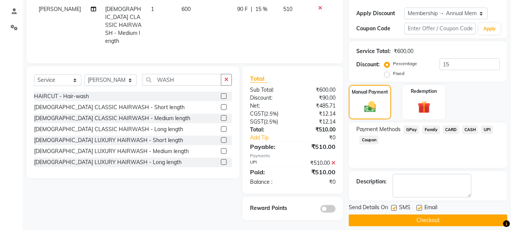
scroll to position [132, 0]
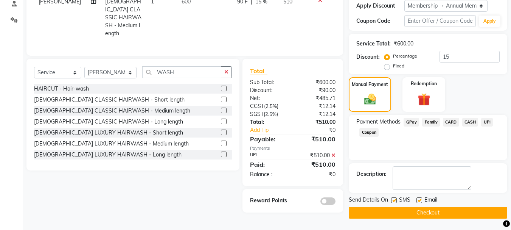
click at [449, 214] on button "Checkout" at bounding box center [428, 213] width 159 height 12
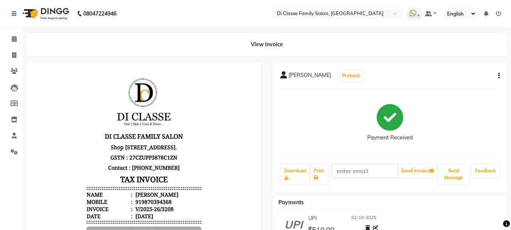
scroll to position [6, 0]
click at [319, 114] on div "Payment Received" at bounding box center [391, 122] width 220 height 57
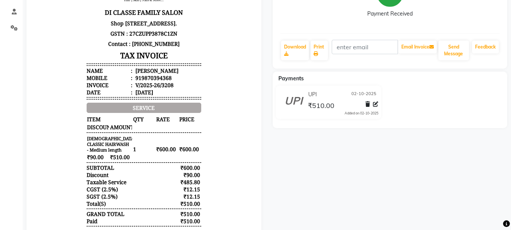
scroll to position [114, 0]
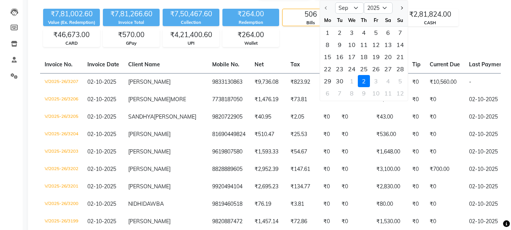
drag, startPoint x: 442, startPoint y: 40, endPoint x: 75, endPoint y: 1, distance: 369.2
click at [439, 42] on div "₹7,81,002.60 Value (Ex. Redemption) ₹7,81,266.60 Invoice Total ₹7,50,467.60 Col…" at bounding box center [270, 26] width 461 height 41
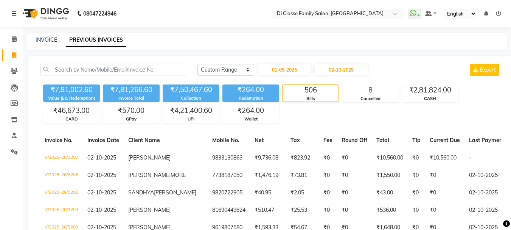
click at [104, 42] on link "PREVIOUS INVOICES" at bounding box center [96, 40] width 60 height 14
click at [234, 68] on select "Today Yesterday Custom Range" at bounding box center [226, 70] width 57 height 12
select select "today"
click at [198, 64] on select "Today Yesterday Custom Range" at bounding box center [226, 70] width 57 height 12
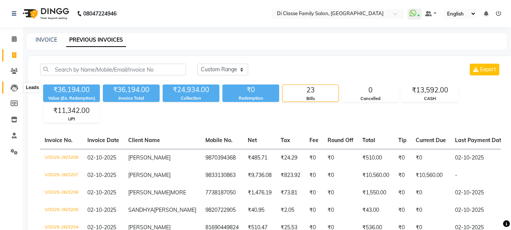
click at [15, 86] on icon at bounding box center [15, 88] width 8 height 8
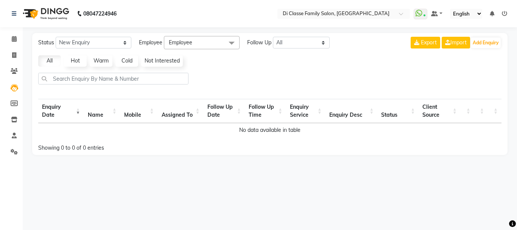
click at [181, 43] on span "Employee" at bounding box center [180, 42] width 23 height 7
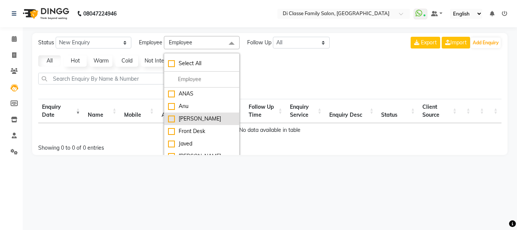
click at [172, 120] on div "[PERSON_NAME]" at bounding box center [201, 119] width 67 height 8
checkbox input "true"
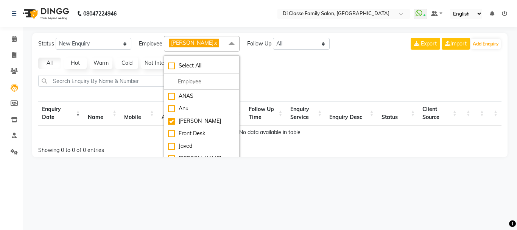
click at [316, 81] on div at bounding box center [269, 84] width 469 height 18
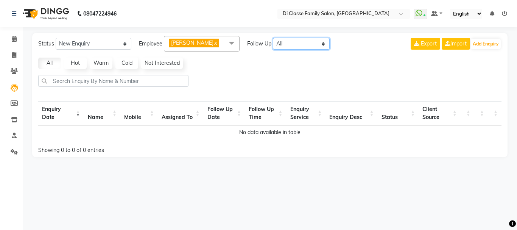
click at [293, 44] on select "All Today Tomorrow This Week This Month Custom" at bounding box center [301, 44] width 57 height 12
select select "month"
click at [273, 38] on select "All Today Tomorrow This Week This Month Custom" at bounding box center [301, 44] width 57 height 12
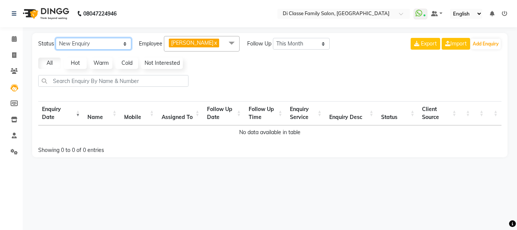
click at [79, 43] on select "New Enquiry Open Enquiry Converted Enquiry All" at bounding box center [94, 44] width 76 height 12
select select "None"
click at [56, 38] on select "New Enquiry Open Enquiry Converted Enquiry All" at bounding box center [94, 44] width 76 height 12
click at [45, 62] on link "All" at bounding box center [49, 63] width 23 height 11
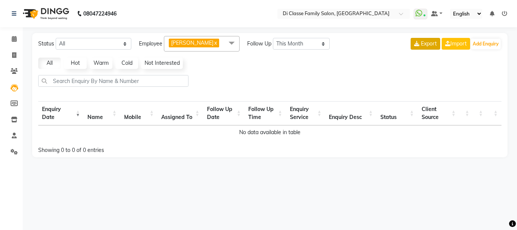
click at [435, 46] on button "Export" at bounding box center [426, 44] width 30 height 12
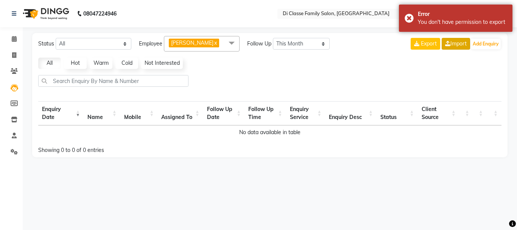
click at [454, 44] on link "Import" at bounding box center [456, 44] width 28 height 12
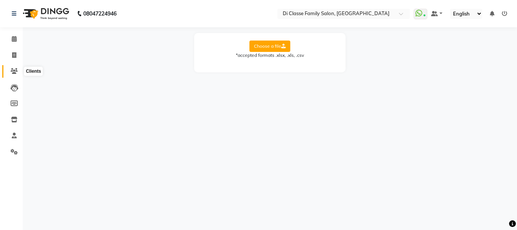
click at [13, 70] on icon at bounding box center [14, 71] width 7 height 6
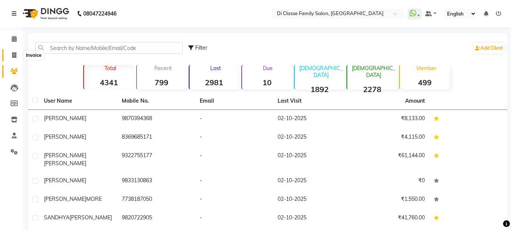
drag, startPoint x: 16, startPoint y: 53, endPoint x: 15, endPoint y: 57, distance: 4.3
click at [16, 53] on icon at bounding box center [14, 55] width 4 height 6
select select "4704"
select select "service"
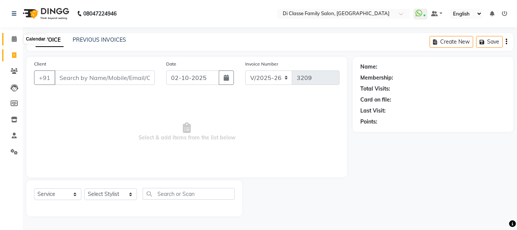
click at [12, 41] on icon at bounding box center [14, 39] width 5 height 6
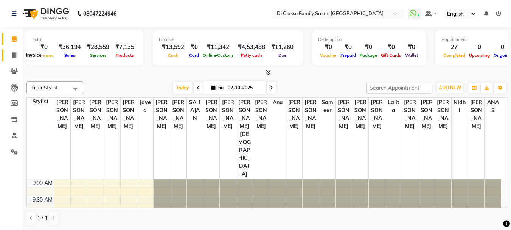
click at [13, 54] on icon at bounding box center [14, 55] width 4 height 6
select select "service"
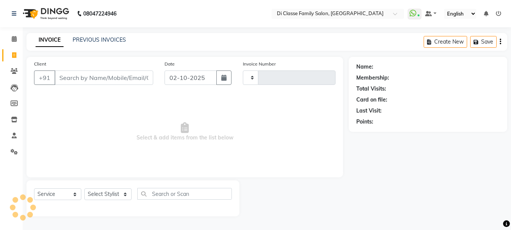
type input "3209"
select select "4704"
click at [107, 41] on link "PREVIOUS INVOICES" at bounding box center [99, 39] width 53 height 7
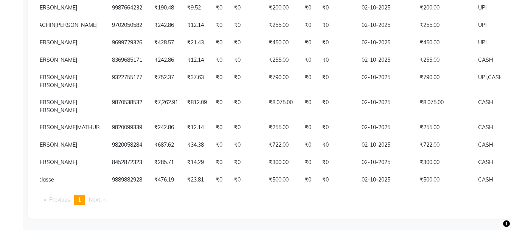
scroll to position [0, 96]
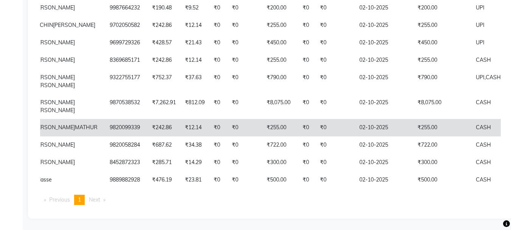
click at [105, 119] on td "9820099339" at bounding box center [126, 127] width 42 height 17
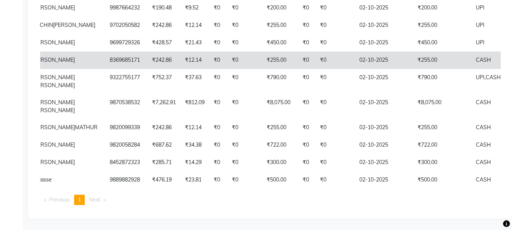
click at [109, 51] on td "8369685171" at bounding box center [126, 59] width 42 height 17
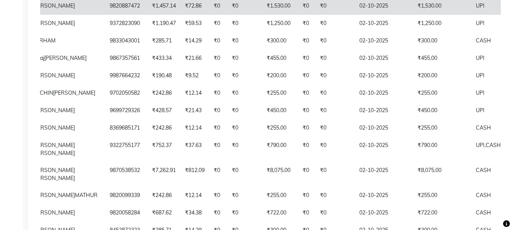
scroll to position [291, 0]
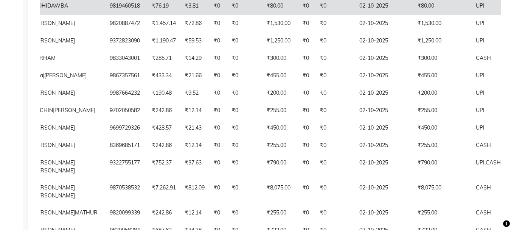
click at [209, 15] on td "₹0" at bounding box center [218, 5] width 18 height 17
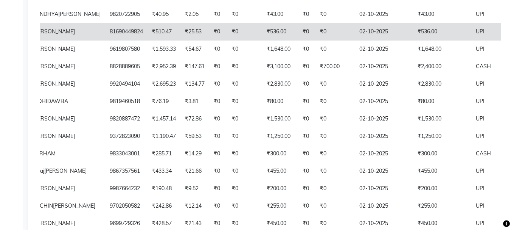
scroll to position [178, 0]
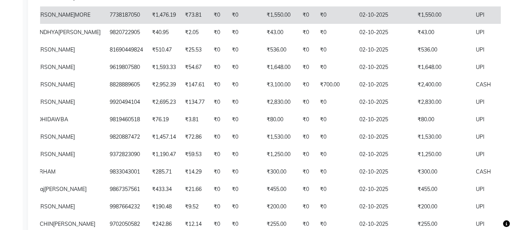
click at [413, 21] on td "₹1,550.00" at bounding box center [442, 14] width 58 height 17
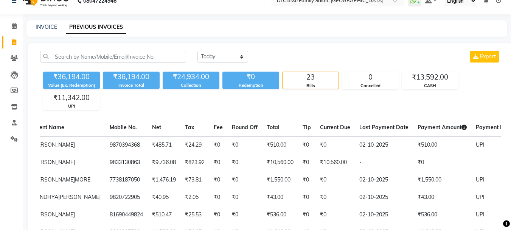
scroll to position [0, 0]
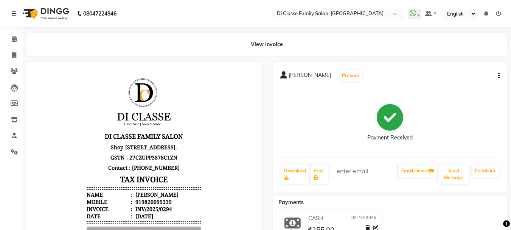
click at [498, 74] on button "button" at bounding box center [498, 76] width 5 height 8
click at [476, 72] on div "Edit Item Staff" at bounding box center [462, 70] width 52 height 9
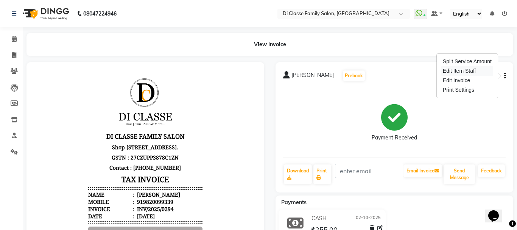
select select "28413"
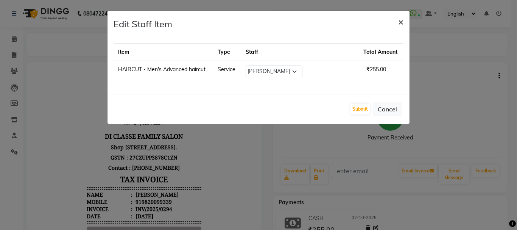
drag, startPoint x: 403, startPoint y: 20, endPoint x: 396, endPoint y: 22, distance: 7.4
click at [402, 21] on span "×" at bounding box center [400, 21] width 5 height 11
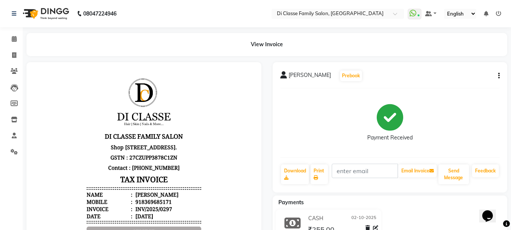
click at [499, 76] on icon "button" at bounding box center [500, 76] width 2 height 0
click at [466, 71] on div "Edit Item Staff" at bounding box center [462, 70] width 52 height 9
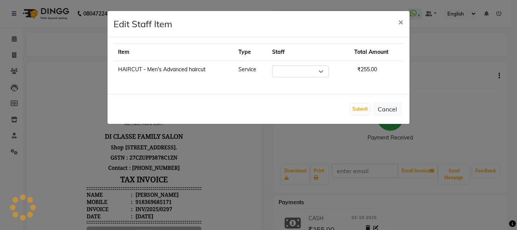
select select "28413"
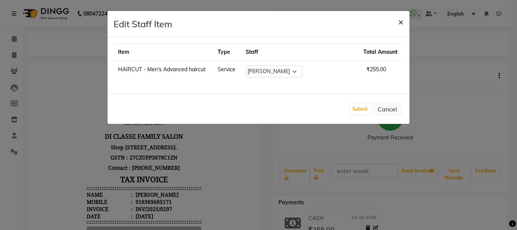
click at [401, 22] on span "×" at bounding box center [400, 21] width 5 height 11
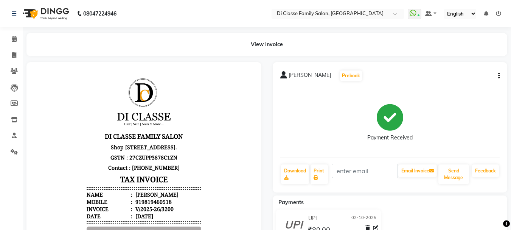
click at [500, 76] on icon "button" at bounding box center [500, 76] width 2 height 0
click at [449, 72] on div "Edit Item Staff" at bounding box center [462, 70] width 52 height 9
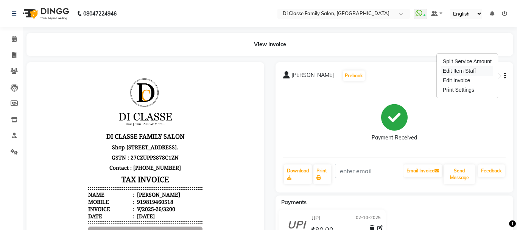
select select "28414"
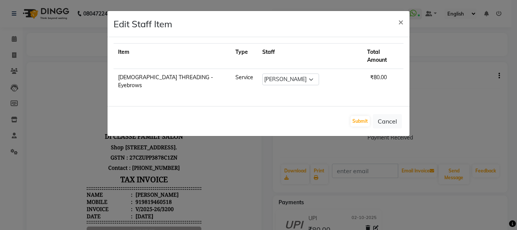
drag, startPoint x: 401, startPoint y: 22, endPoint x: 339, endPoint y: 2, distance: 65.2
click at [401, 22] on span "×" at bounding box center [400, 21] width 5 height 11
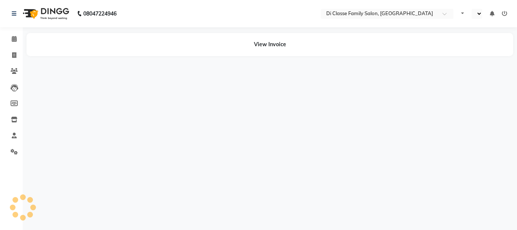
select select "en"
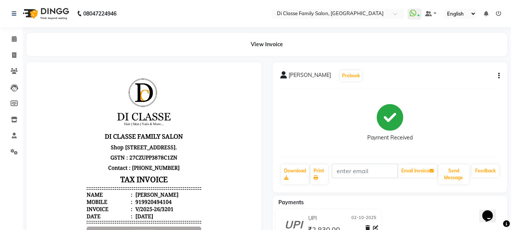
click at [497, 75] on button "button" at bounding box center [498, 76] width 5 height 8
click at [472, 73] on div "Edit Item Staff" at bounding box center [462, 70] width 52 height 9
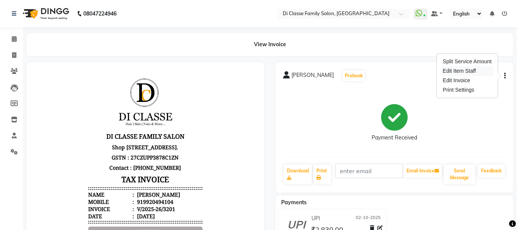
select select
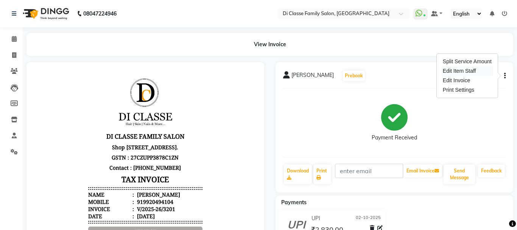
select select
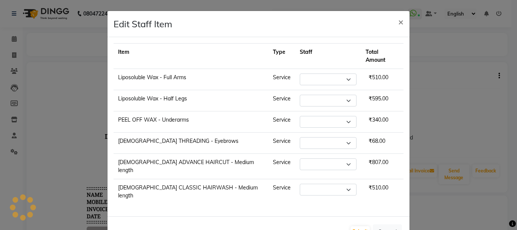
select select "59601"
select select "60020"
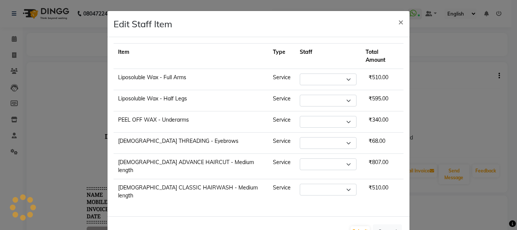
select select "60020"
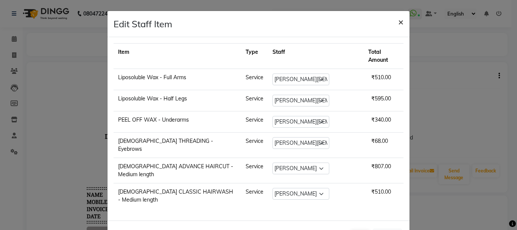
click at [399, 24] on span "×" at bounding box center [400, 21] width 5 height 11
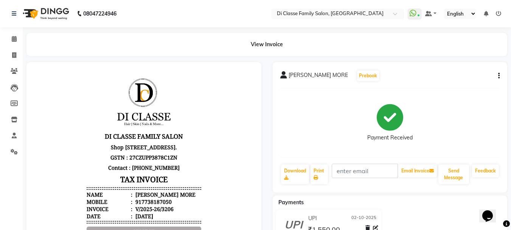
click at [499, 76] on icon "button" at bounding box center [500, 76] width 2 height 0
click at [478, 70] on div "Edit Item Staff" at bounding box center [462, 70] width 52 height 9
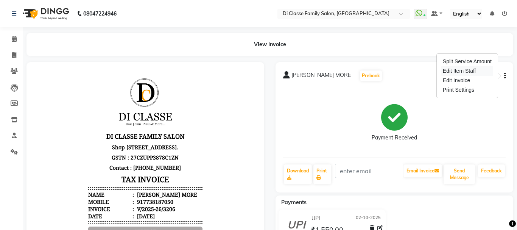
select select "51560"
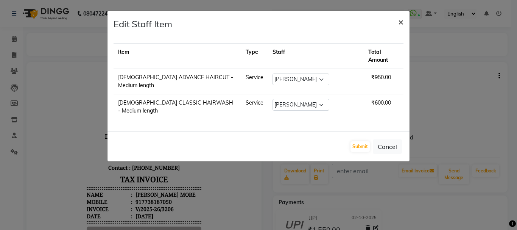
click at [399, 22] on span "×" at bounding box center [400, 21] width 5 height 11
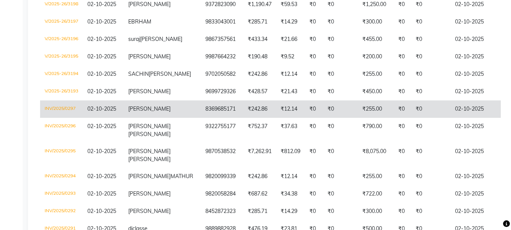
scroll to position [341, 0]
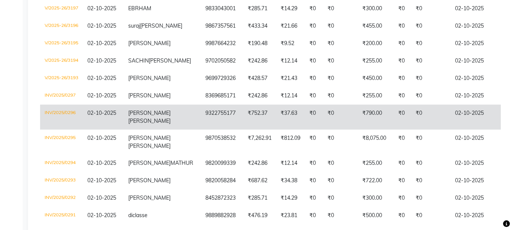
click at [451, 129] on td "02-10-2025" at bounding box center [480, 116] width 58 height 25
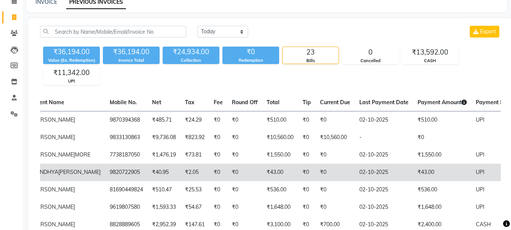
scroll to position [0, 0]
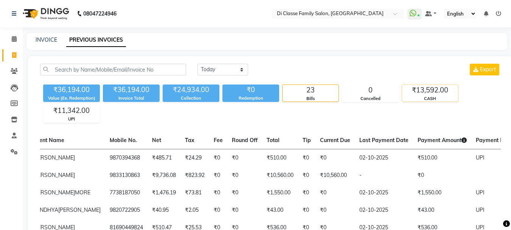
click at [422, 96] on div "CASH" at bounding box center [430, 98] width 56 height 6
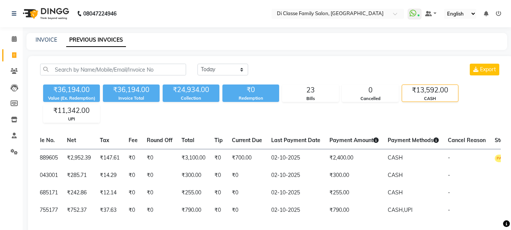
click at [431, 90] on div "₹13,592.00" at bounding box center [430, 90] width 56 height 11
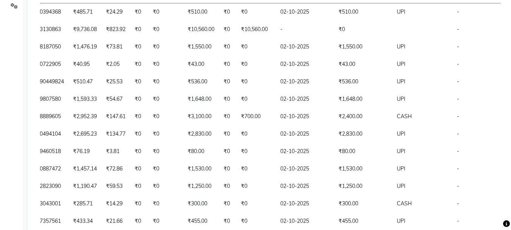
scroll to position [38, 0]
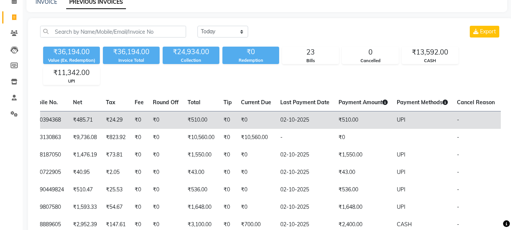
click at [69, 117] on td "₹485.71" at bounding box center [85, 120] width 33 height 18
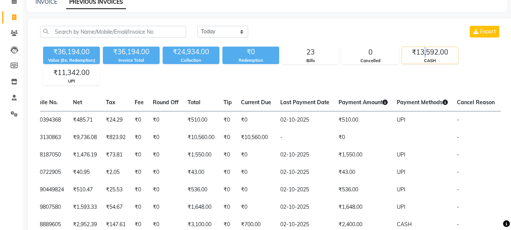
click at [427, 55] on div "₹13,592.00" at bounding box center [430, 52] width 56 height 11
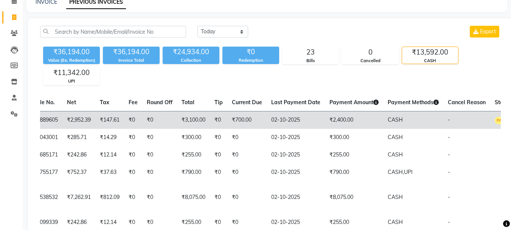
click at [177, 119] on td "₹3,100.00" at bounding box center [193, 120] width 33 height 18
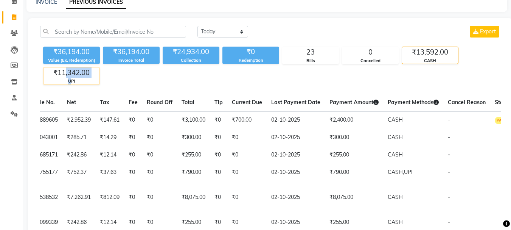
drag, startPoint x: 69, startPoint y: 76, endPoint x: 72, endPoint y: 81, distance: 5.9
click at [72, 81] on div "₹11,342.00 UPI" at bounding box center [71, 75] width 57 height 17
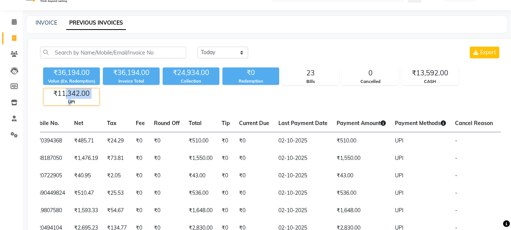
scroll to position [0, 0]
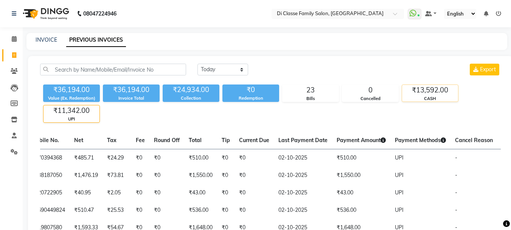
click at [444, 97] on div "CASH" at bounding box center [430, 98] width 56 height 6
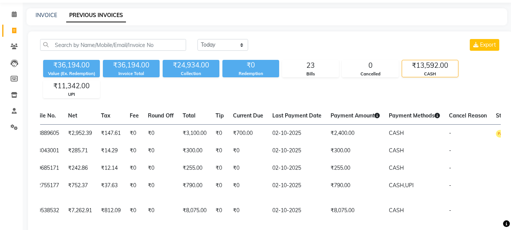
scroll to position [38, 0]
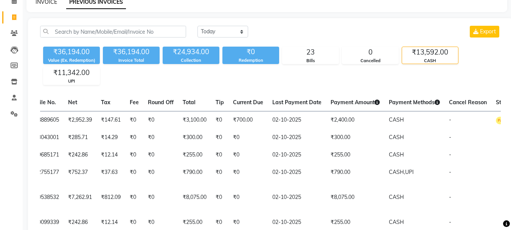
click at [39, 3] on link "INVOICE" at bounding box center [47, 1] width 22 height 7
select select "4704"
select select "service"
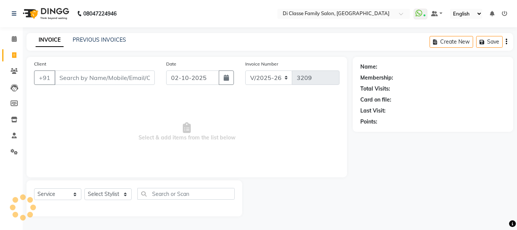
click at [76, 80] on input "Client" at bounding box center [105, 77] width 100 height 14
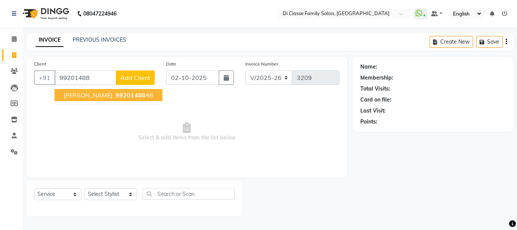
click at [74, 89] on button "MOIN KASMANI 99201488 46" at bounding box center [109, 95] width 108 height 12
type input "9920148846"
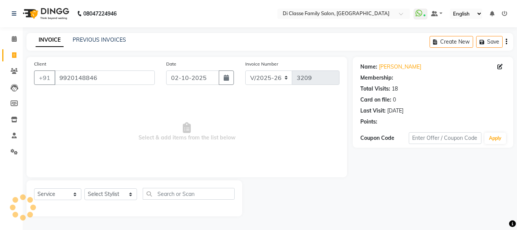
select select "2: Object"
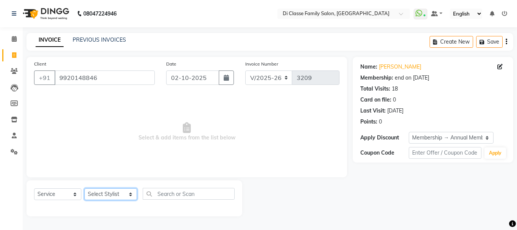
click at [100, 196] on select "Select Stylist ANAS Anu AYAZ KADRI Front Desk Javed KOMAL lalita Muskan Nidhi P…" at bounding box center [110, 194] width 53 height 12
select select "75587"
click at [84, 188] on select "Select Stylist ANAS Anu AYAZ KADRI Front Desk Javed KOMAL lalita Muskan Nidhi P…" at bounding box center [110, 194] width 53 height 12
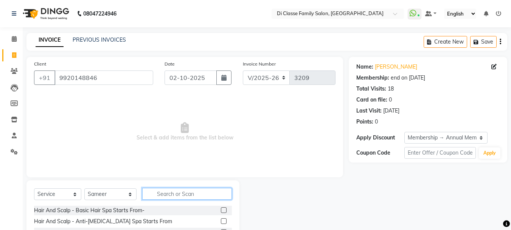
click at [171, 195] on input "text" at bounding box center [187, 194] width 90 height 12
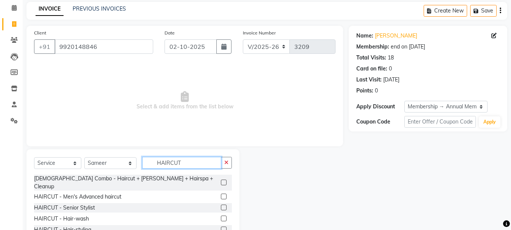
scroll to position [73, 0]
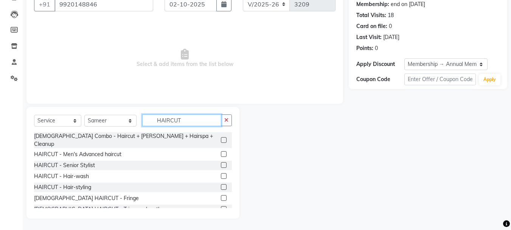
type input "HAIRCUT"
click at [221, 151] on label at bounding box center [224, 154] width 6 height 6
click at [221, 152] on input "checkbox" at bounding box center [223, 154] width 5 height 5
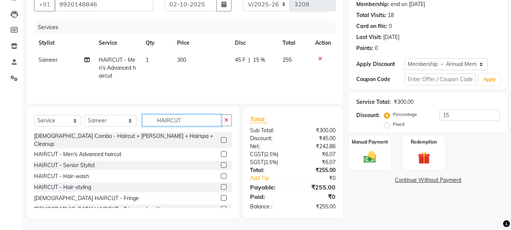
checkbox input "false"
drag, startPoint x: 183, startPoint y: 121, endPoint x: 123, endPoint y: 124, distance: 59.9
click at [123, 124] on div "Select Service Product Membership Package Voucher Prepaid Gift Card Select Styl…" at bounding box center [133, 123] width 198 height 18
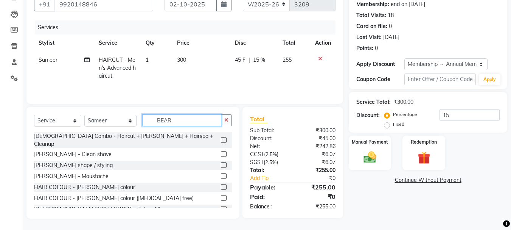
scroll to position [73, 0]
type input "BEARD"
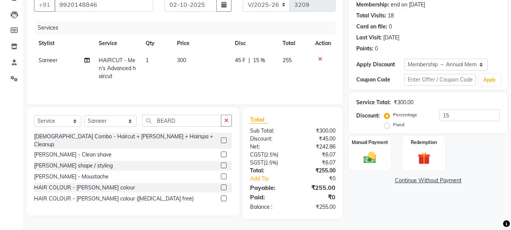
click at [222, 162] on label at bounding box center [224, 165] width 6 height 6
click at [222, 163] on input "checkbox" at bounding box center [223, 165] width 5 height 5
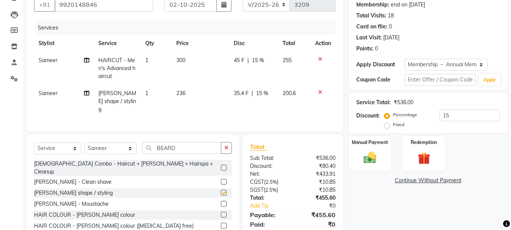
checkbox input "false"
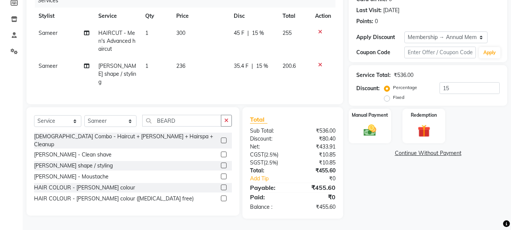
scroll to position [106, 0]
click at [245, 62] on span "35.4 F" at bounding box center [241, 66] width 15 height 8
select select "75587"
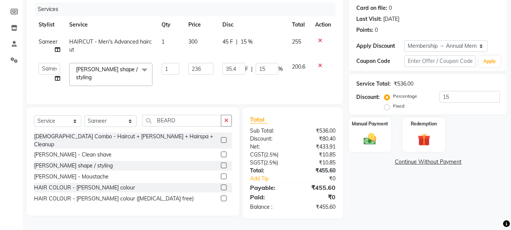
scroll to position [97, 0]
click at [238, 63] on input "35.4" at bounding box center [234, 69] width 23 height 12
type input "36"
click at [226, 83] on tr "ANAS Anu AYAZ KADRI Front Desk Javed KOMAL lalita Muskan Nidhi Payal Pooja Jadh…" at bounding box center [185, 74] width 302 height 32
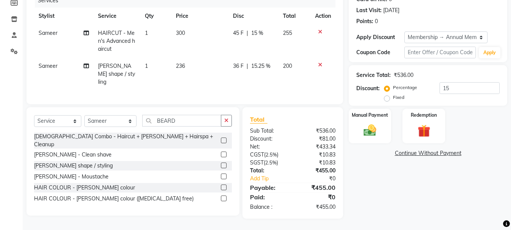
scroll to position [106, 0]
click at [375, 123] on img at bounding box center [370, 130] width 21 height 15
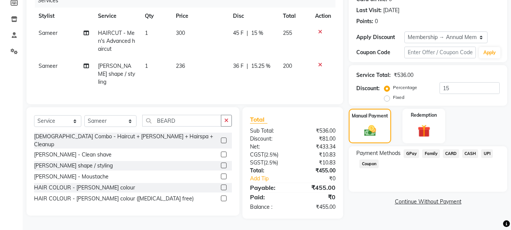
click at [488, 149] on span "UPI" at bounding box center [488, 153] width 12 height 9
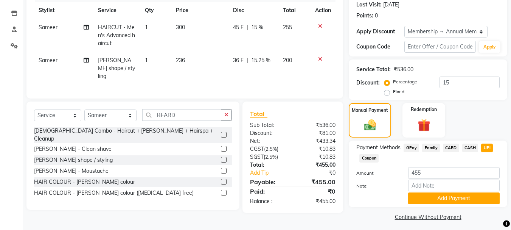
scroll to position [110, 0]
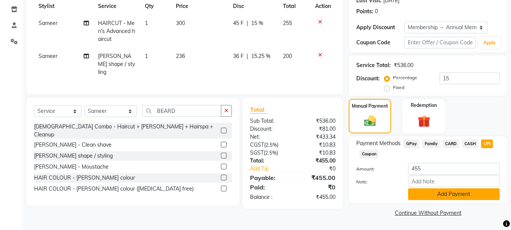
click at [428, 195] on button "Add Payment" at bounding box center [454, 194] width 92 height 12
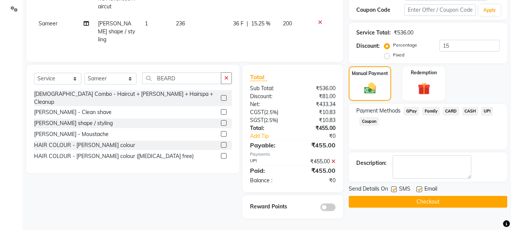
scroll to position [148, 0]
click at [413, 196] on button "Checkout" at bounding box center [428, 202] width 159 height 12
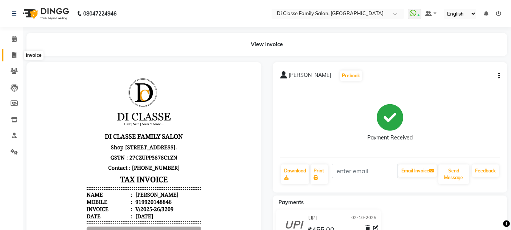
drag, startPoint x: 12, startPoint y: 56, endPoint x: 3, endPoint y: 61, distance: 10.1
click at [12, 57] on icon at bounding box center [14, 55] width 4 height 6
select select "4704"
select select "service"
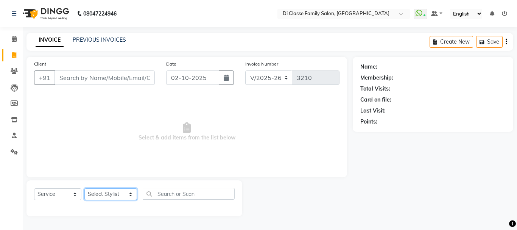
click at [103, 197] on select "Select Stylist ANAS Anu AYAZ KADRI Front Desk Javed KOMAL lalita Muskan Nidhi P…" at bounding box center [110, 194] width 53 height 12
select select "92904"
click at [84, 188] on select "Select Stylist ANAS Anu AYAZ KADRI Front Desk Javed KOMAL lalita Muskan Nidhi P…" at bounding box center [110, 194] width 53 height 12
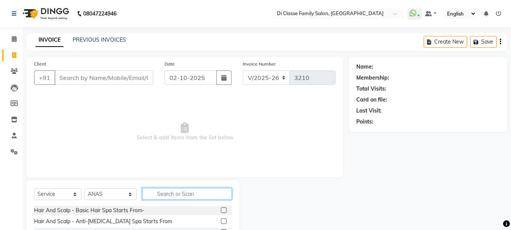
click at [157, 195] on input "text" at bounding box center [187, 194] width 90 height 12
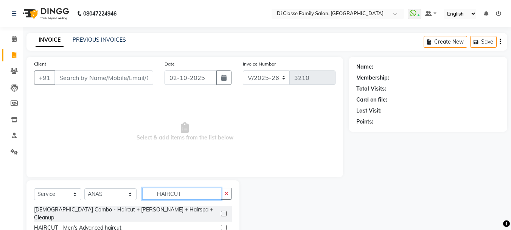
type input "HAIRCUT"
click at [221, 224] on label at bounding box center [224, 227] width 6 height 6
click at [221, 225] on input "checkbox" at bounding box center [223, 227] width 5 height 5
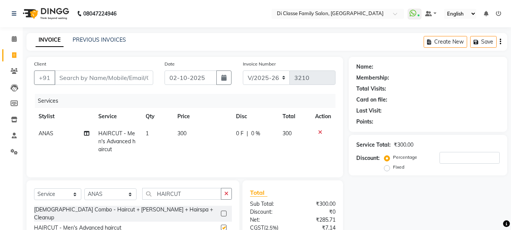
checkbox input "false"
drag, startPoint x: 196, startPoint y: 192, endPoint x: 63, endPoint y: 181, distance: 133.3
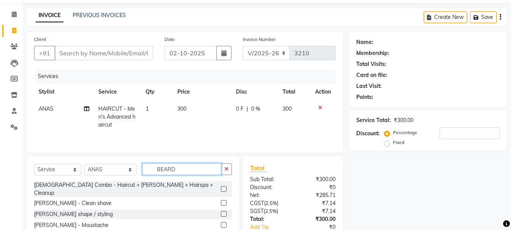
scroll to position [38, 0]
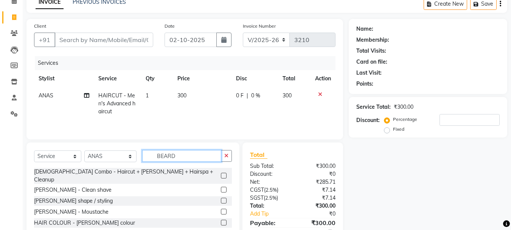
type input "BEARD"
click at [224, 198] on label at bounding box center [224, 201] width 6 height 6
click at [224, 198] on input "checkbox" at bounding box center [223, 200] width 5 height 5
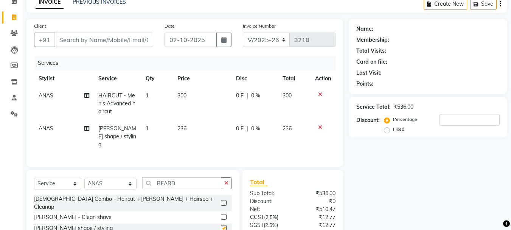
checkbox input "false"
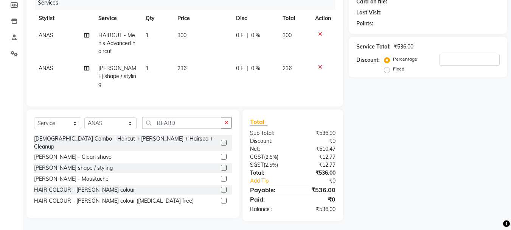
click at [225, 187] on label at bounding box center [224, 190] width 6 height 6
click at [225, 187] on input "checkbox" at bounding box center [223, 189] width 5 height 5
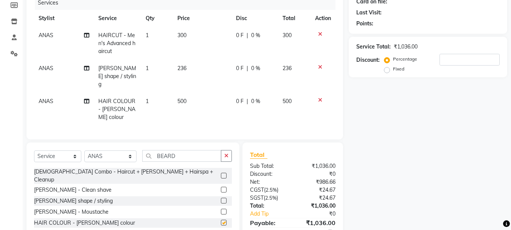
checkbox input "false"
click at [223, 229] on label at bounding box center [224, 234] width 6 height 6
click at [223, 229] on input "checkbox" at bounding box center [223, 233] width 5 height 5
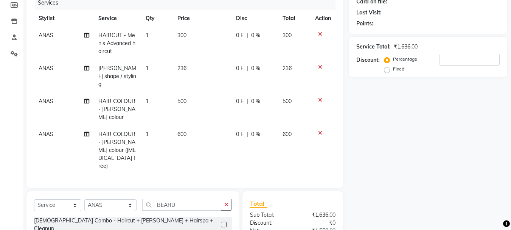
checkbox input "false"
click at [319, 97] on icon at bounding box center [320, 99] width 4 height 5
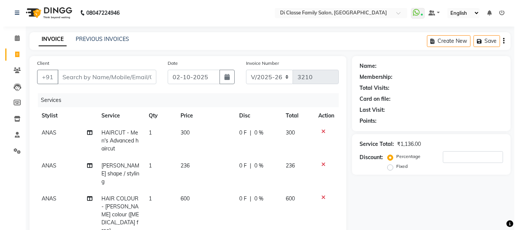
scroll to position [0, 0]
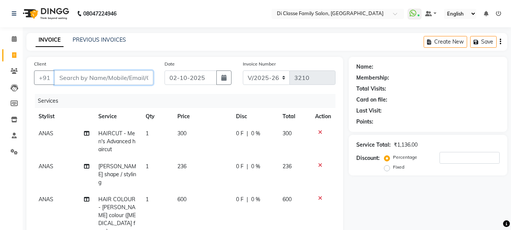
click at [103, 78] on input "Client" at bounding box center [104, 77] width 99 height 14
click at [70, 75] on input "Client" at bounding box center [104, 77] width 99 height 14
type input "9"
type input "0"
type input "9769600234"
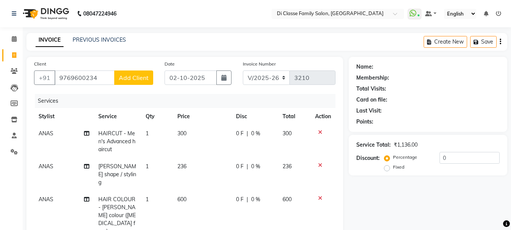
click at [125, 76] on span "Add Client" at bounding box center [134, 78] width 30 height 8
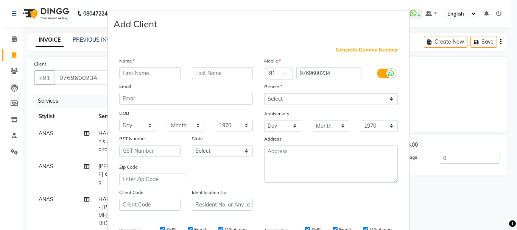
click at [166, 76] on input "text" at bounding box center [149, 73] width 61 height 12
drag, startPoint x: 122, startPoint y: 71, endPoint x: 140, endPoint y: 74, distance: 19.2
click at [122, 71] on input "sNEDDEN" at bounding box center [149, 73] width 61 height 12
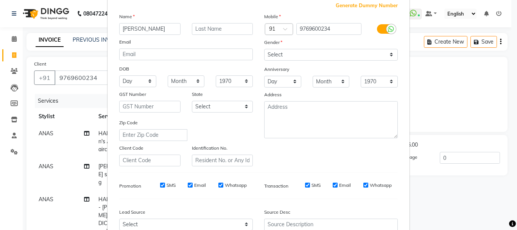
scroll to position [44, 0]
type input "SNEDDEN"
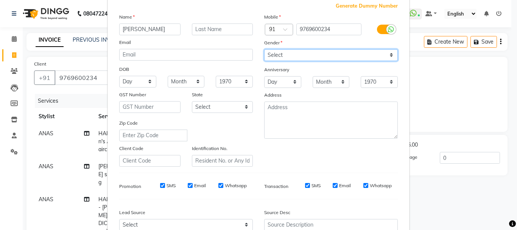
drag, startPoint x: 277, startPoint y: 54, endPoint x: 277, endPoint y: 59, distance: 5.7
click at [278, 56] on select "Select Male Female Other Prefer Not To Say" at bounding box center [331, 55] width 134 height 12
select select "male"
click at [264, 49] on select "Select Male Female Other Prefer Not To Say" at bounding box center [331, 55] width 134 height 12
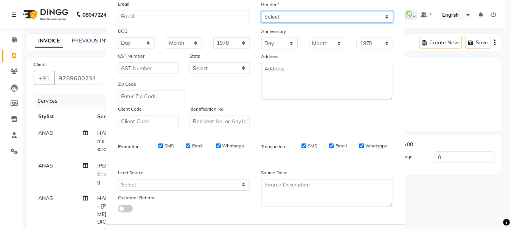
scroll to position [120, 0]
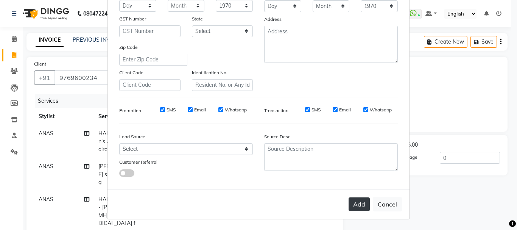
click at [349, 203] on button "Add" at bounding box center [359, 204] width 21 height 14
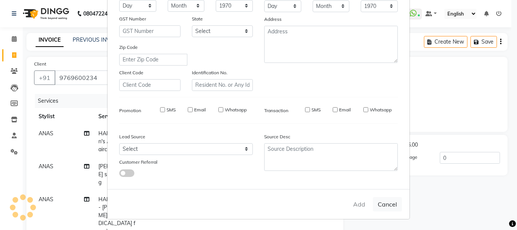
select select
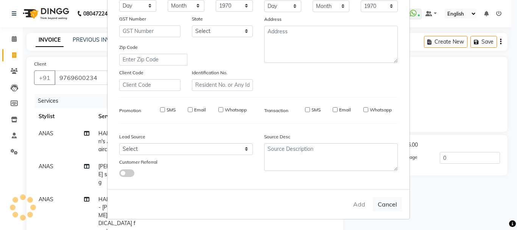
select select
checkbox input "false"
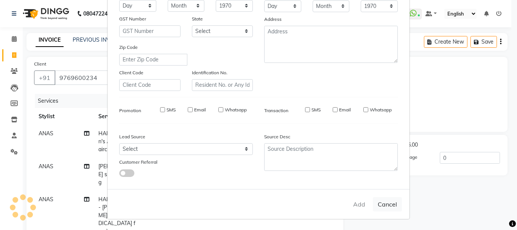
checkbox input "false"
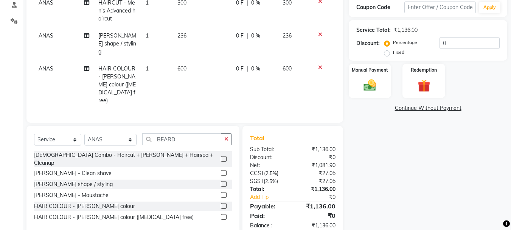
scroll to position [131, 0]
click at [450, 45] on input "0" at bounding box center [470, 43] width 60 height 12
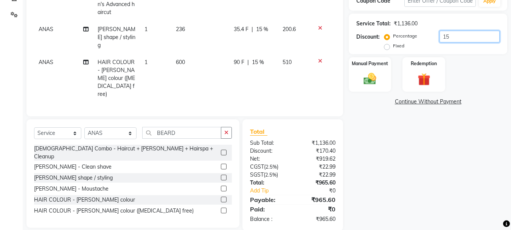
scroll to position [139, 0]
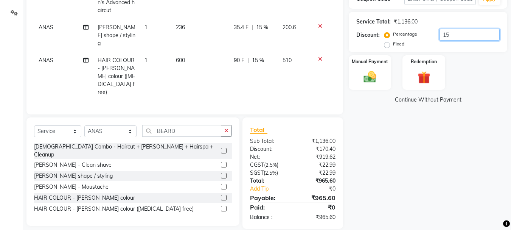
type input "1"
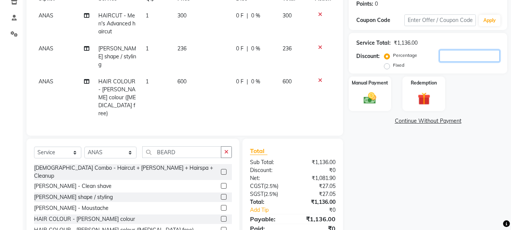
scroll to position [131, 0]
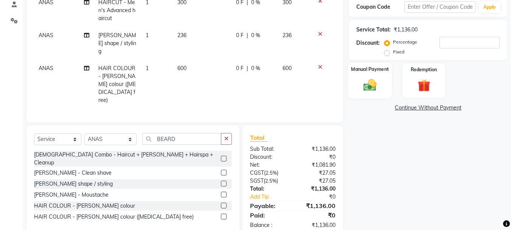
click at [368, 86] on img at bounding box center [370, 84] width 21 height 15
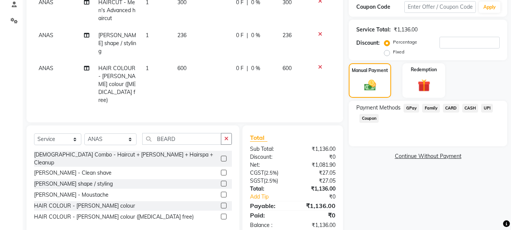
click at [482, 109] on span "UPI" at bounding box center [488, 108] width 12 height 9
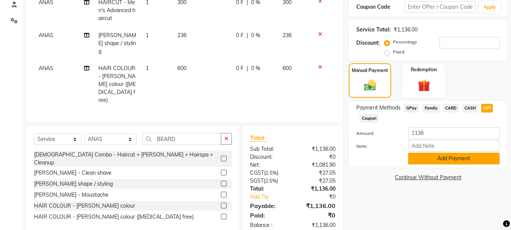
click at [446, 159] on button "Add Payment" at bounding box center [454, 159] width 92 height 12
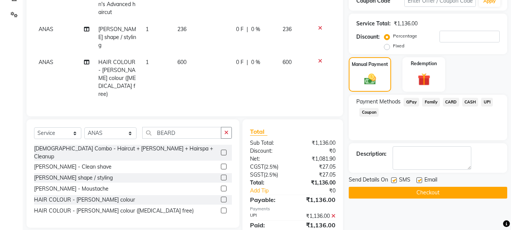
scroll to position [147, 0]
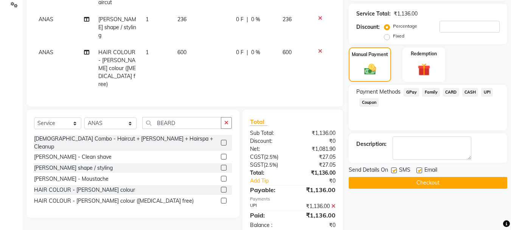
click at [430, 183] on button "Checkout" at bounding box center [428, 183] width 159 height 12
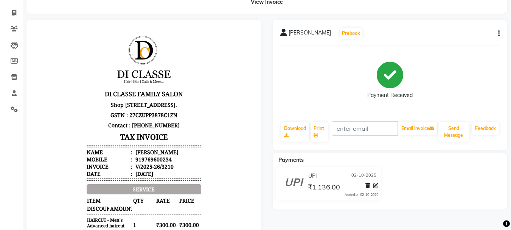
scroll to position [38, 0]
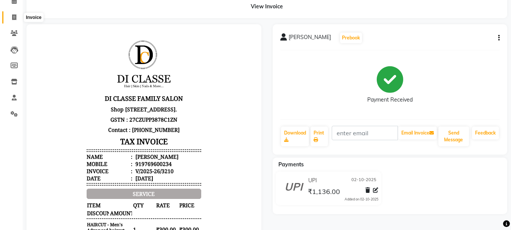
click at [14, 16] on icon at bounding box center [14, 17] width 4 height 6
select select "service"
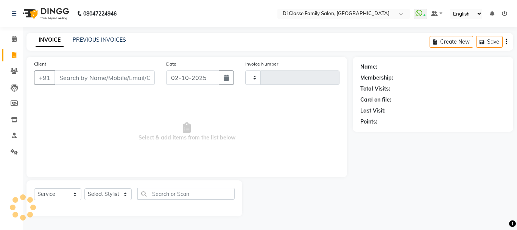
type input "3211"
select select "4704"
click at [95, 41] on link "PREVIOUS INVOICES" at bounding box center [99, 39] width 53 height 7
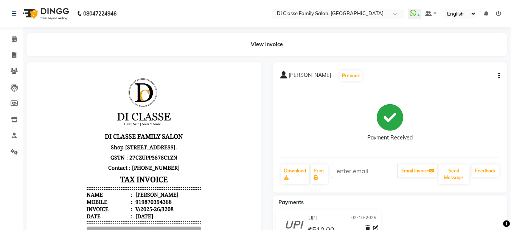
click at [500, 76] on div "[PERSON_NAME] Prebook Payment Received Download Print Email Invoice Send Messag…" at bounding box center [390, 127] width 235 height 130
click at [499, 76] on icon "button" at bounding box center [500, 76] width 2 height 0
click at [478, 73] on div "Edit Item Staff" at bounding box center [462, 70] width 52 height 9
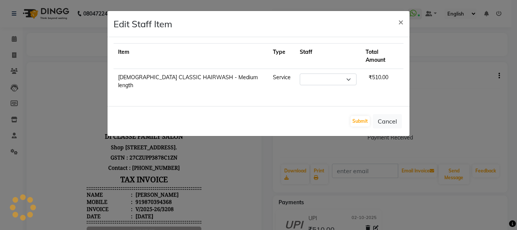
select select "60020"
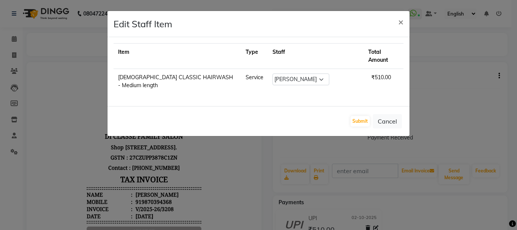
drag, startPoint x: 402, startPoint y: 22, endPoint x: 261, endPoint y: 2, distance: 142.1
click at [401, 21] on span "×" at bounding box center [400, 21] width 5 height 11
